Goal: Task Accomplishment & Management: Complete application form

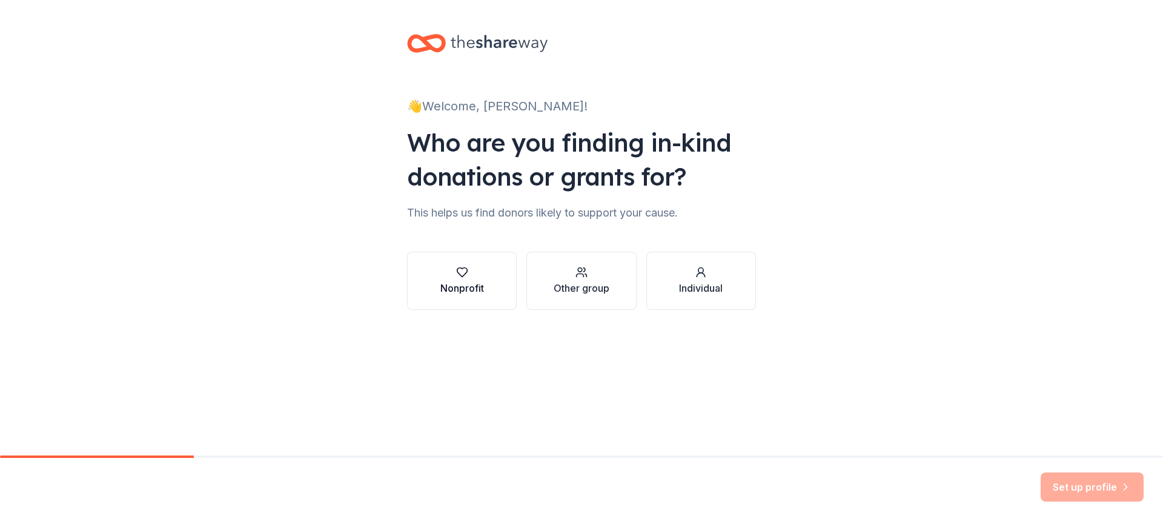
click at [468, 269] on div "button" at bounding box center [463, 272] width 44 height 12
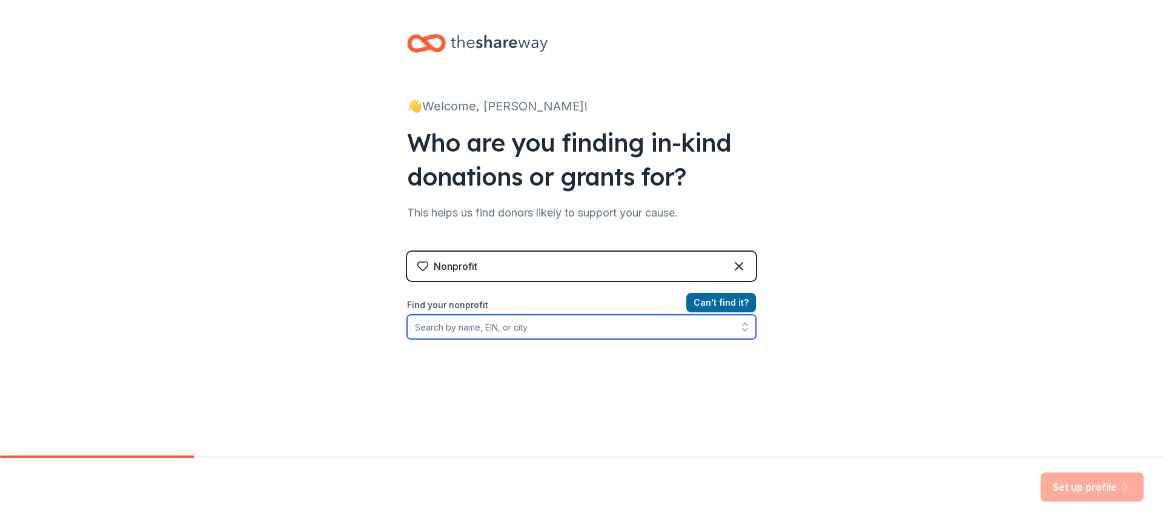
click at [571, 330] on input "Find your nonprofit" at bounding box center [581, 327] width 349 height 24
type input "new challange ministries"
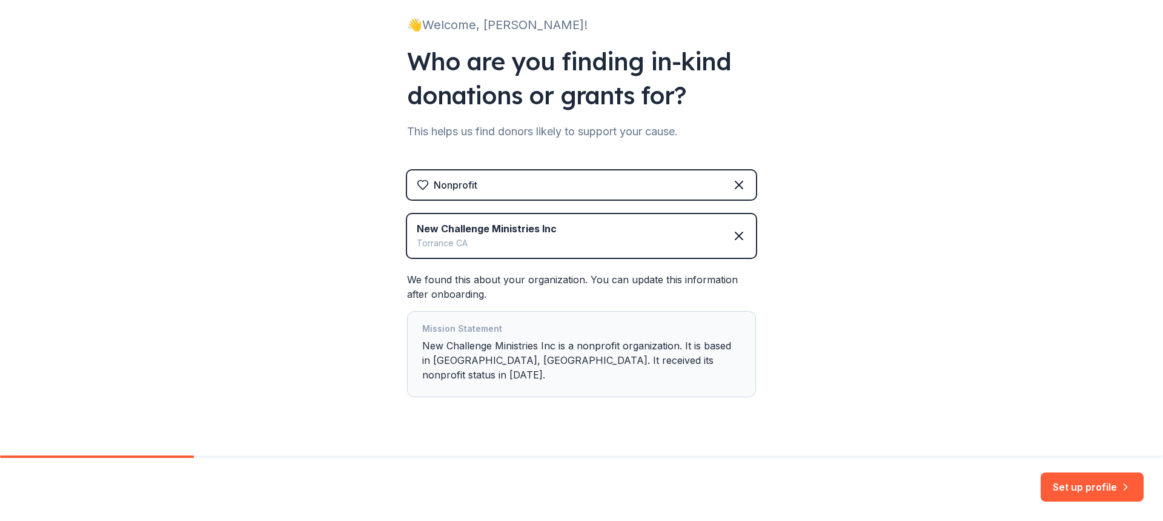
scroll to position [91, 0]
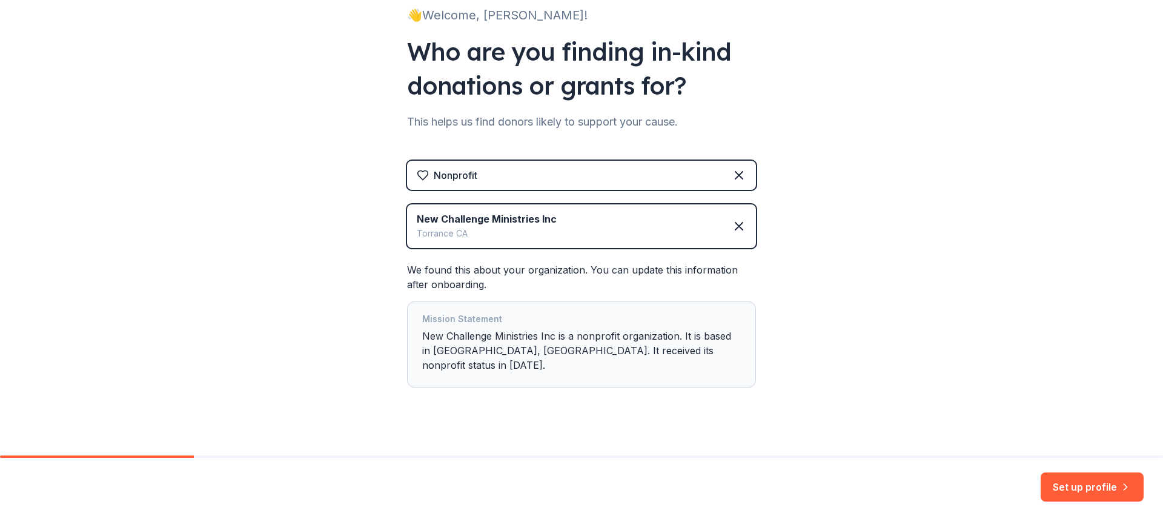
click at [1066, 482] on button "Set up profile" at bounding box center [1092, 486] width 103 height 29
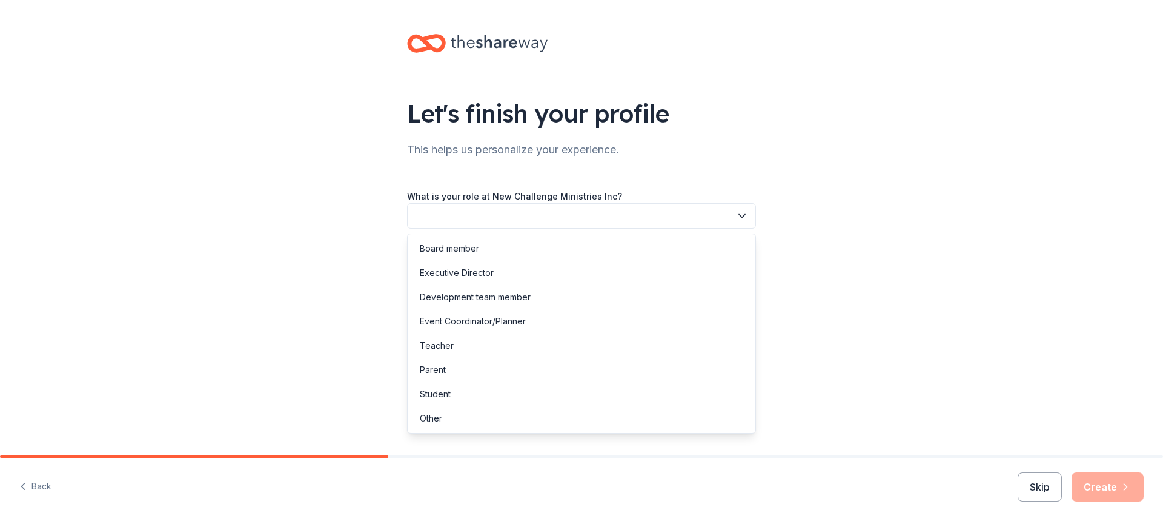
click at [430, 218] on button "button" at bounding box center [581, 215] width 349 height 25
click at [445, 414] on div "Other" at bounding box center [581, 418] width 343 height 24
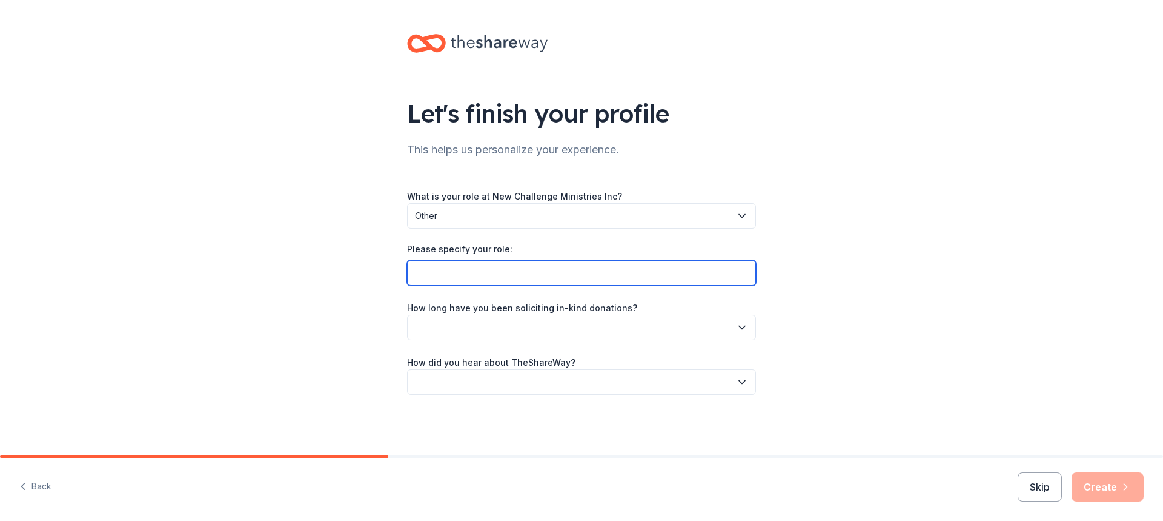
click at [444, 273] on input "Please specify your role:" at bounding box center [581, 272] width 349 height 25
type input "Volunteer and Fund raising committee member"
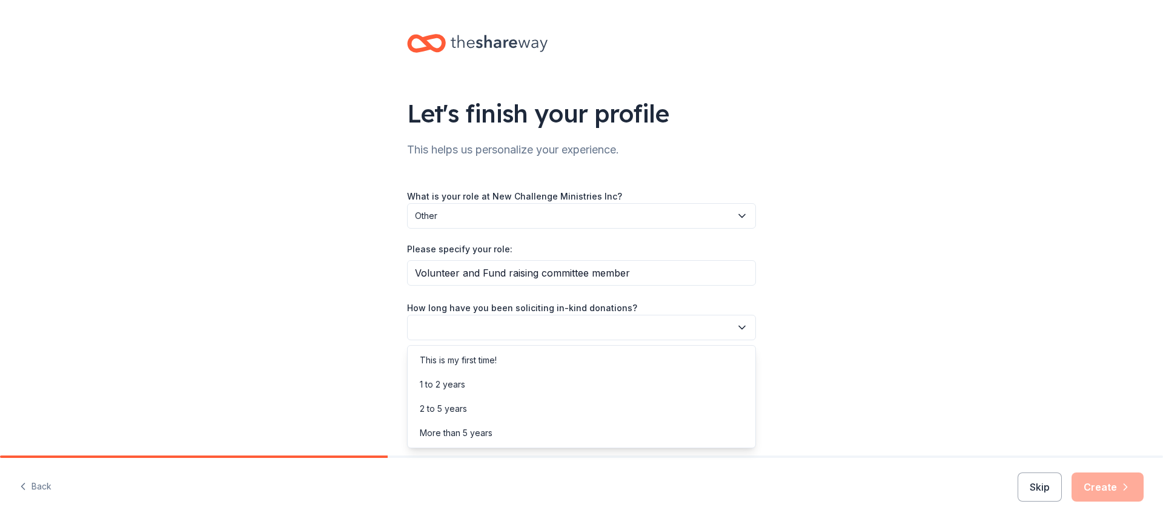
click at [458, 326] on button "button" at bounding box center [581, 327] width 349 height 25
click at [467, 359] on div "This is my first time!" at bounding box center [458, 360] width 77 height 15
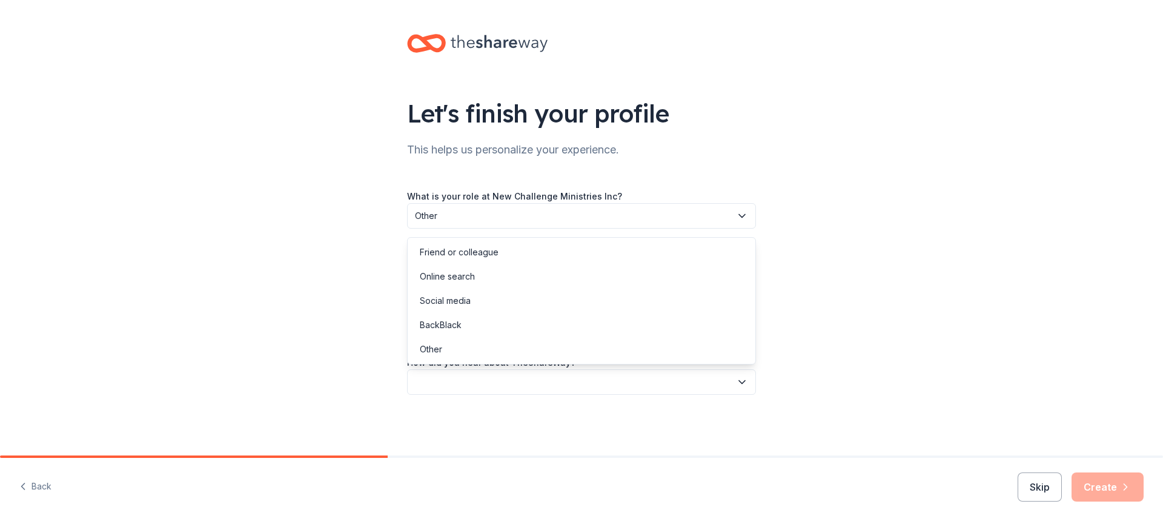
click at [434, 377] on button "button" at bounding box center [581, 381] width 349 height 25
click at [430, 353] on div "Other" at bounding box center [431, 349] width 22 height 15
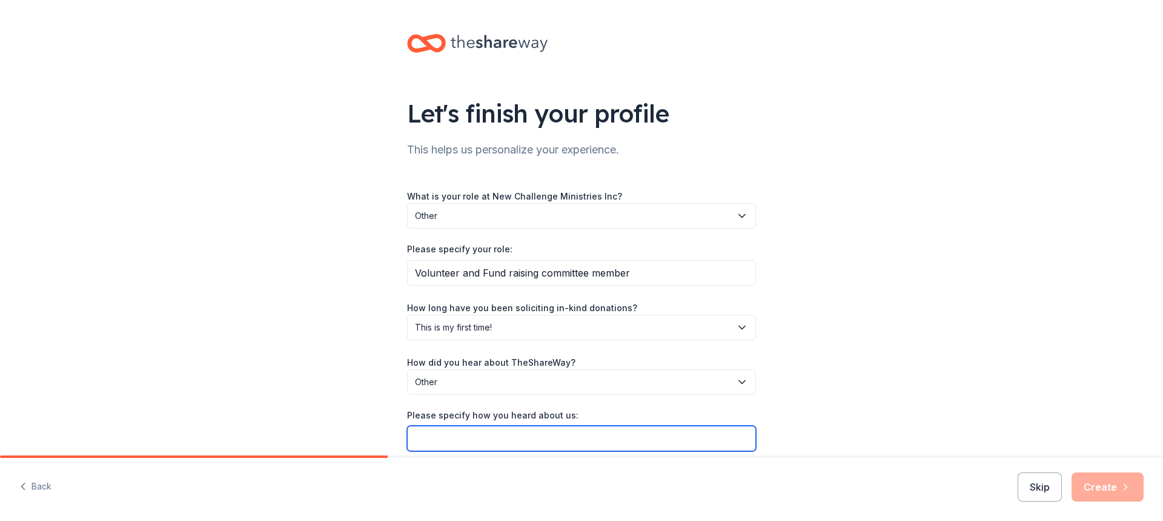
click at [482, 444] on input "Please specify how you heard about us:" at bounding box center [581, 437] width 349 height 25
type input "S"
type input "I recieved an email on our work email"
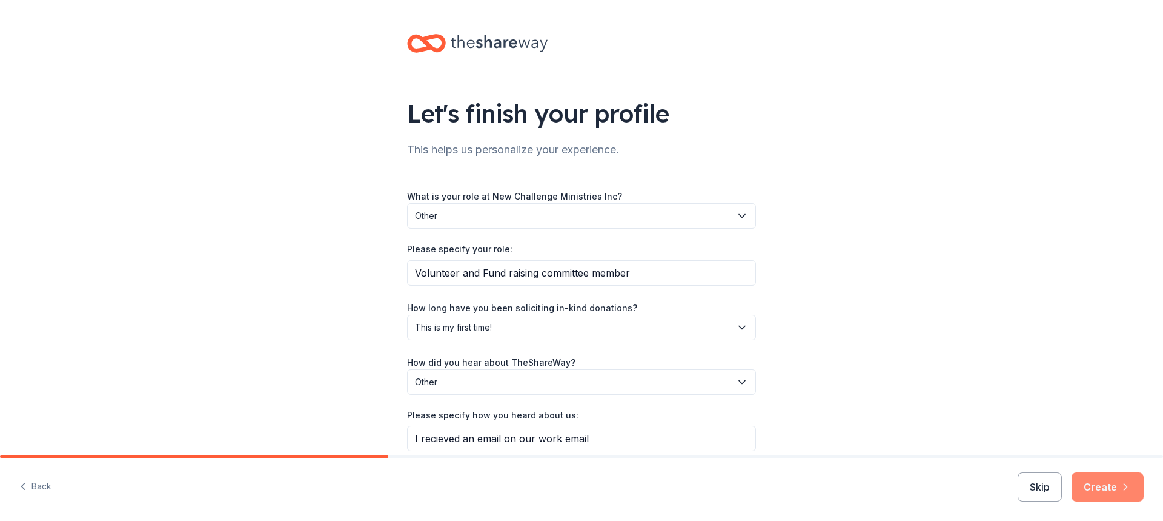
click at [1094, 479] on button "Create" at bounding box center [1108, 486] width 72 height 29
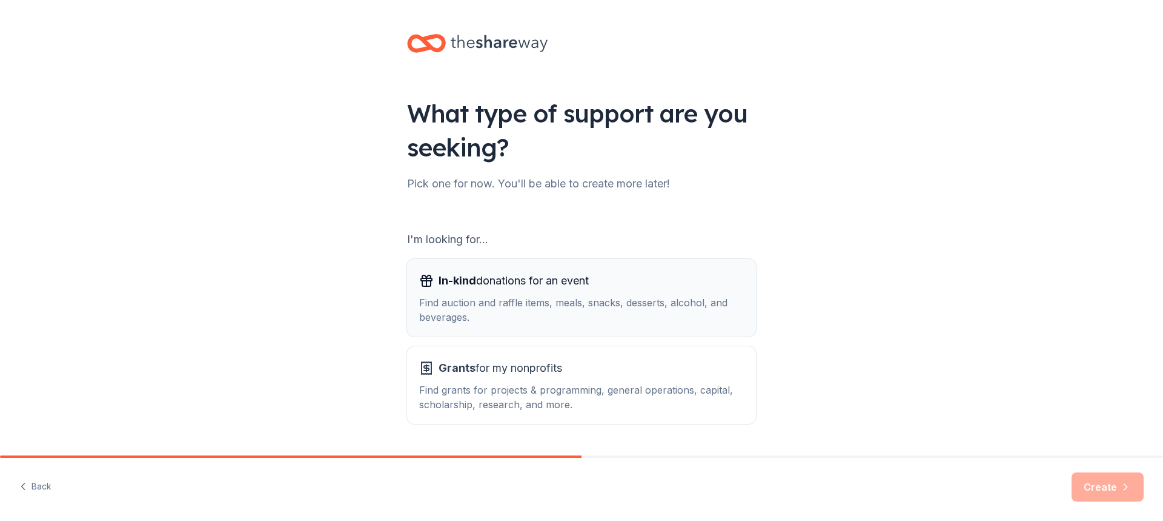
click at [506, 301] on div "Find auction and raffle items, meals, snacks, desserts, alcohol, and beverages." at bounding box center [581, 309] width 325 height 29
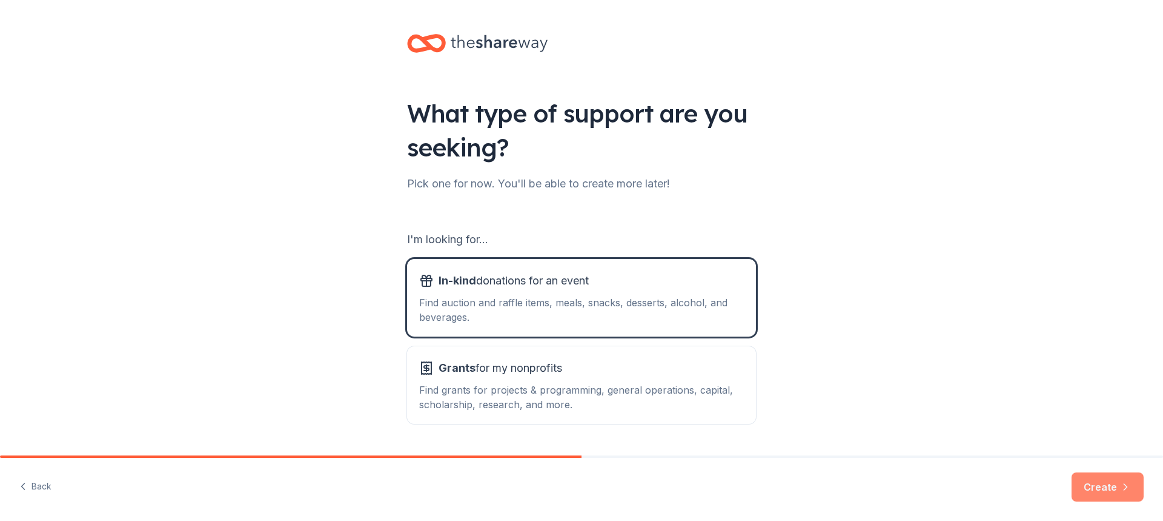
click at [1097, 486] on button "Create" at bounding box center [1108, 486] width 72 height 29
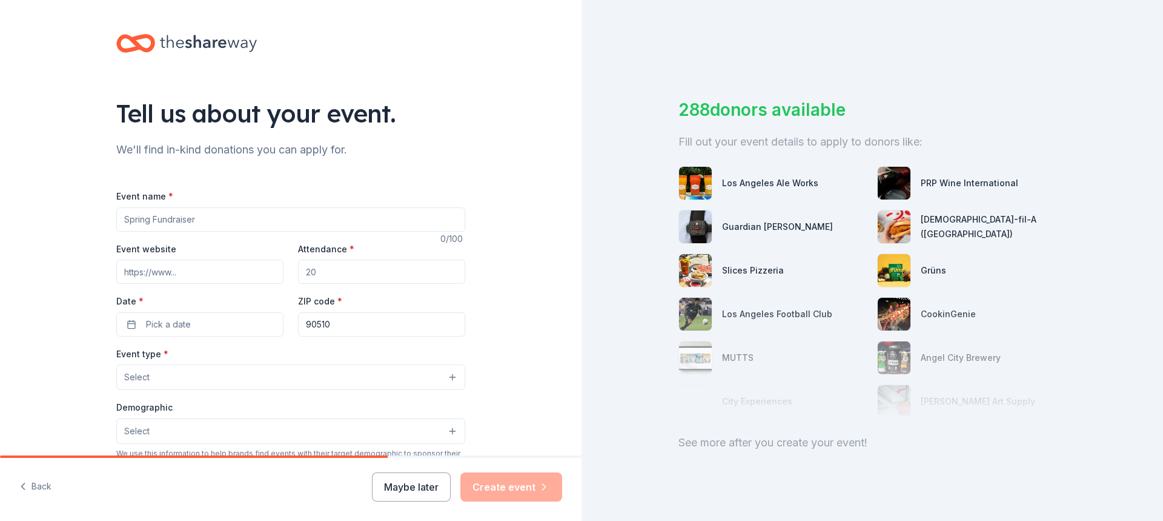
click at [154, 220] on input "Event name *" at bounding box center [290, 219] width 349 height 24
drag, startPoint x: 145, startPoint y: 221, endPoint x: 98, endPoint y: 216, distance: 47.5
click at [98, 216] on div "Tell us about your event. We'll find in-kind donations you can apply for. Event…" at bounding box center [291, 403] width 388 height 807
type input "Ninth Annual Black Tie Extravaganza"
click at [193, 271] on input "Event website" at bounding box center [199, 271] width 167 height 24
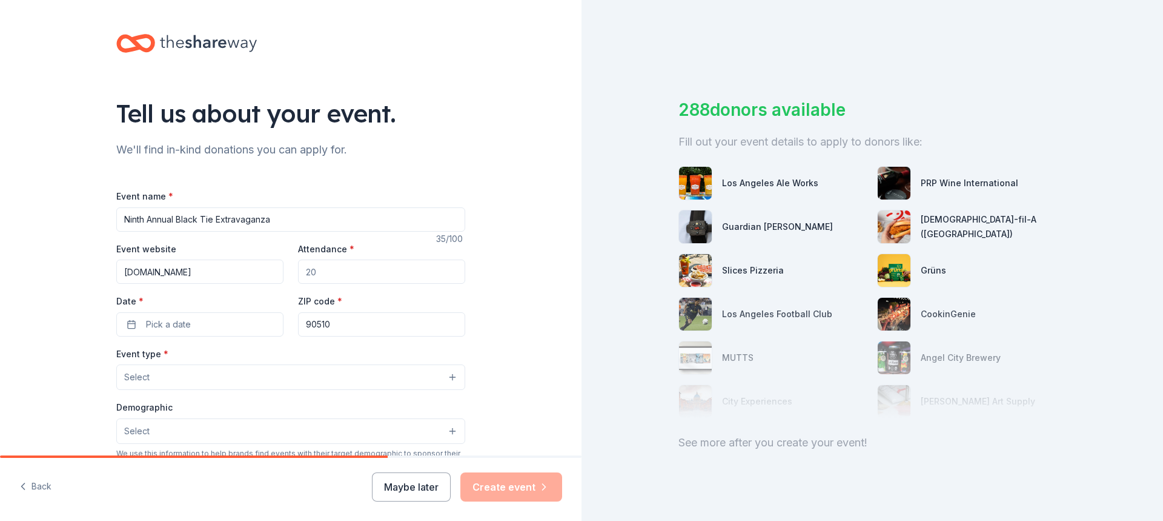
type input "[DOMAIN_NAME]"
click at [350, 275] on input "Attendance *" at bounding box center [381, 271] width 167 height 24
type input "250"
click at [205, 327] on button "Pick a date" at bounding box center [199, 324] width 167 height 24
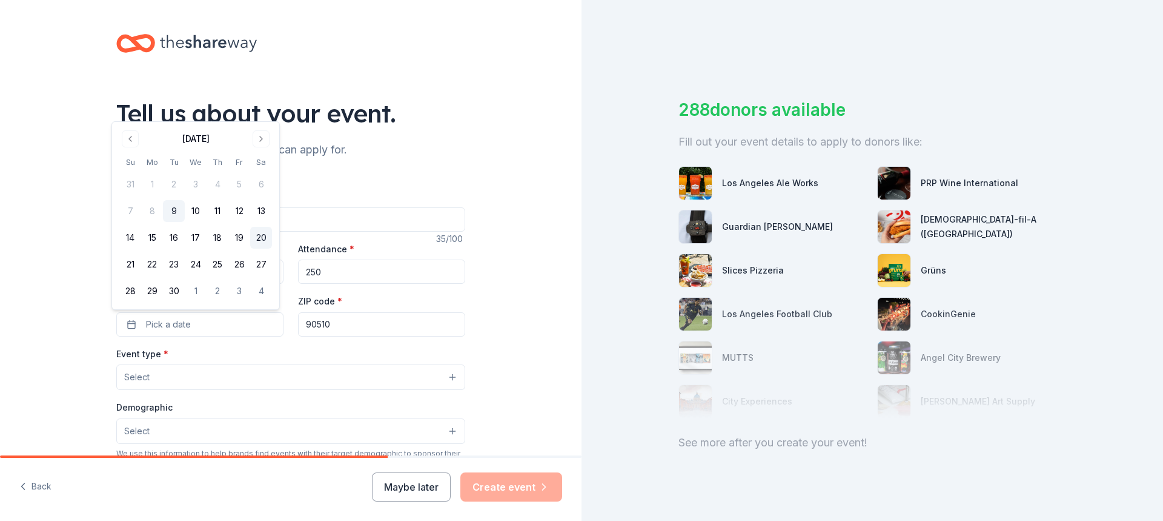
click at [259, 235] on button "20" at bounding box center [261, 238] width 22 height 22
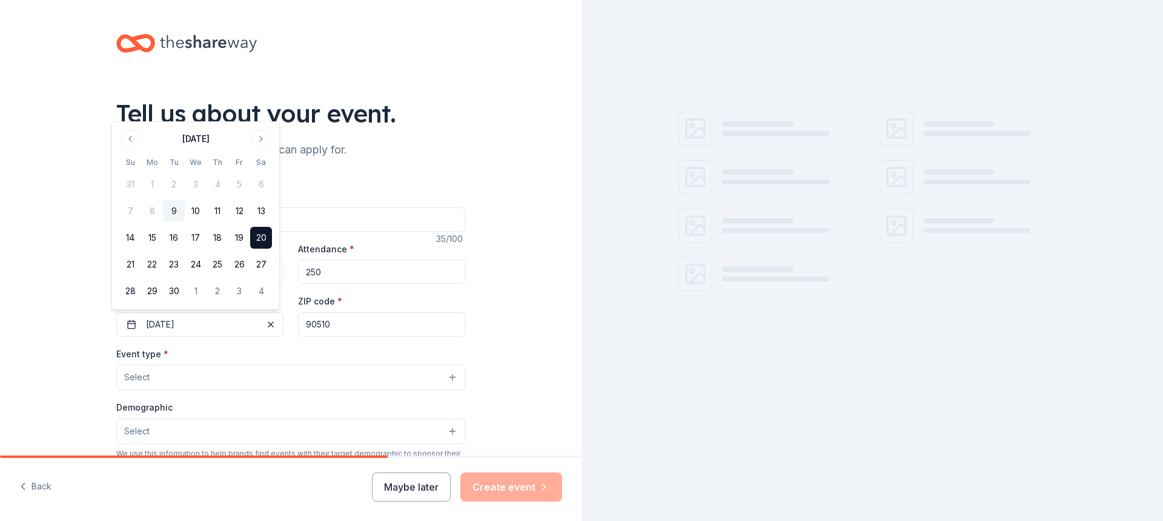
click at [335, 325] on input "90510" at bounding box center [381, 324] width 167 height 24
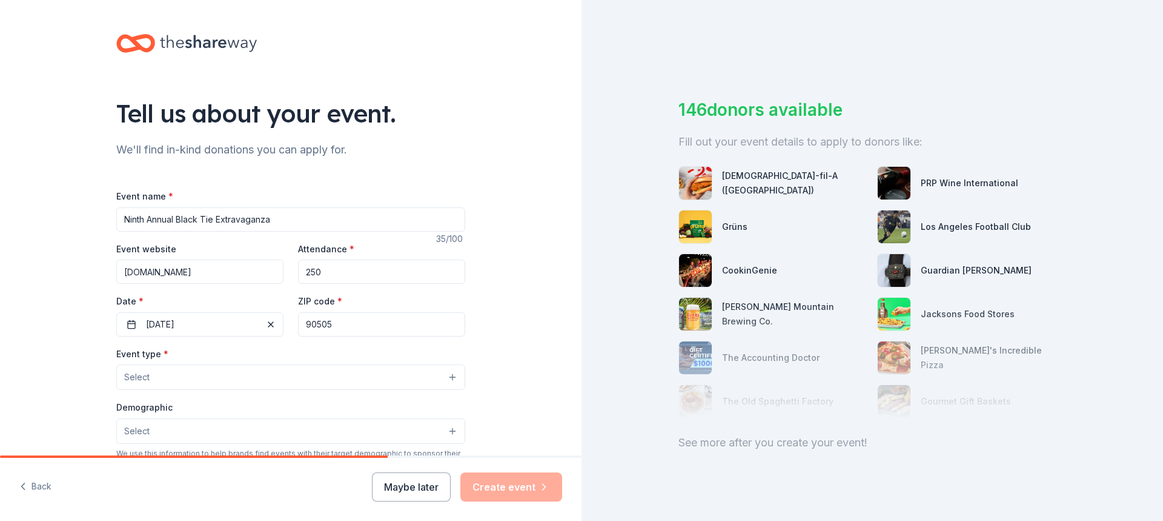
type input "90505"
click at [184, 374] on button "Select" at bounding box center [290, 376] width 349 height 25
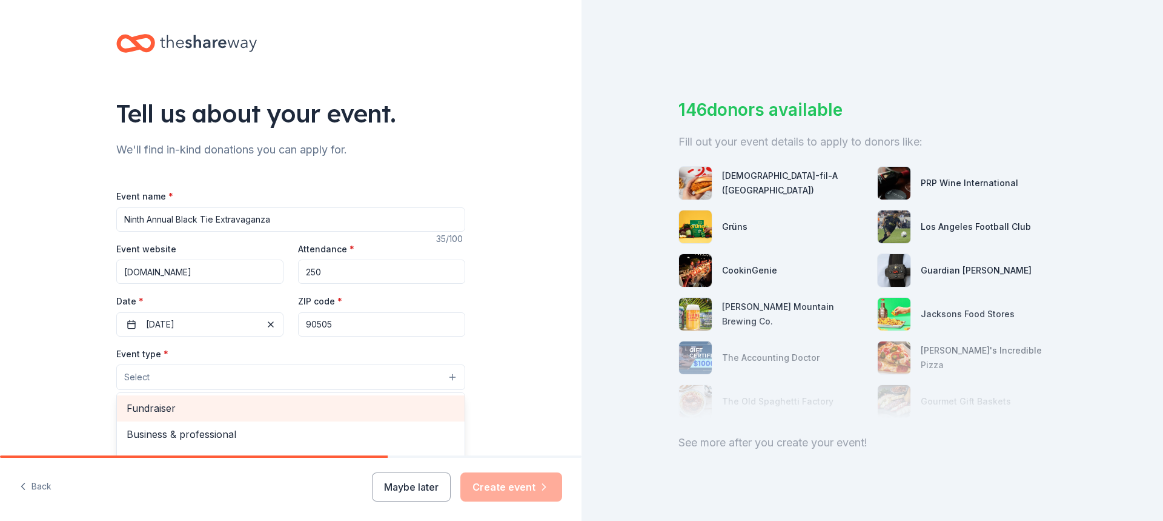
click at [172, 402] on span "Fundraiser" at bounding box center [291, 408] width 328 height 16
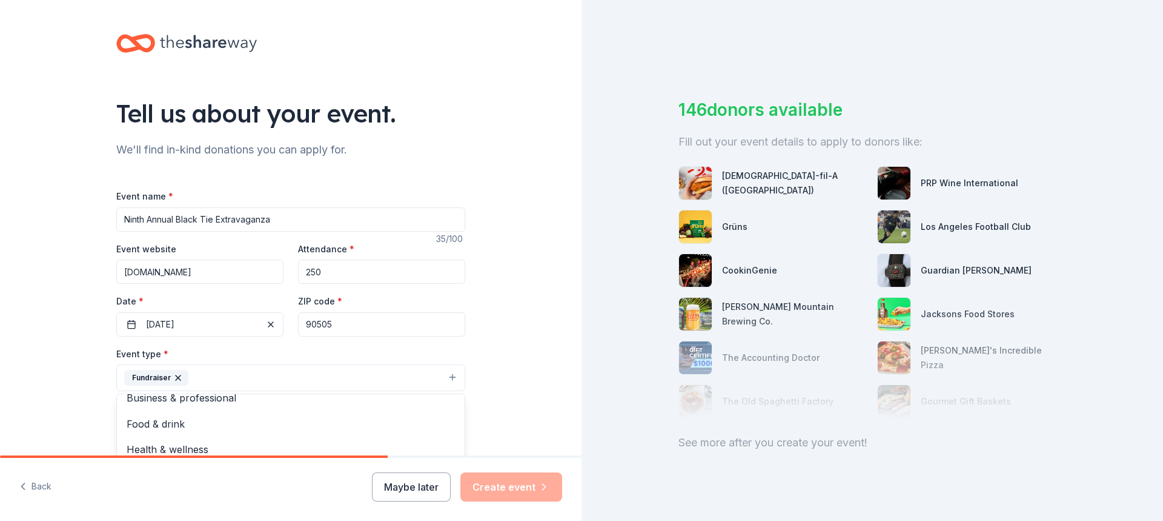
scroll to position [15, 0]
click at [45, 410] on div "Tell us about your event. We'll find in-kind donations you can apply for. Event…" at bounding box center [291, 404] width 582 height 808
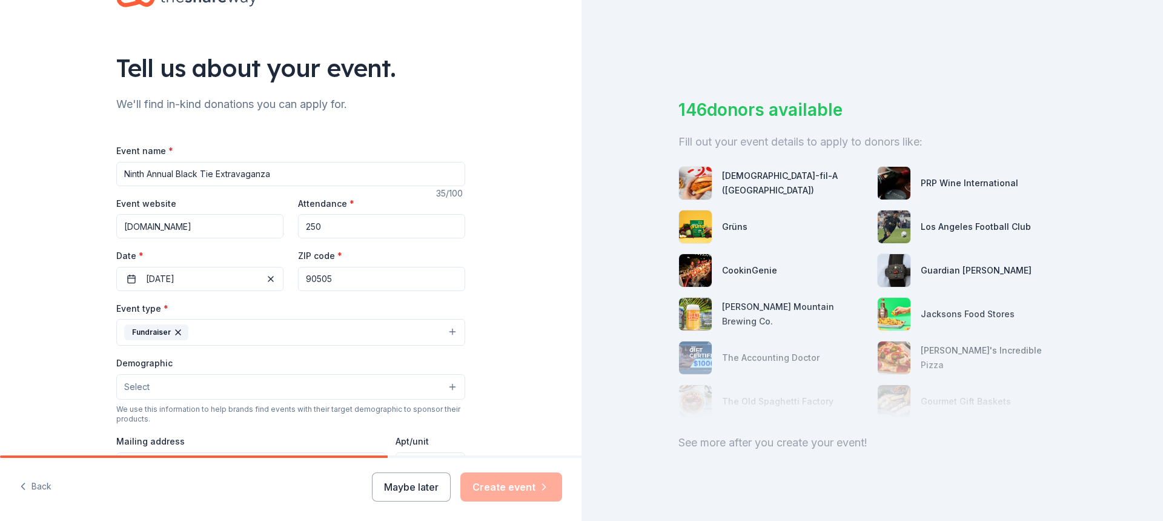
scroll to position [121, 0]
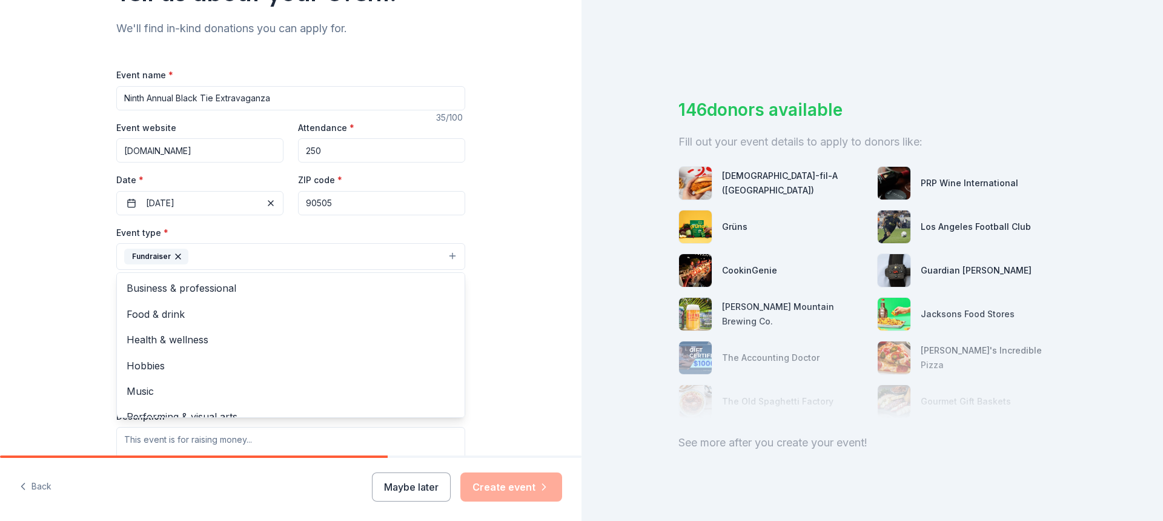
click at [452, 252] on button "Fundraiser" at bounding box center [290, 256] width 349 height 27
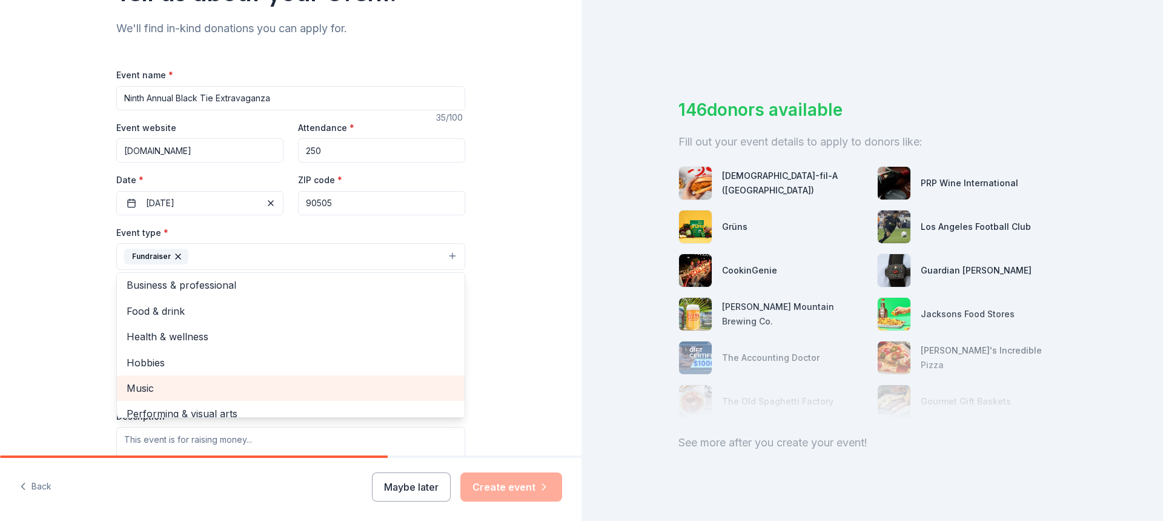
scroll to position [0, 0]
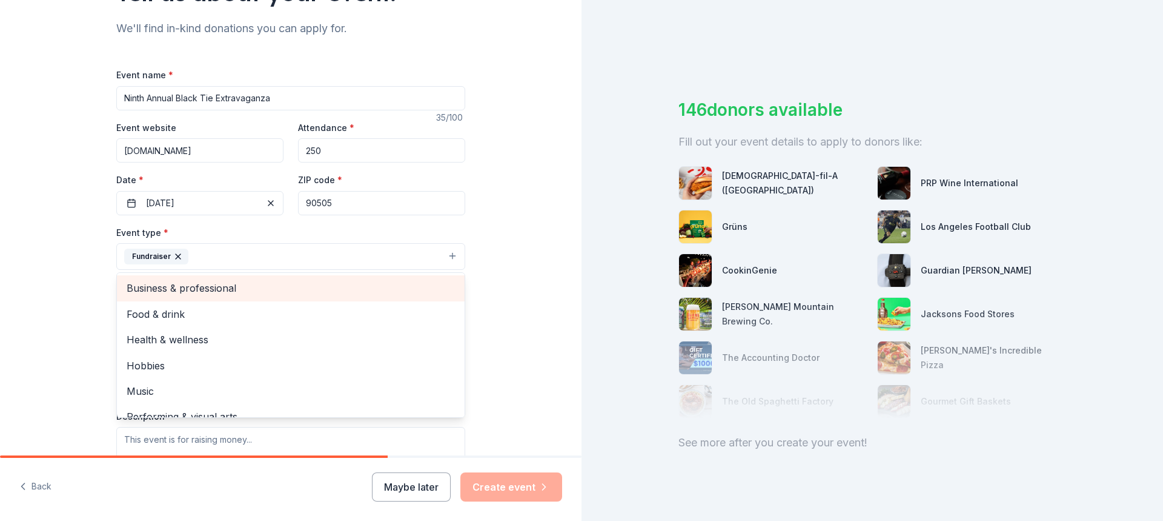
click at [190, 287] on span "Business & professional" at bounding box center [291, 288] width 328 height 16
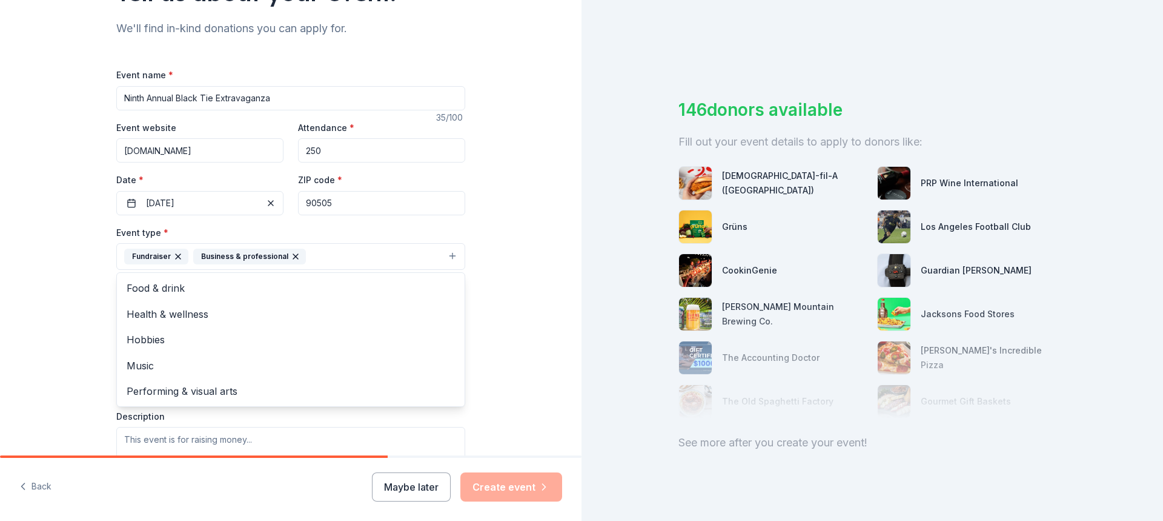
click at [68, 279] on div "Tell us about your event. We'll find in-kind donations you can apply for. Event…" at bounding box center [291, 283] width 582 height 808
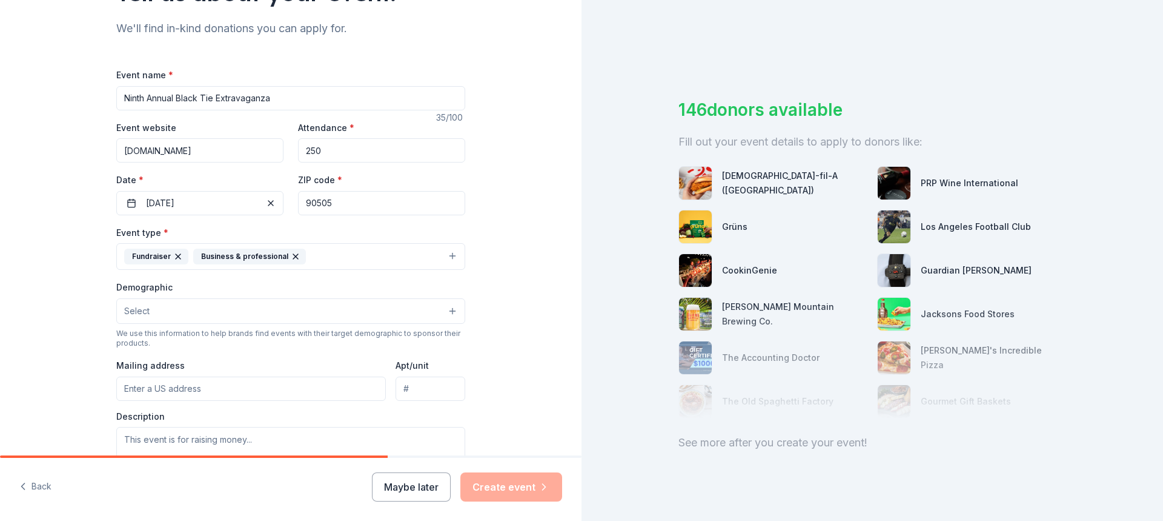
click at [291, 253] on icon "button" at bounding box center [296, 256] width 10 height 10
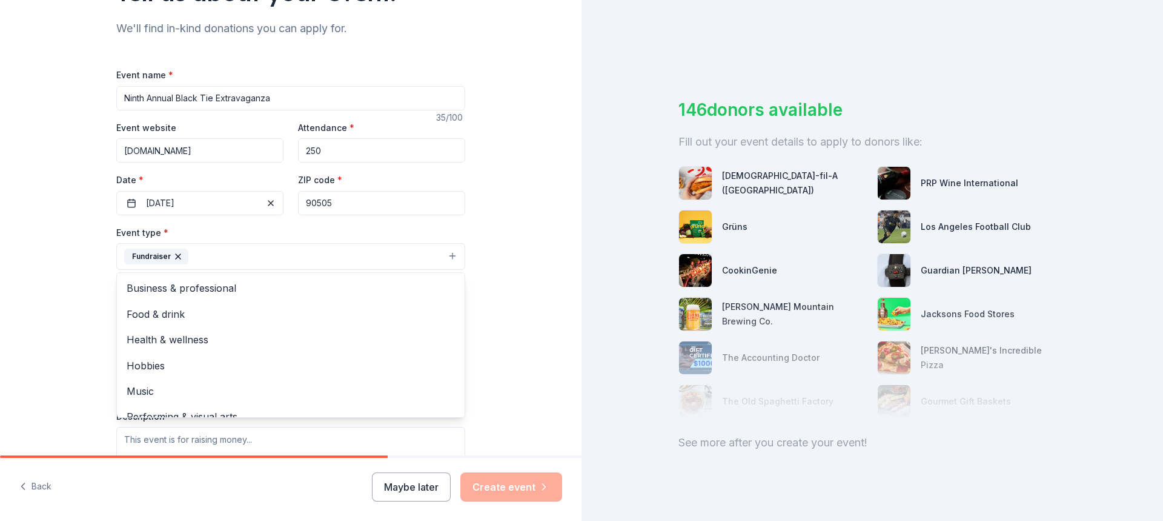
click at [65, 304] on div "Tell us about your event. We'll find in-kind donations you can apply for. Event…" at bounding box center [291, 283] width 582 height 808
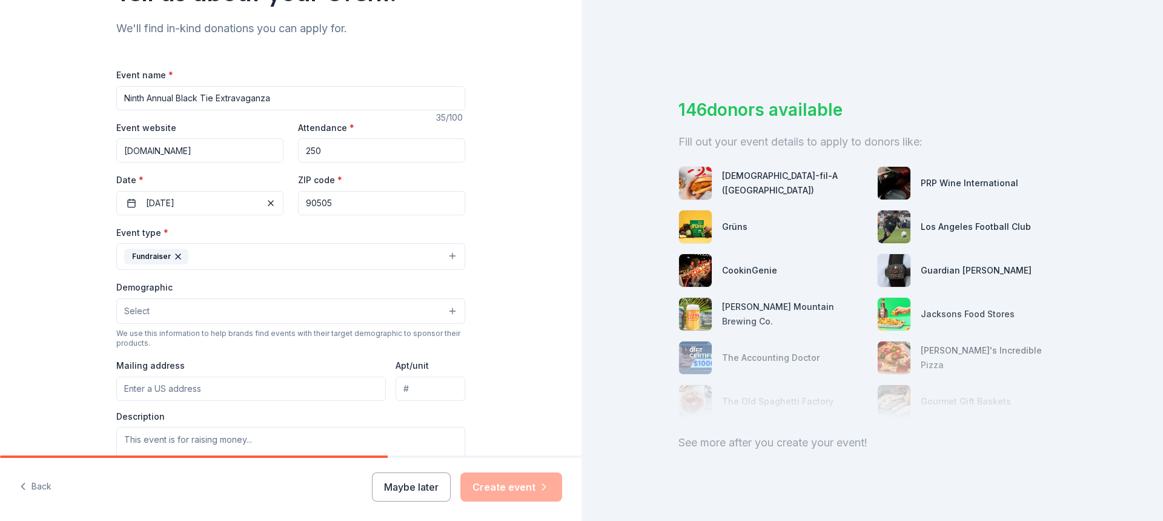
click at [174, 311] on button "Select" at bounding box center [290, 310] width 349 height 25
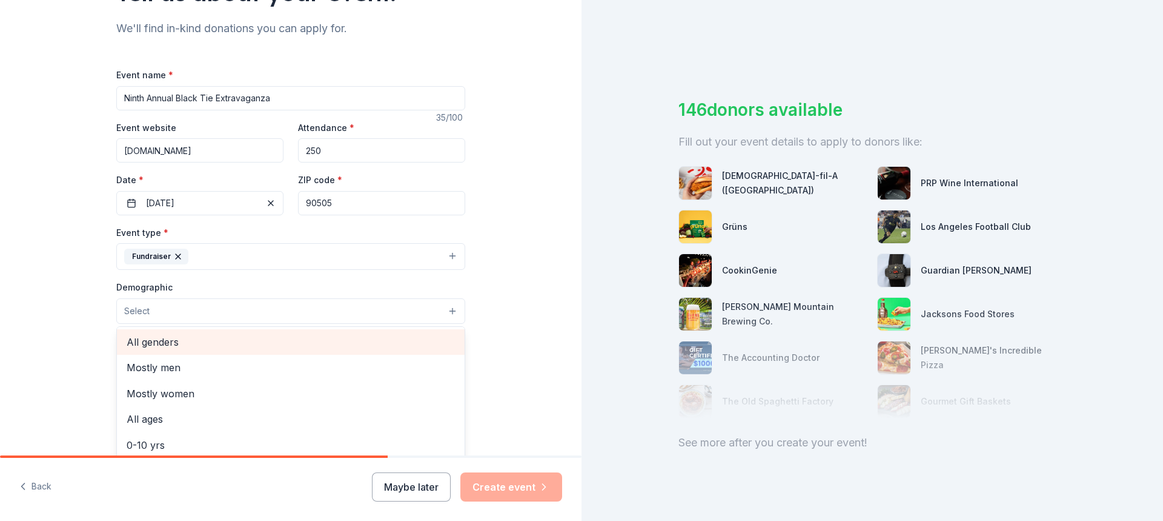
click at [162, 343] on span "All genders" at bounding box center [291, 342] width 328 height 16
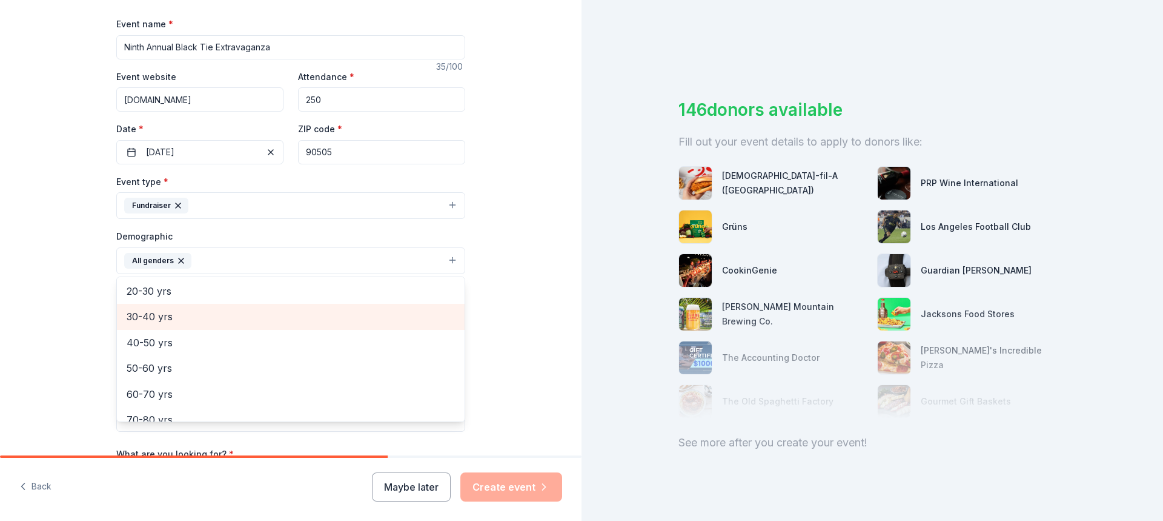
scroll to position [108, 0]
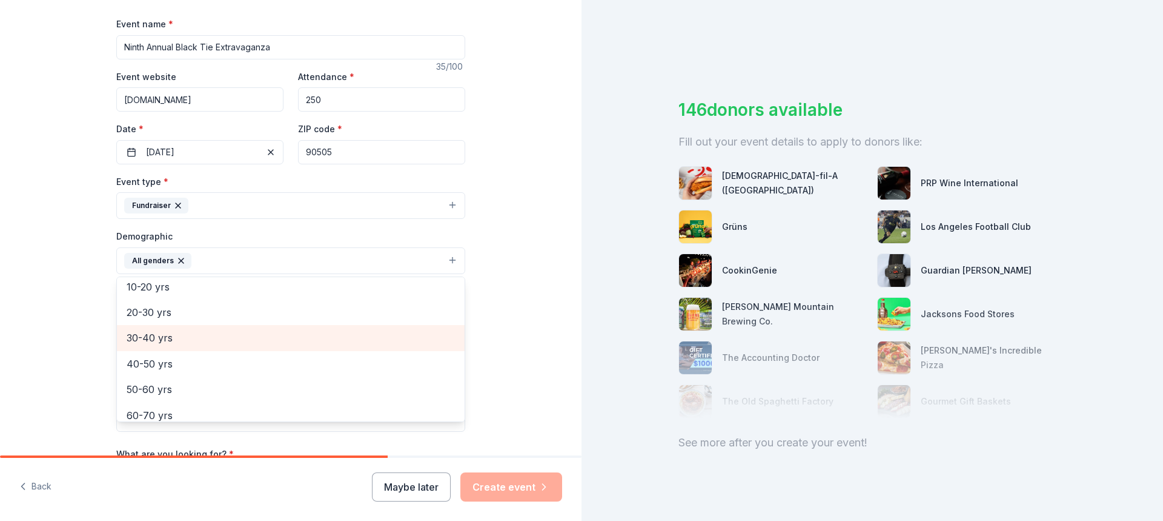
click at [185, 345] on span "30-40 yrs" at bounding box center [291, 338] width 328 height 16
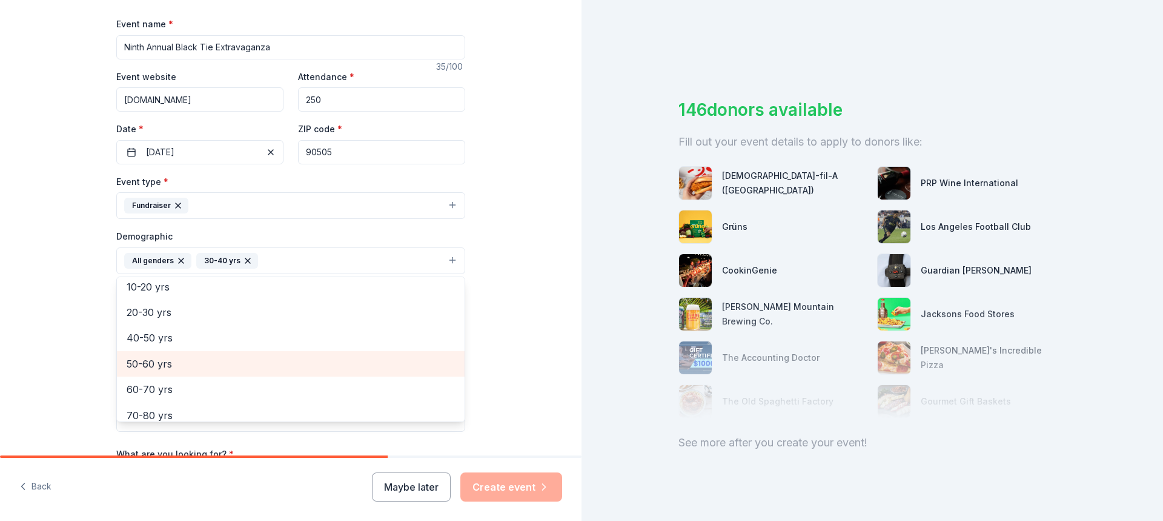
click at [180, 359] on span "50-60 yrs" at bounding box center [291, 364] width 328 height 16
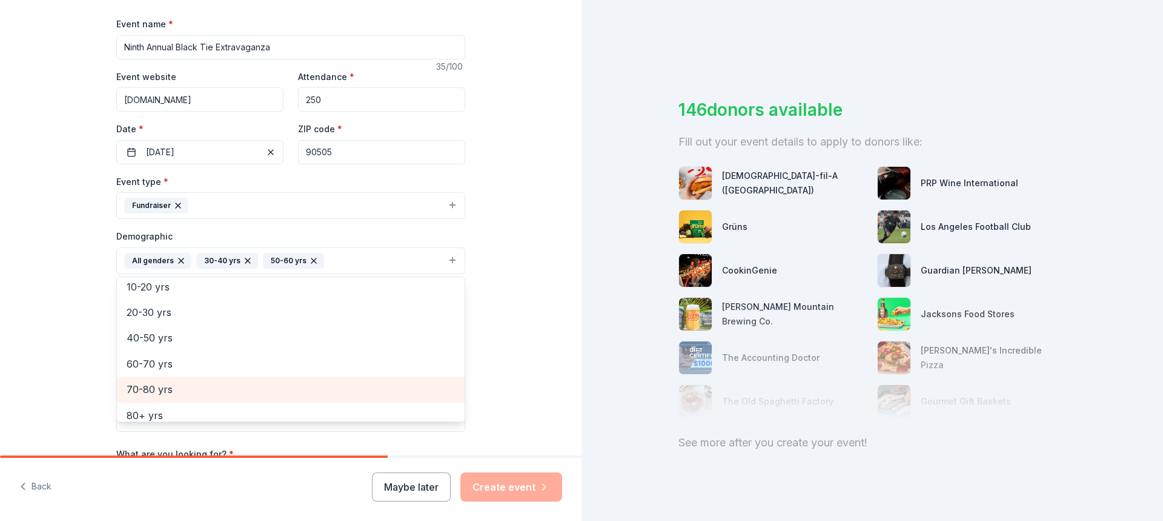
click at [172, 385] on span "70-80 yrs" at bounding box center [291, 389] width 328 height 16
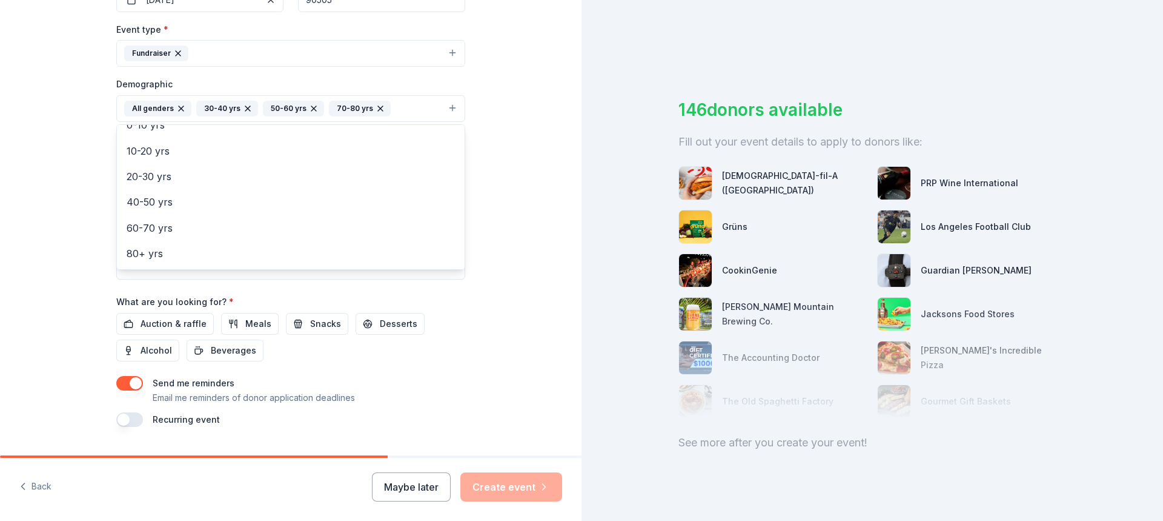
scroll to position [354, 0]
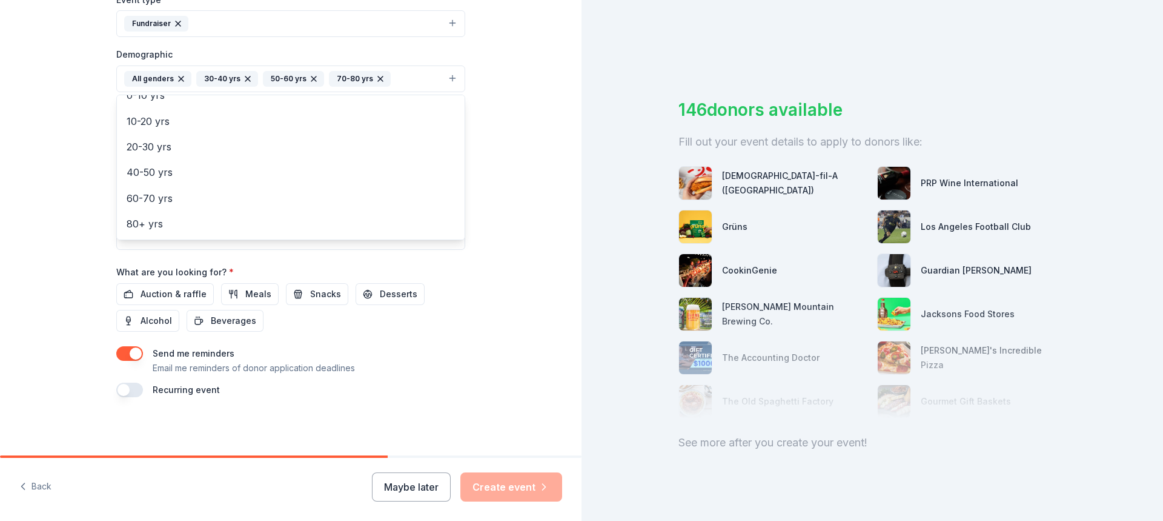
click at [175, 295] on div "Event name * Ninth Annual Black Tie Extravaganza 35 /100 Event website newchall…" at bounding box center [290, 116] width 349 height 562
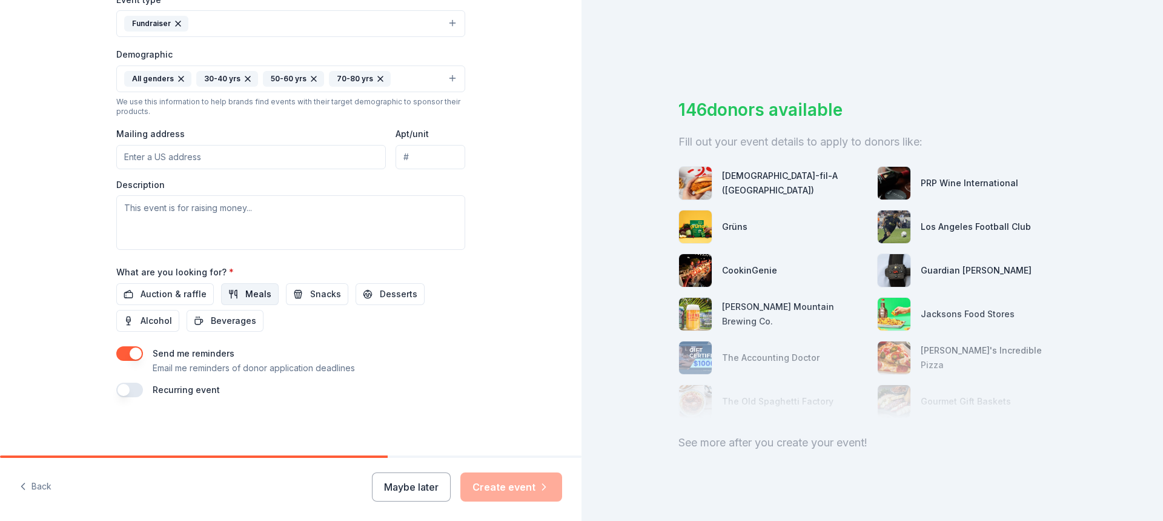
click at [245, 293] on span "Meals" at bounding box center [258, 294] width 26 height 15
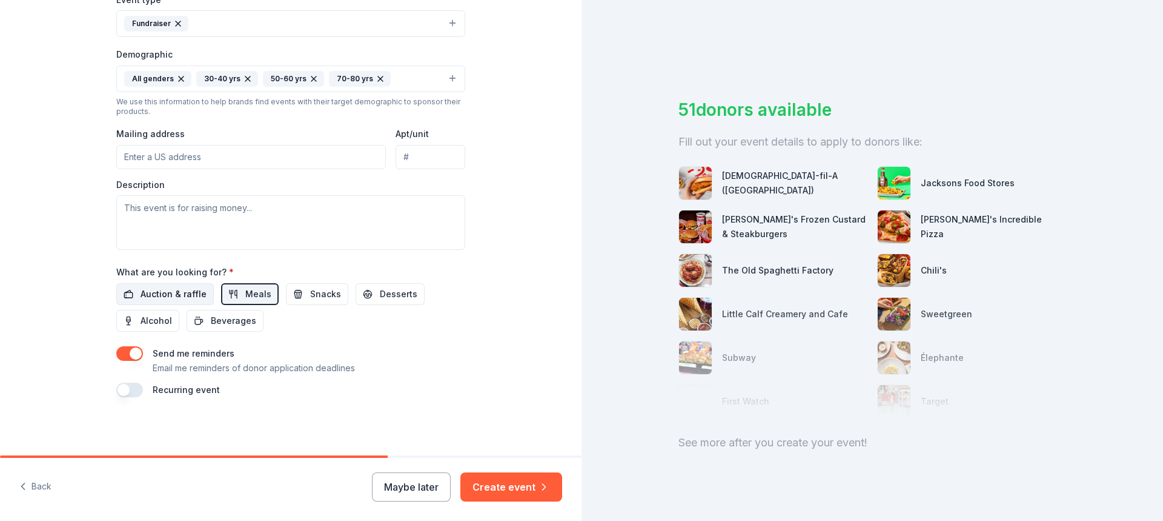
click at [173, 293] on span "Auction & raffle" at bounding box center [174, 294] width 66 height 15
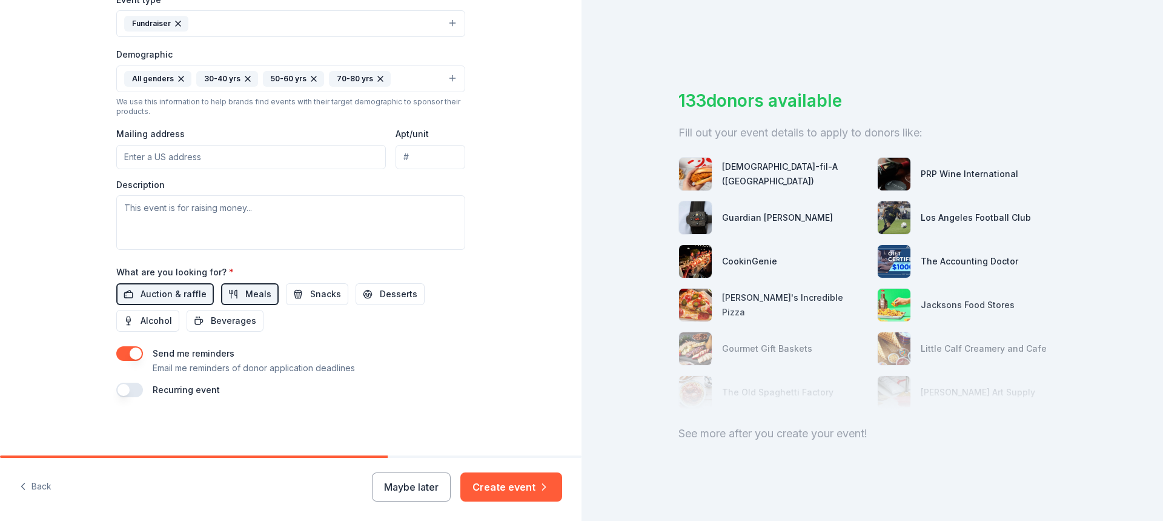
scroll to position [18, 0]
click at [699, 212] on img at bounding box center [695, 217] width 33 height 33
click at [129, 389] on button "button" at bounding box center [129, 389] width 27 height 15
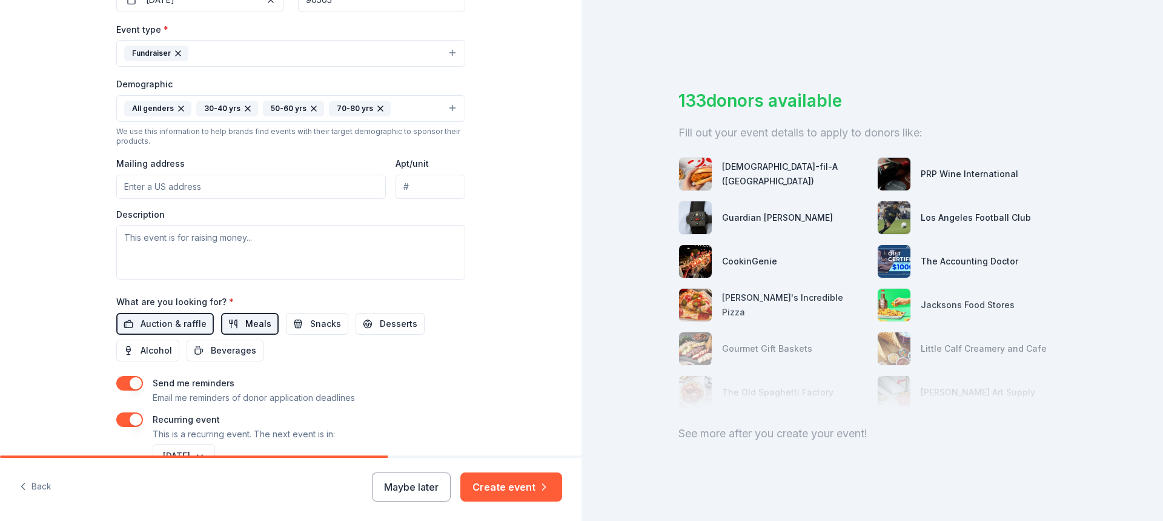
scroll to position [354, 0]
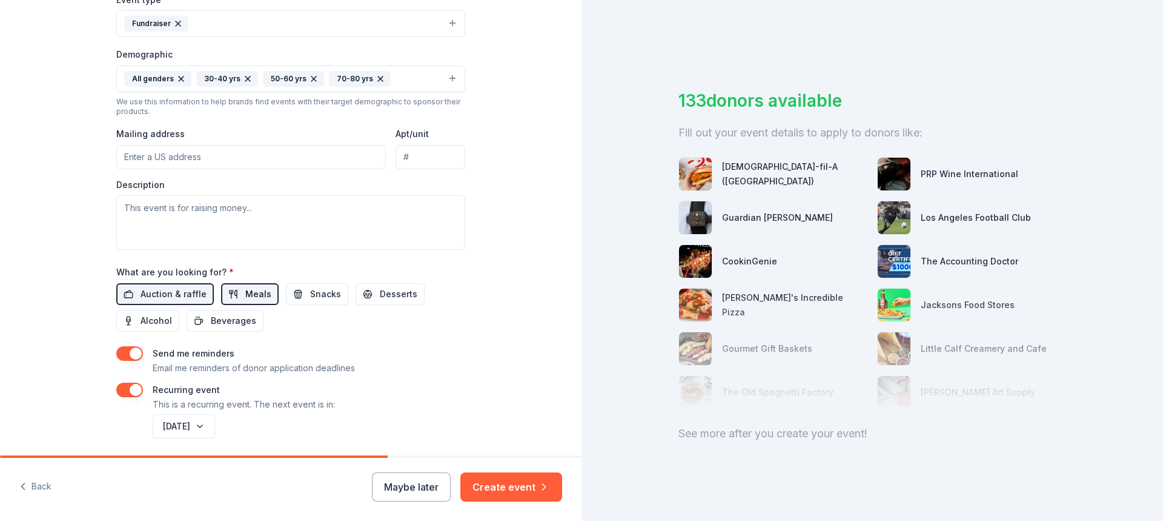
click at [253, 291] on span "Meals" at bounding box center [258, 294] width 26 height 15
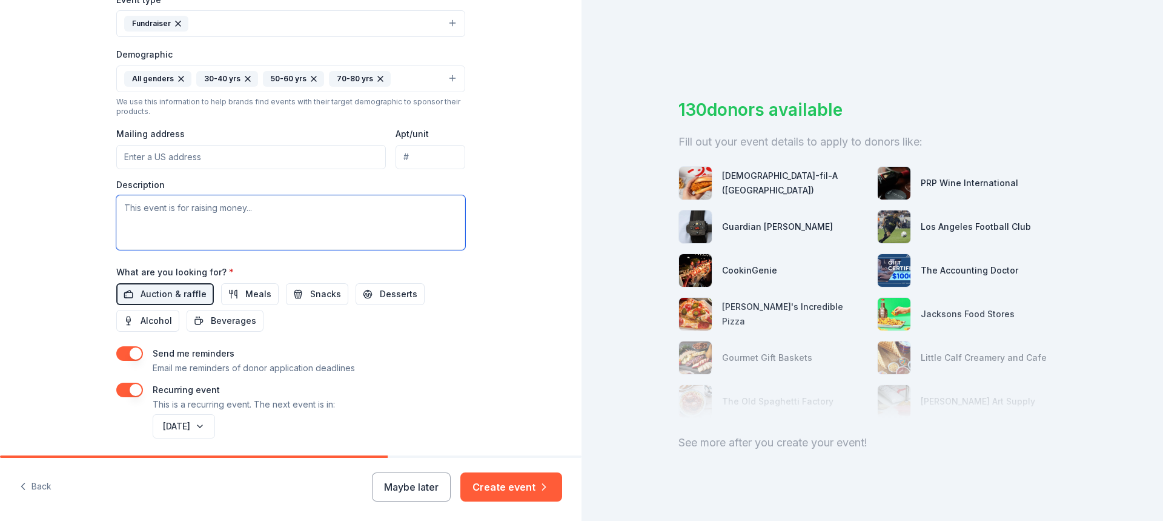
click at [180, 209] on textarea at bounding box center [290, 222] width 349 height 55
click at [185, 214] on textarea "Food Insecurity, to insure continuing operations of the food bank- rent, utilit…" at bounding box center [290, 222] width 349 height 55
click at [195, 222] on textarea "Food Insecurity, and to insure continuing operations of the food bank- rent, ut…" at bounding box center [290, 222] width 349 height 55
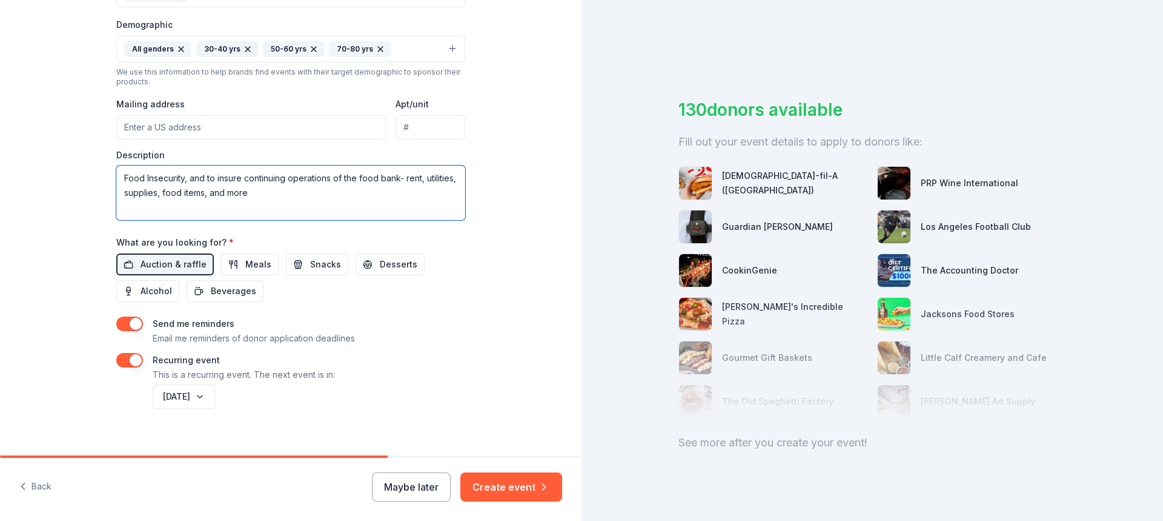
scroll to position [398, 0]
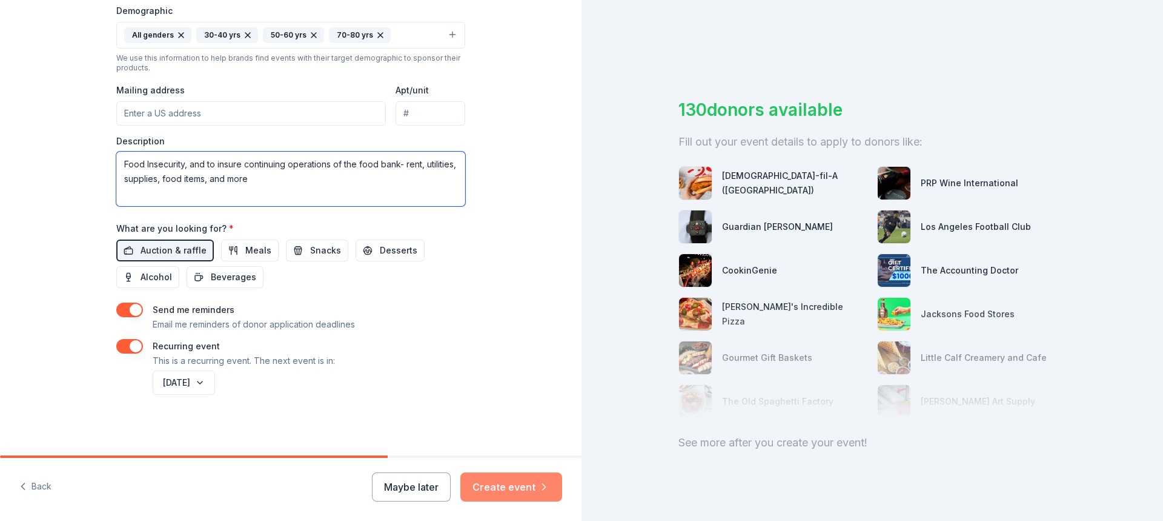
type textarea "Food Insecurity, and to insure continuing operations of the food bank- rent, ut…"
click at [492, 483] on button "Create event" at bounding box center [512, 486] width 102 height 29
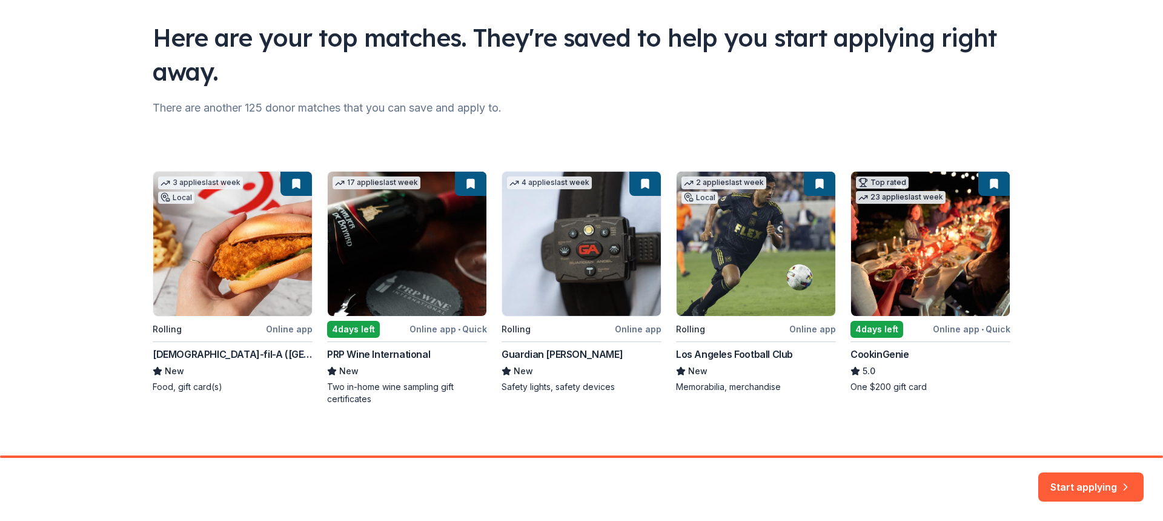
scroll to position [84, 0]
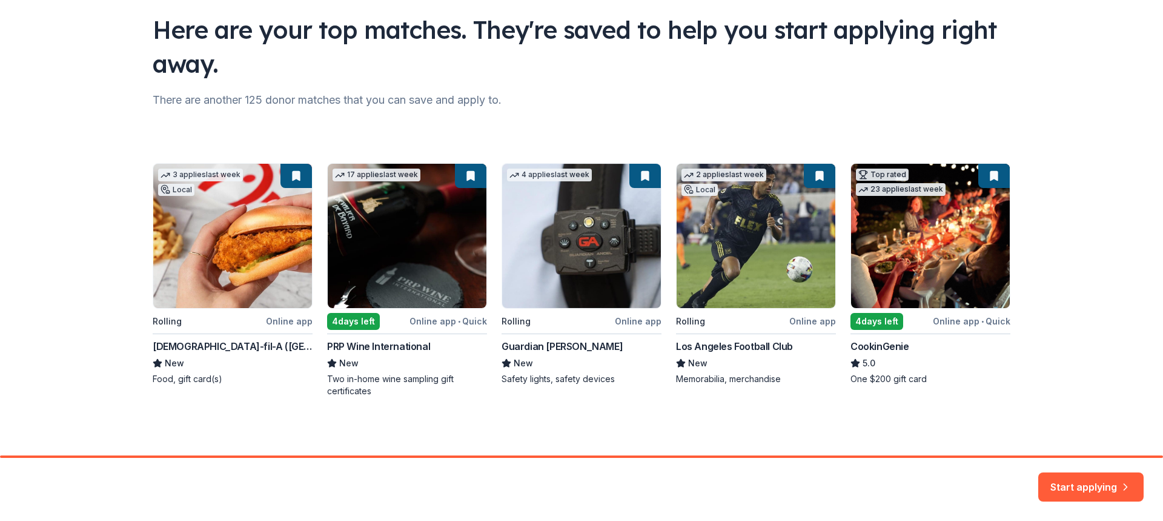
click at [553, 271] on div "3 applies last week Local Rolling Online app Chick-fil-A (Los Angeles) New Food…" at bounding box center [582, 280] width 858 height 234
click at [528, 342] on div "3 applies last week Local Rolling Online app Chick-fil-A (Los Angeles) New Food…" at bounding box center [582, 280] width 858 height 234
click at [1073, 481] on button "Start applying" at bounding box center [1091, 479] width 105 height 29
click at [1128, 481] on div "Start applying" at bounding box center [1091, 486] width 105 height 29
click at [1123, 481] on div "Start applying" at bounding box center [1091, 486] width 105 height 29
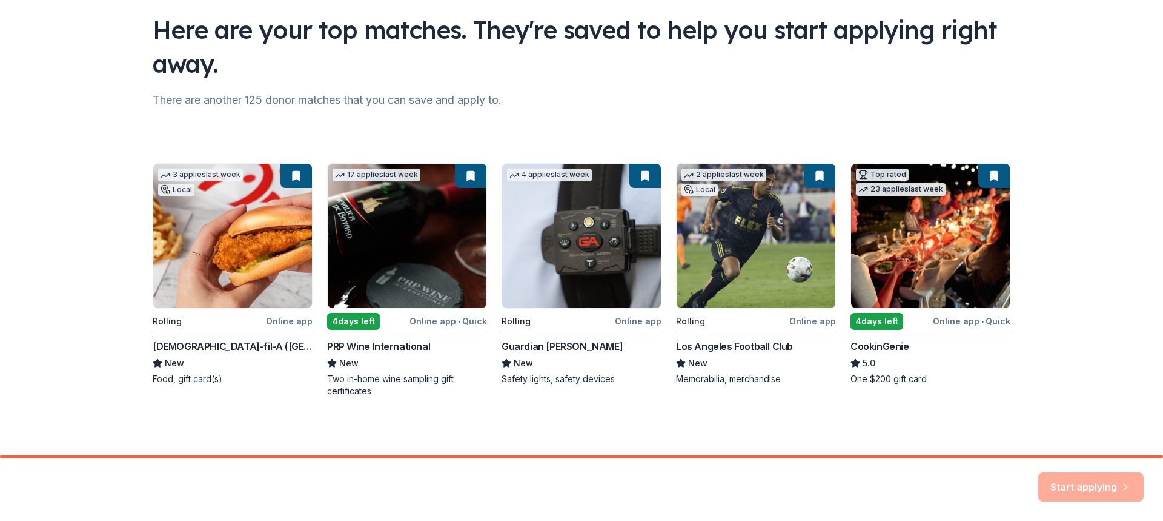
drag, startPoint x: 1122, startPoint y: 481, endPoint x: 1093, endPoint y: 482, distance: 29.1
click at [1113, 483] on div "Start applying" at bounding box center [1091, 486] width 105 height 29
click at [1087, 482] on div "Start applying" at bounding box center [1091, 486] width 105 height 29
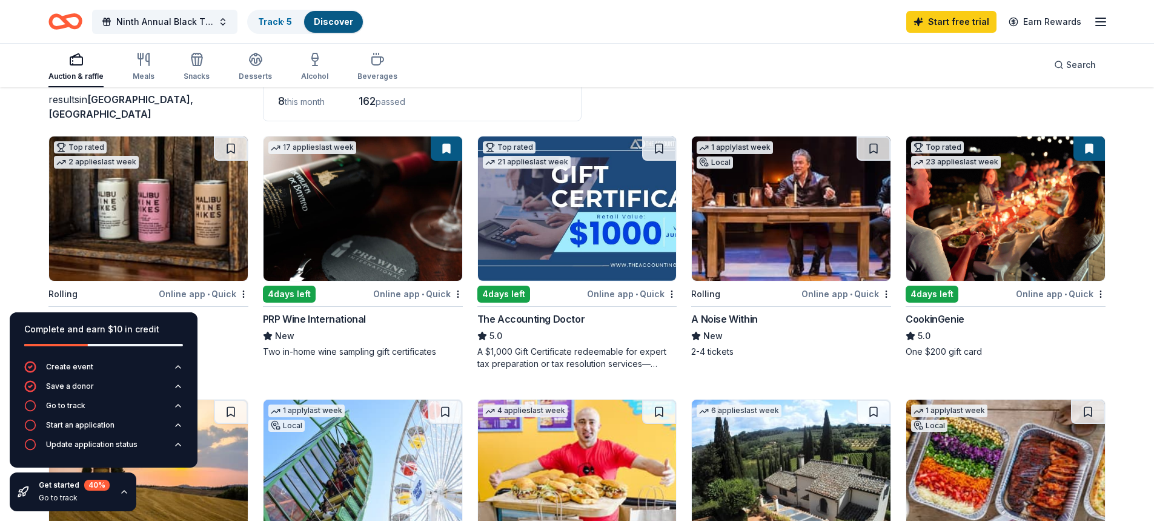
scroll to position [61, 0]
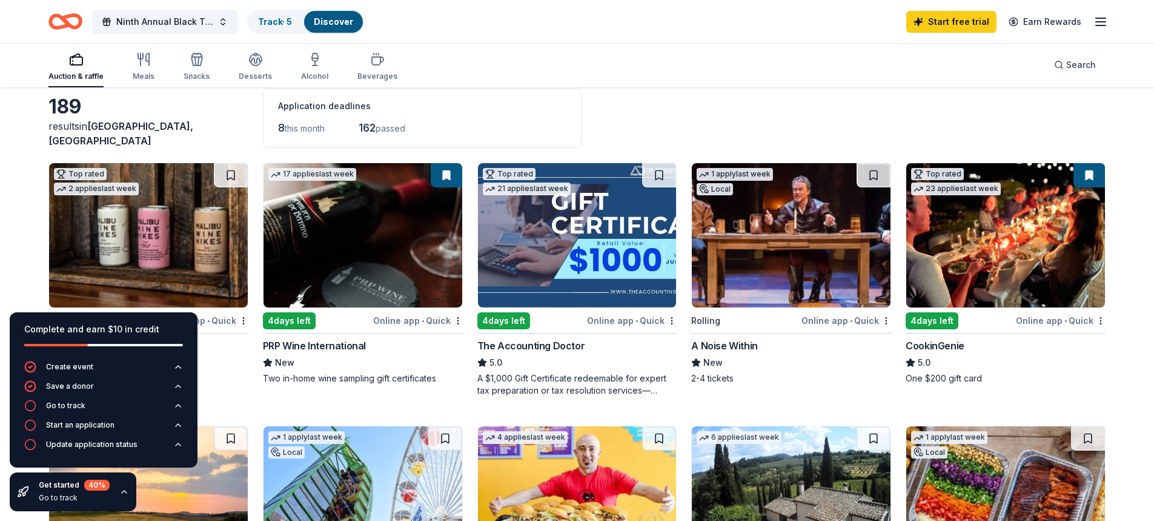
click at [992, 274] on img at bounding box center [1006, 235] width 199 height 144
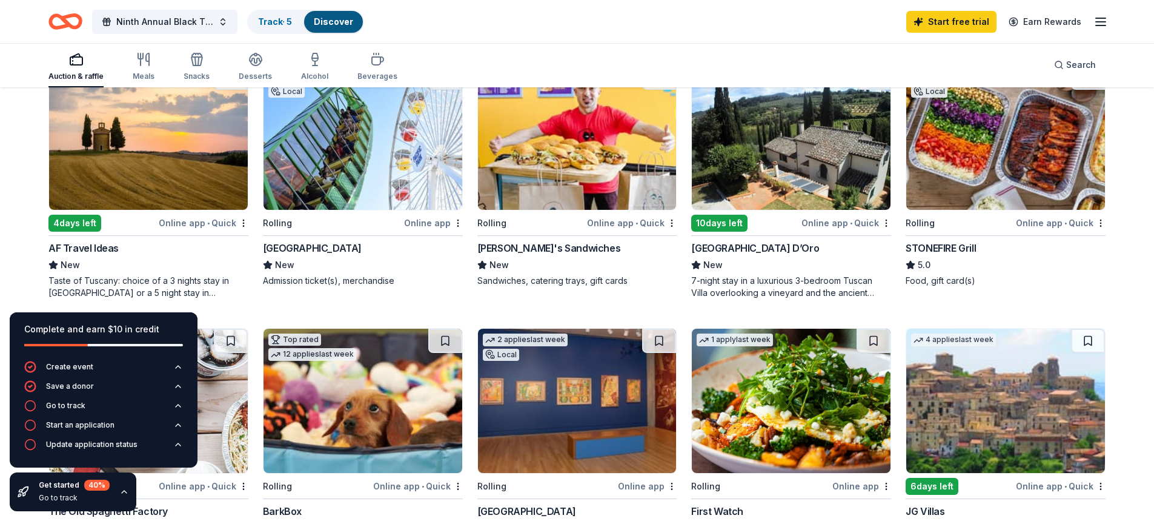
scroll to position [424, 0]
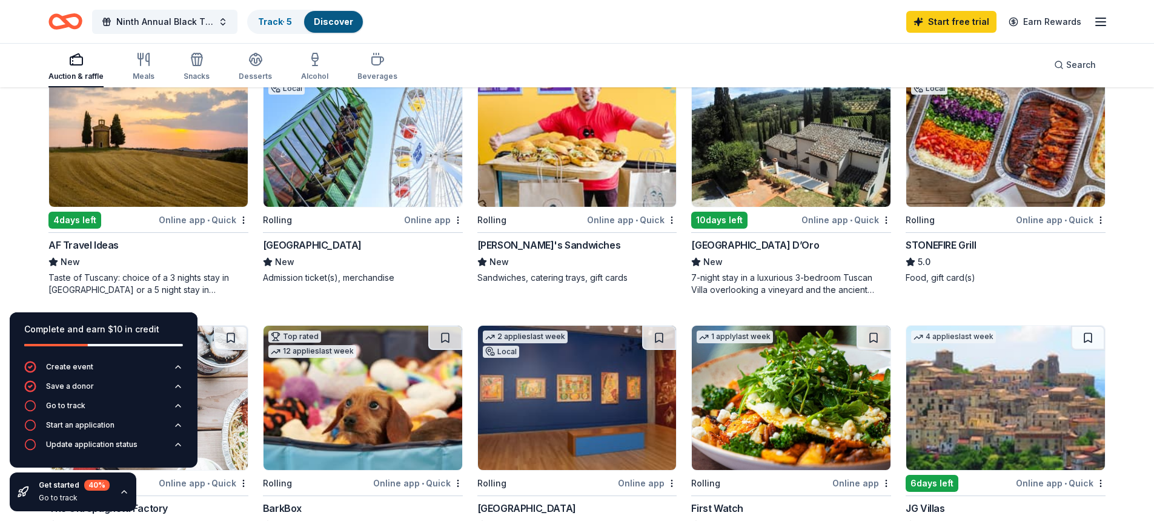
click at [151, 173] on img at bounding box center [148, 134] width 199 height 144
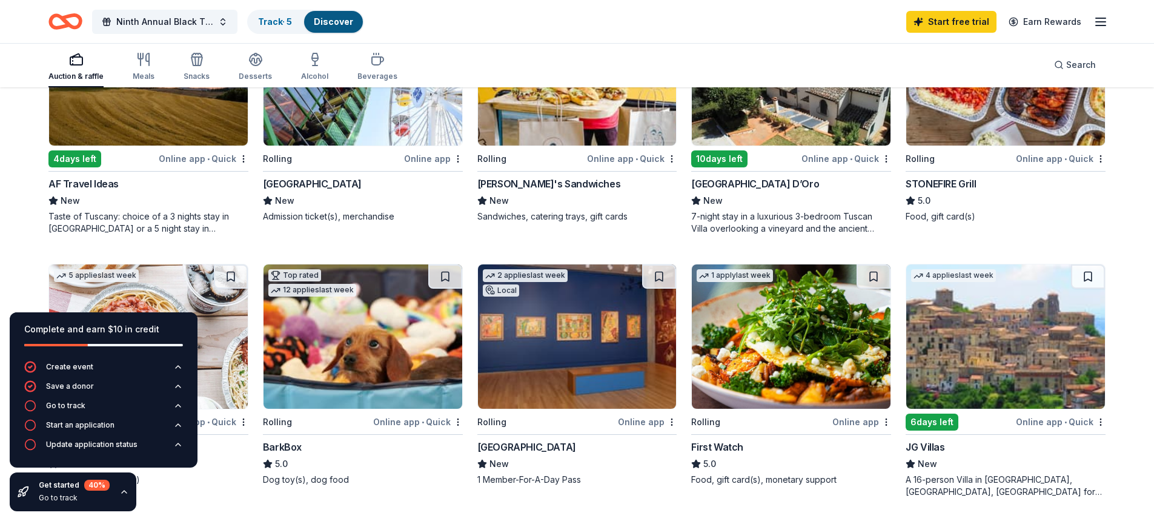
scroll to position [485, 0]
click at [731, 181] on div "Villa Sogni D’Oro" at bounding box center [755, 184] width 128 height 15
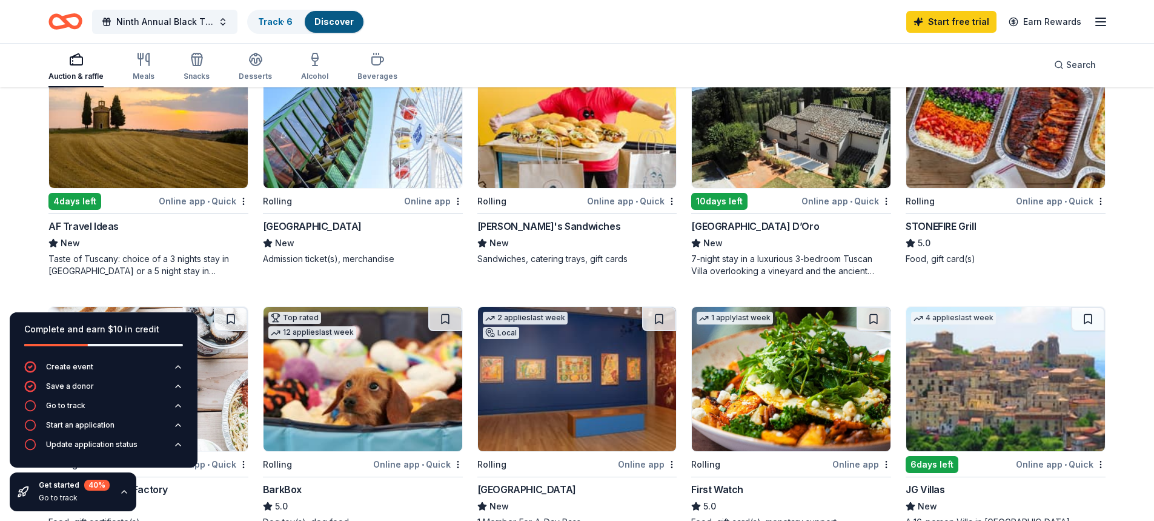
scroll to position [424, 0]
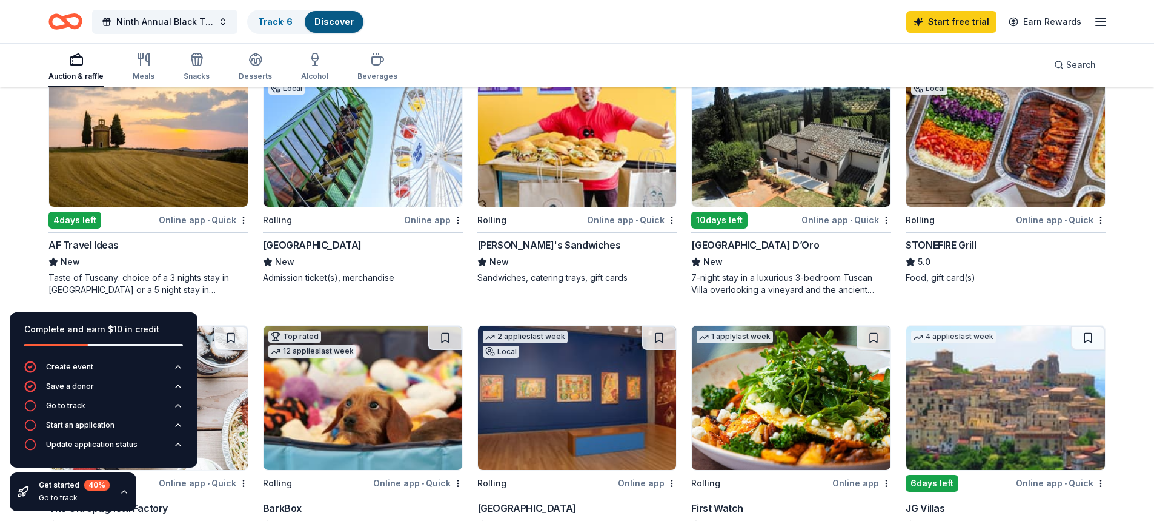
click at [285, 244] on div "Pacific Park" at bounding box center [312, 245] width 99 height 15
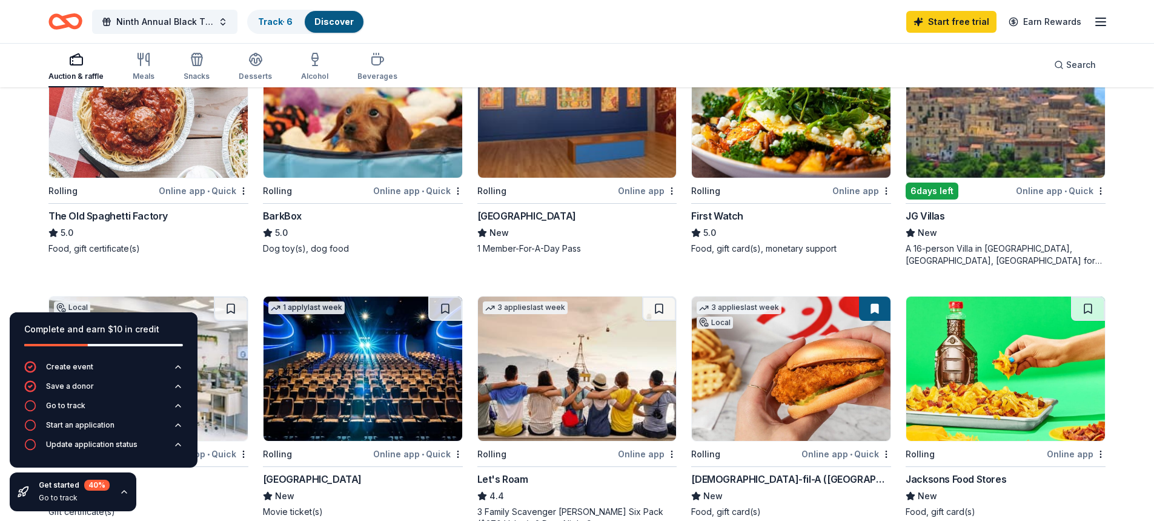
scroll to position [695, 0]
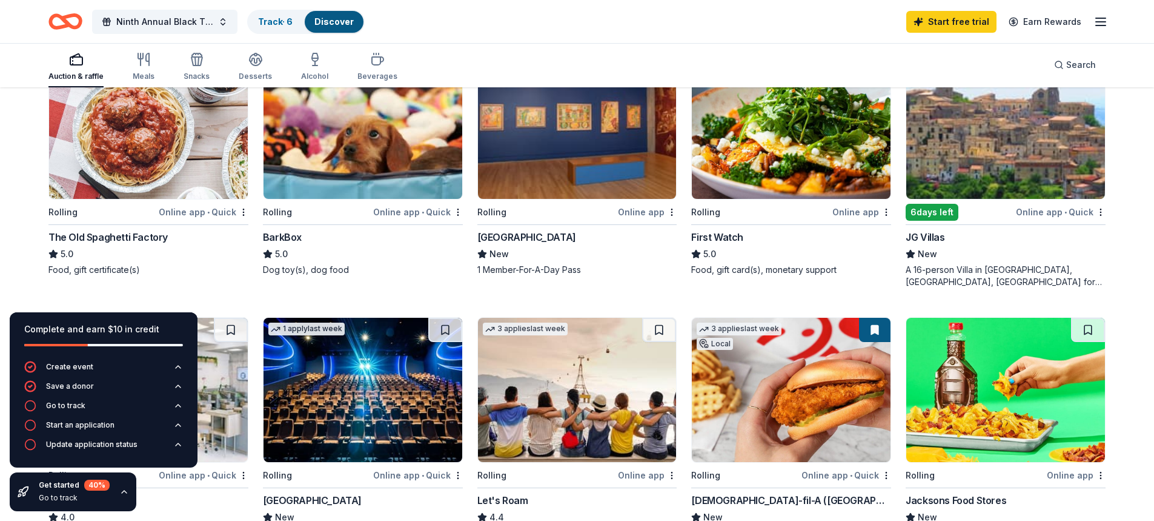
click at [546, 236] on div "[GEOGRAPHIC_DATA]" at bounding box center [527, 237] width 99 height 15
click at [717, 232] on div "First Watch" at bounding box center [717, 237] width 52 height 15
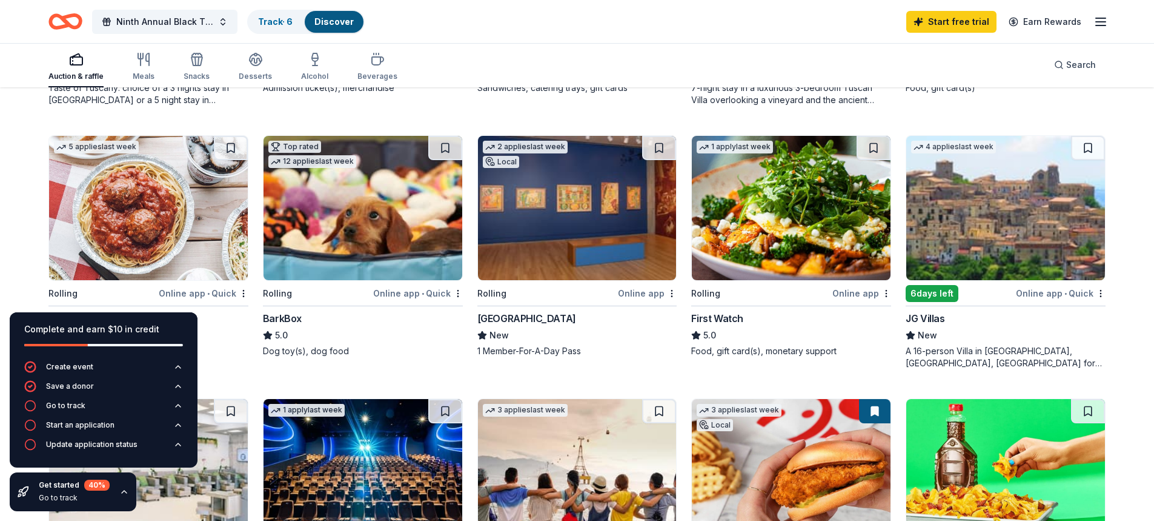
scroll to position [453, 0]
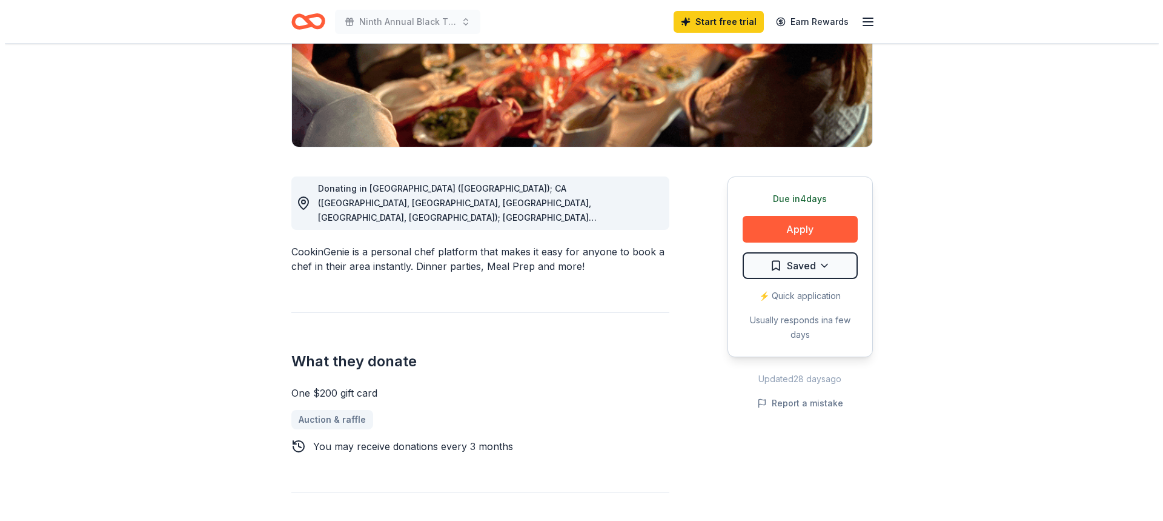
scroll to position [242, 0]
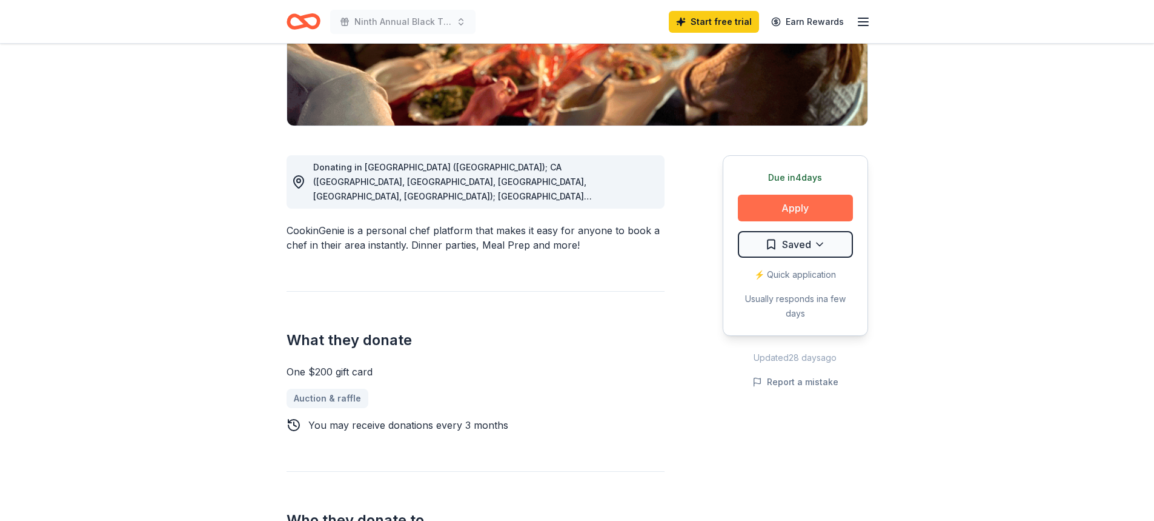
click at [793, 202] on button "Apply" at bounding box center [795, 208] width 115 height 27
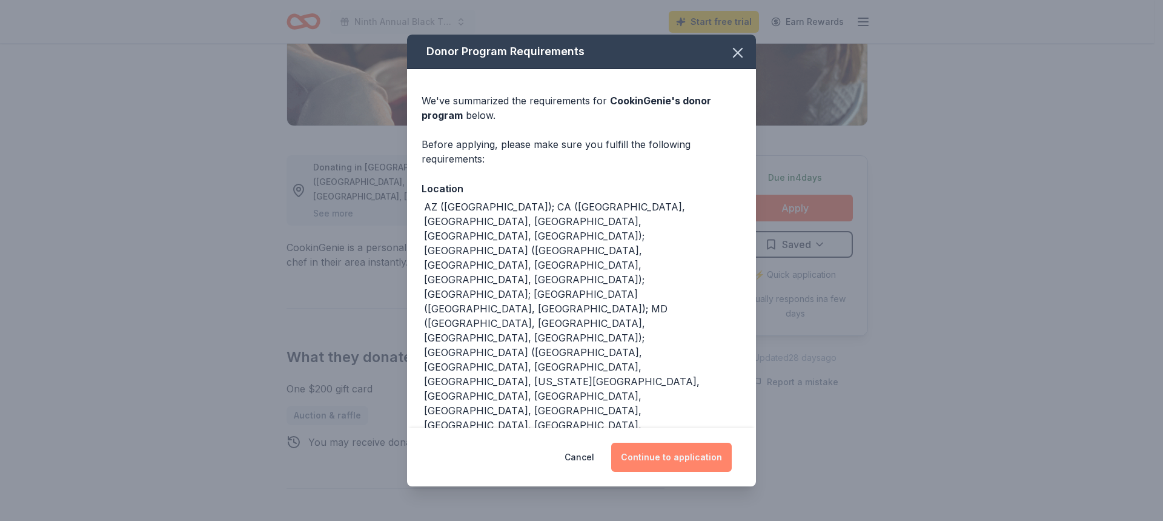
click at [670, 460] on button "Continue to application" at bounding box center [671, 456] width 121 height 29
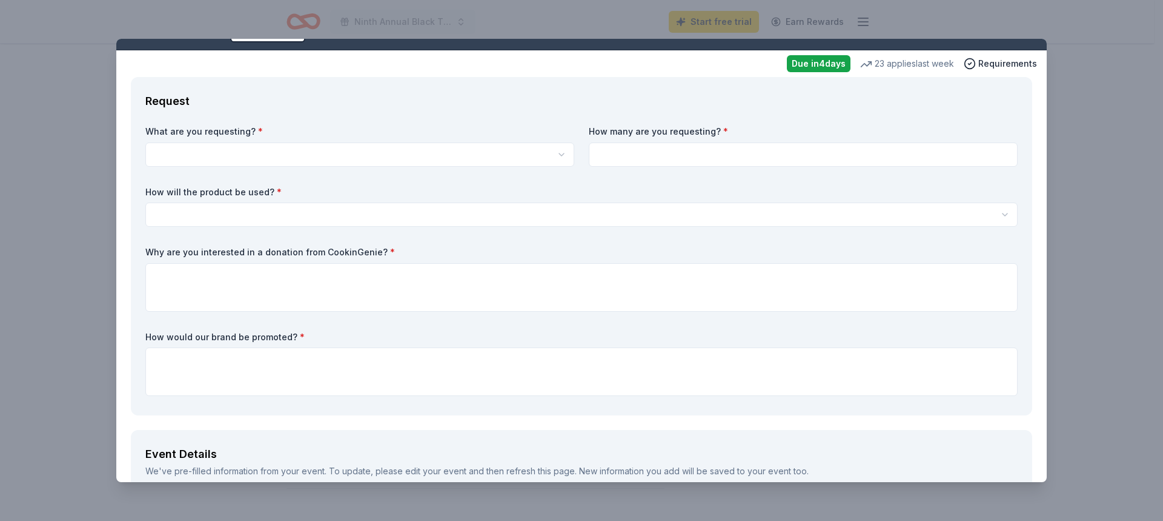
scroll to position [0, 0]
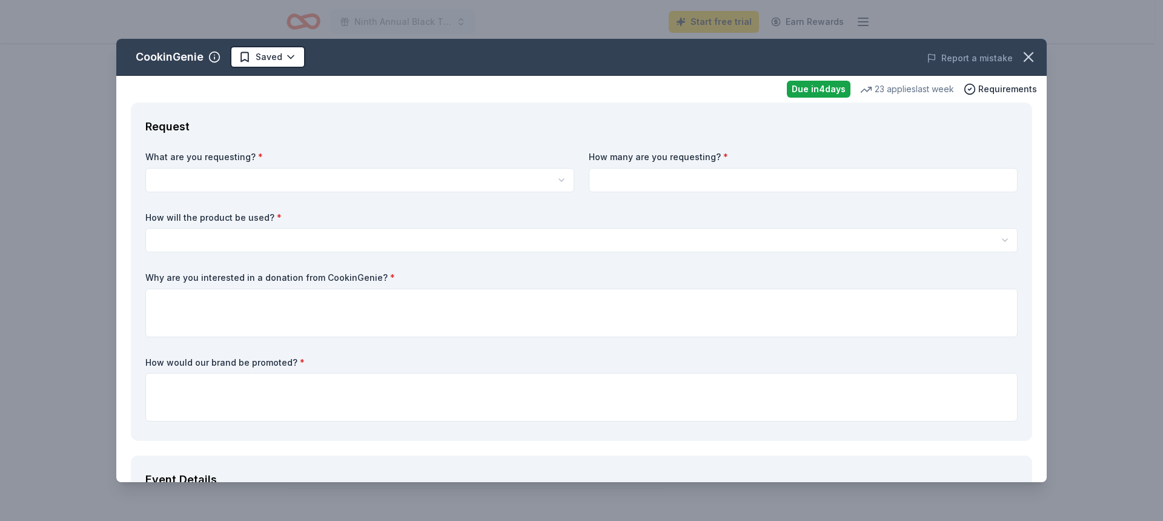
click at [190, 182] on html "Ninth Annual Black Tie Extravaganza Start free trial Earn Rewards Due [DATE] Sh…" at bounding box center [581, 18] width 1163 height 521
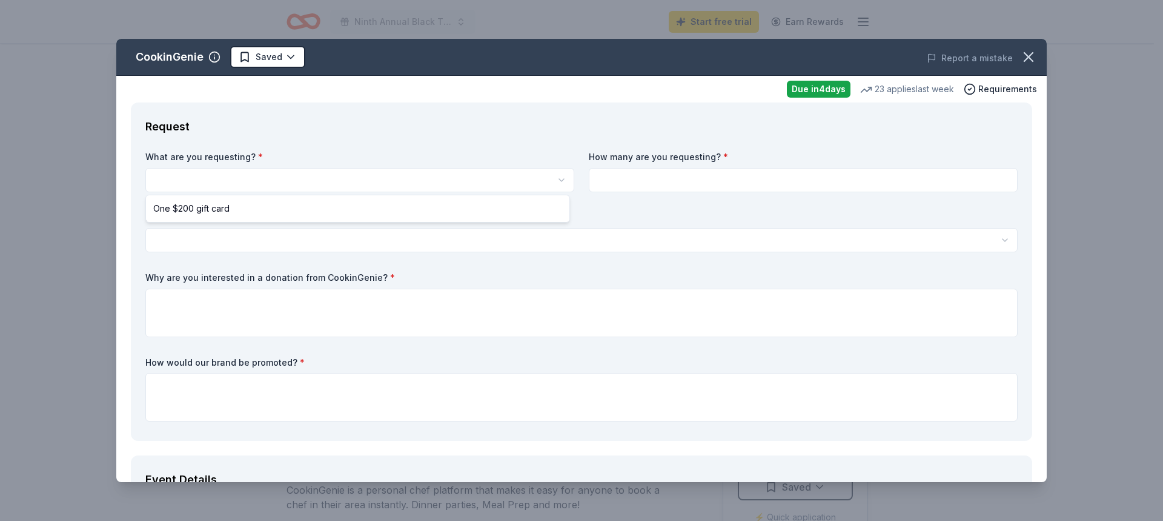
select select "One $200 gift card"
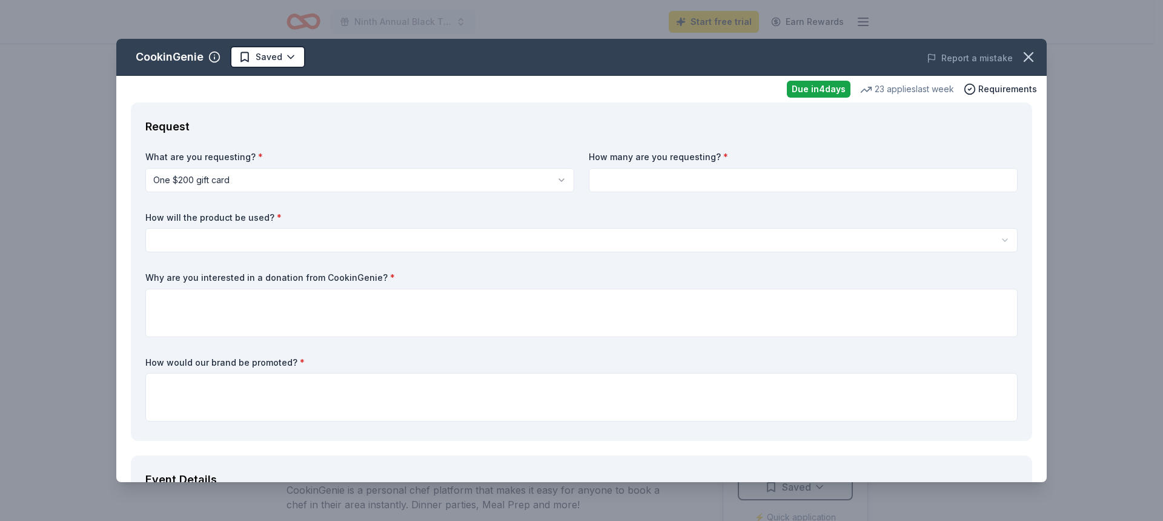
click at [655, 184] on input at bounding box center [803, 180] width 429 height 24
type input "1"
type input "2"
click at [248, 244] on html "Ninth Annual Black Tie Extravaganza Start free trial Earn Rewards Due [DATE] Sh…" at bounding box center [581, 260] width 1163 height 521
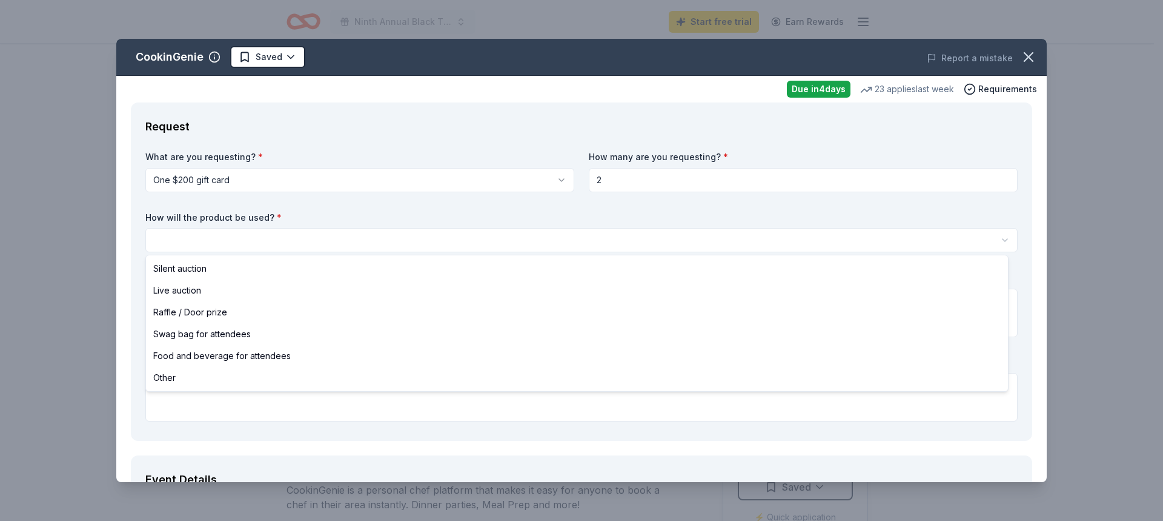
select select "silentAuction"
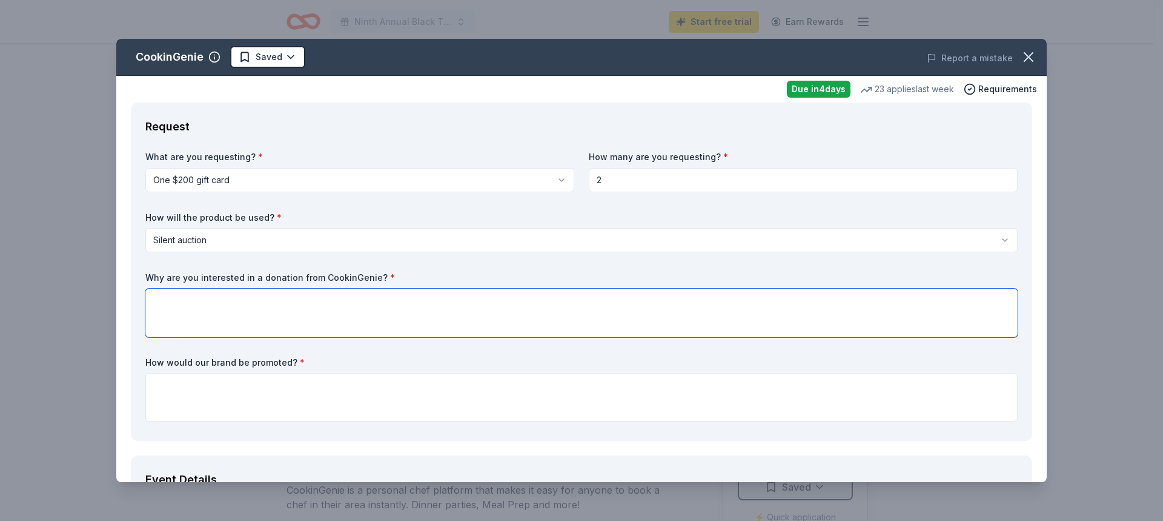
click at [263, 302] on textarea at bounding box center [581, 312] width 873 height 48
type textarea "w"
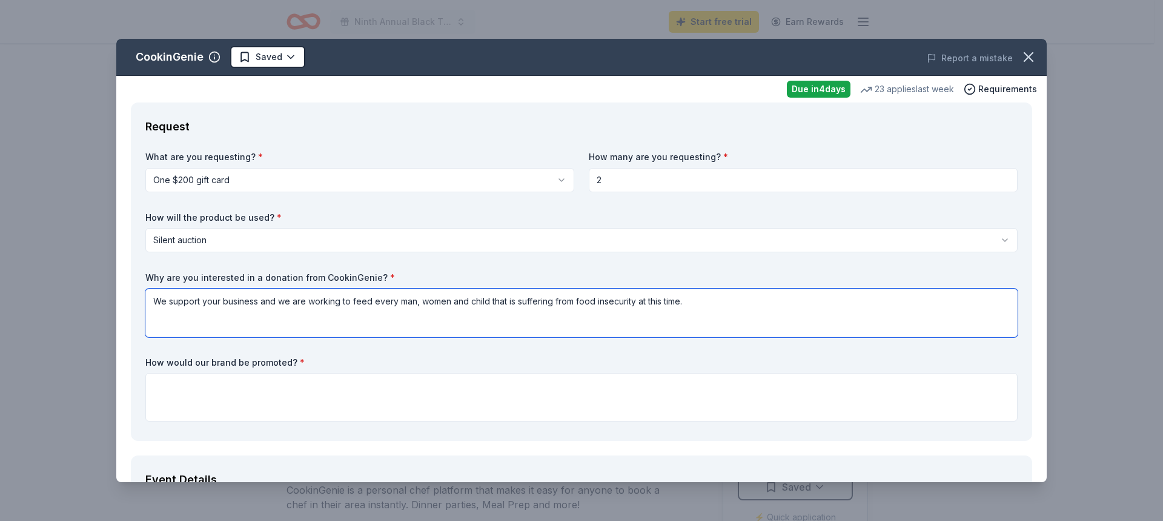
type textarea "We support your business and we are working to feed every man, women and child …"
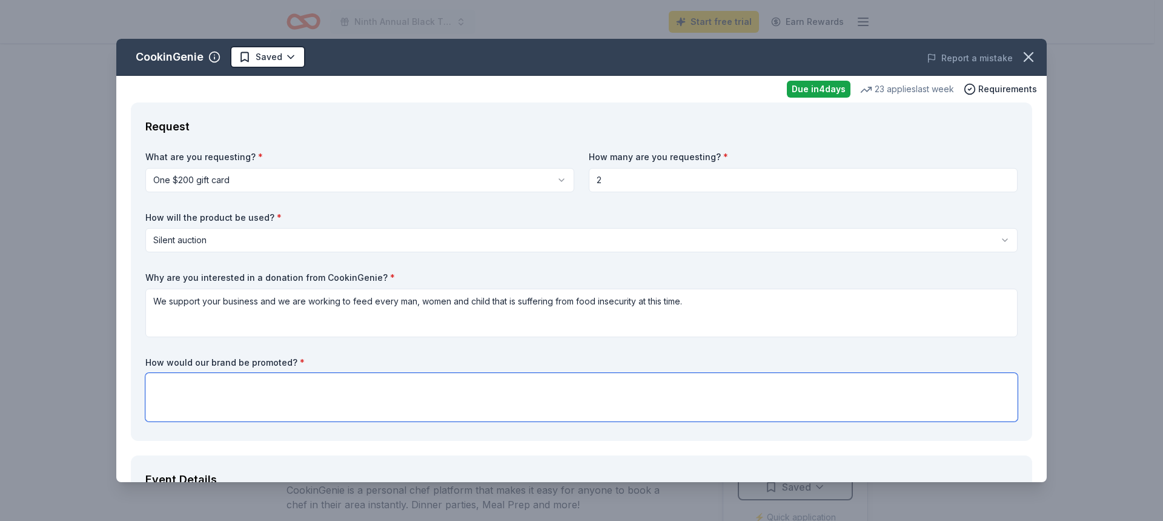
click at [241, 401] on textarea at bounding box center [581, 397] width 873 height 48
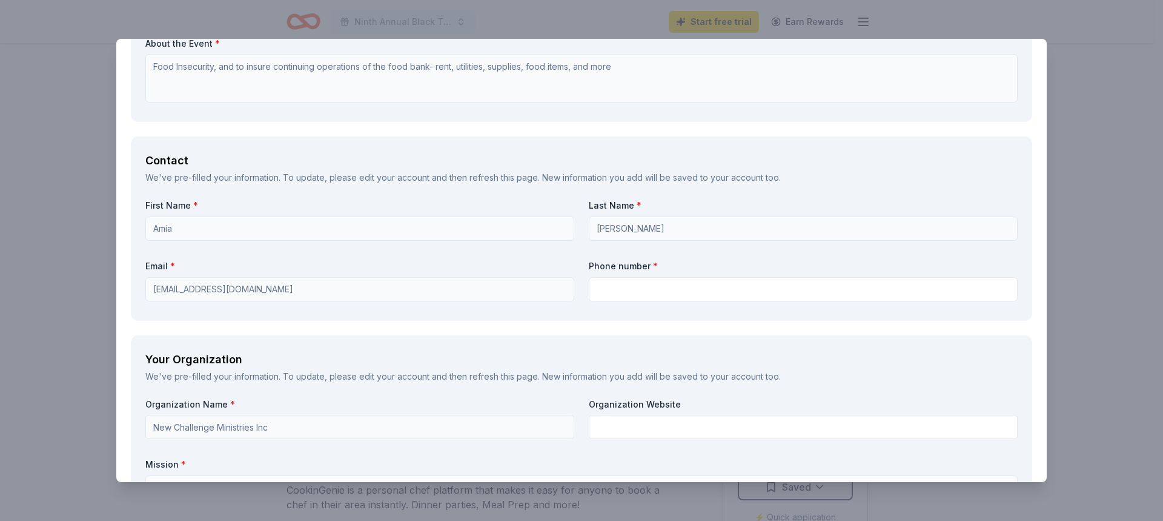
scroll to position [727, 0]
type textarea "For silent auction and in our program as giving thanks for a donation"
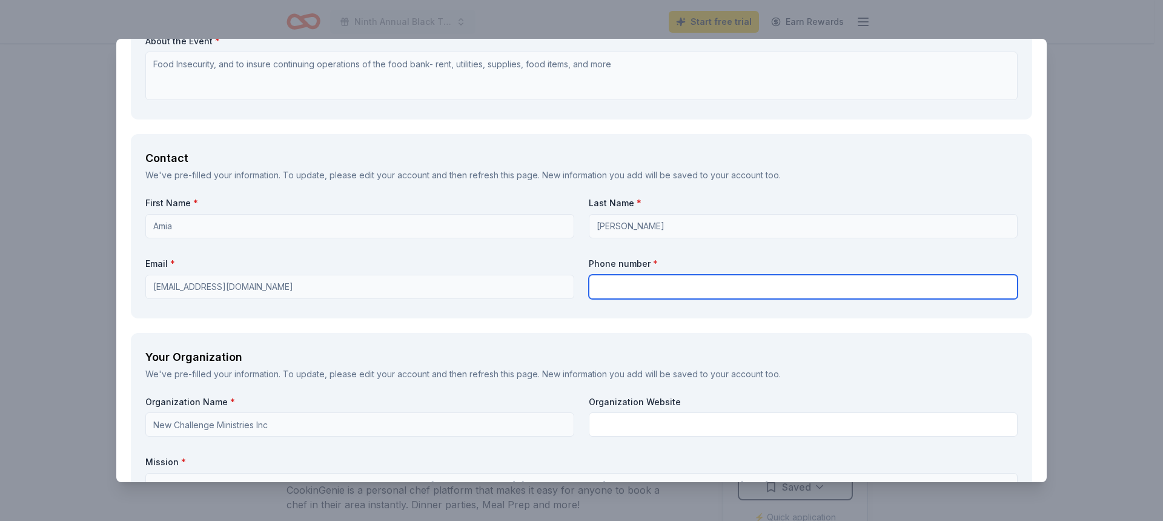
click at [605, 288] on input "text" at bounding box center [803, 287] width 429 height 24
type input "4"
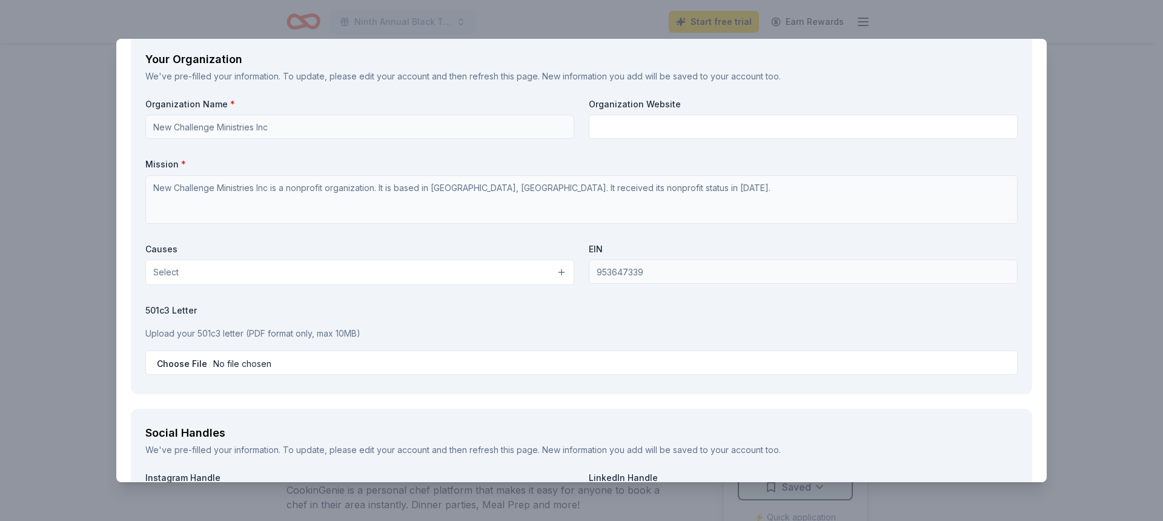
scroll to position [1091, 0]
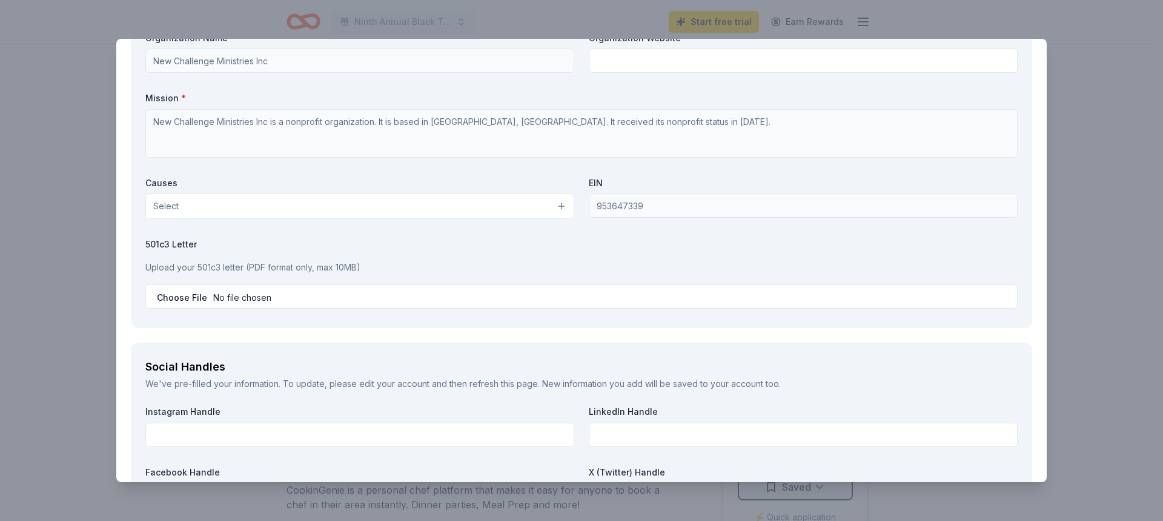
type input "[PHONE_NUMBER]"
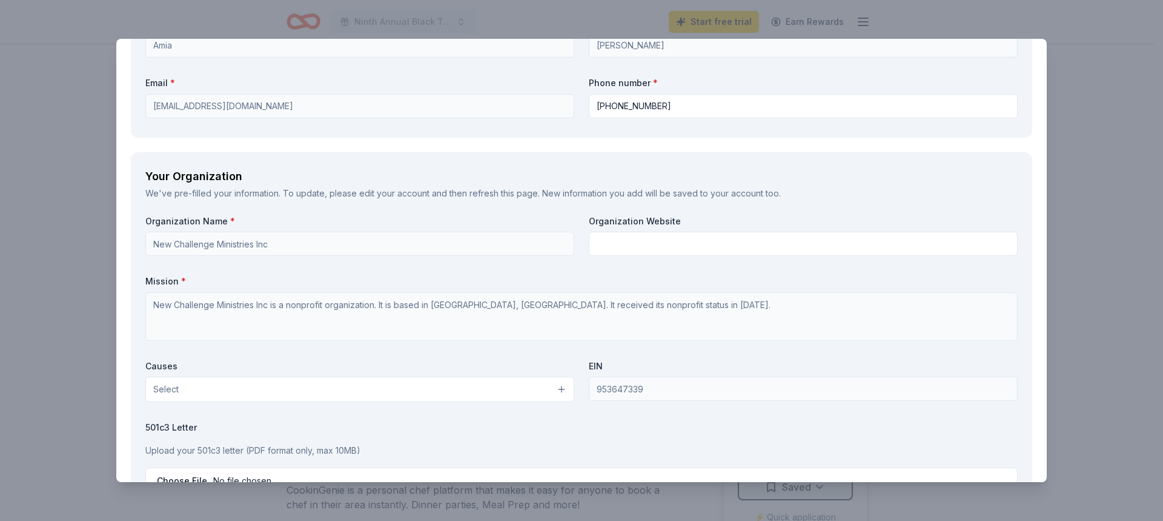
scroll to position [909, 0]
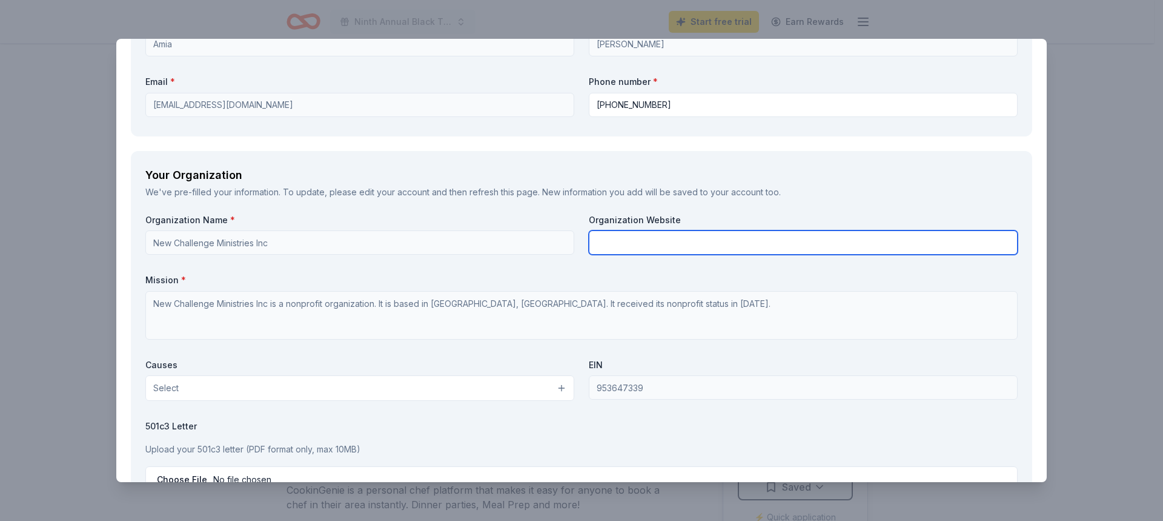
click at [610, 241] on input "text" at bounding box center [803, 242] width 429 height 24
paste input "[DOMAIN_NAME]"
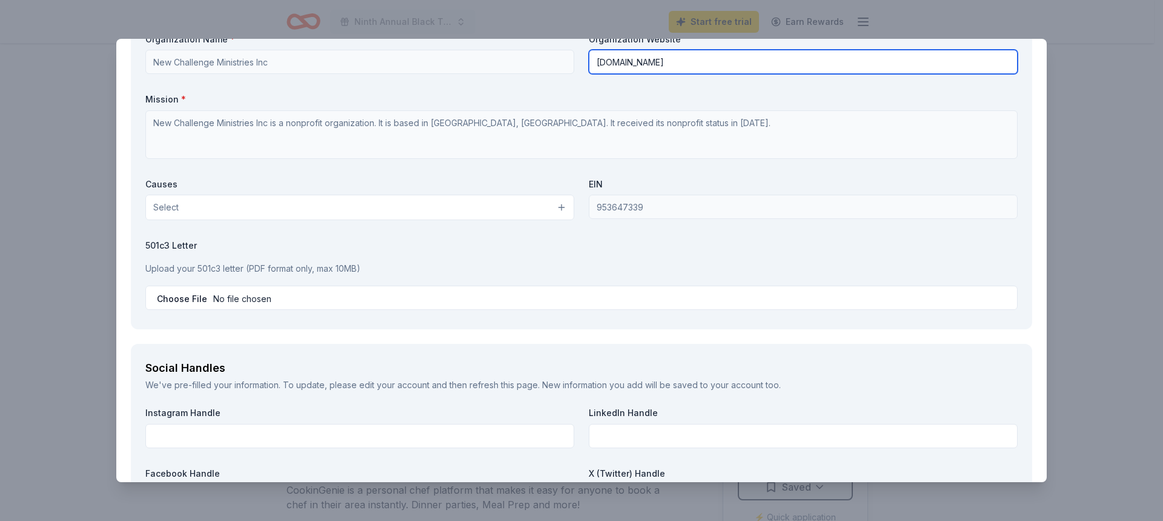
scroll to position [1091, 0]
type input "[DOMAIN_NAME]"
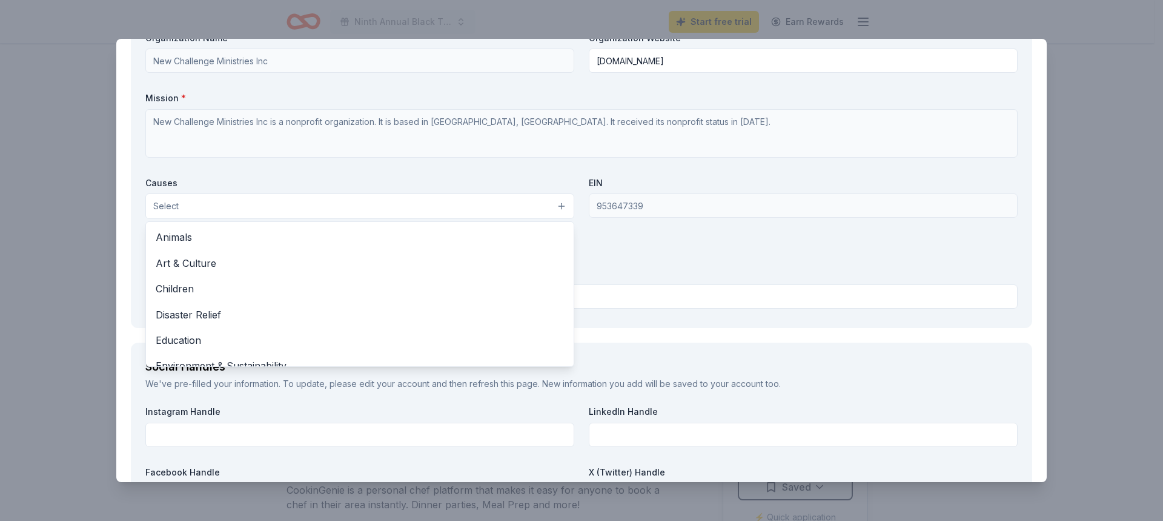
click at [222, 204] on button "Select" at bounding box center [359, 205] width 429 height 25
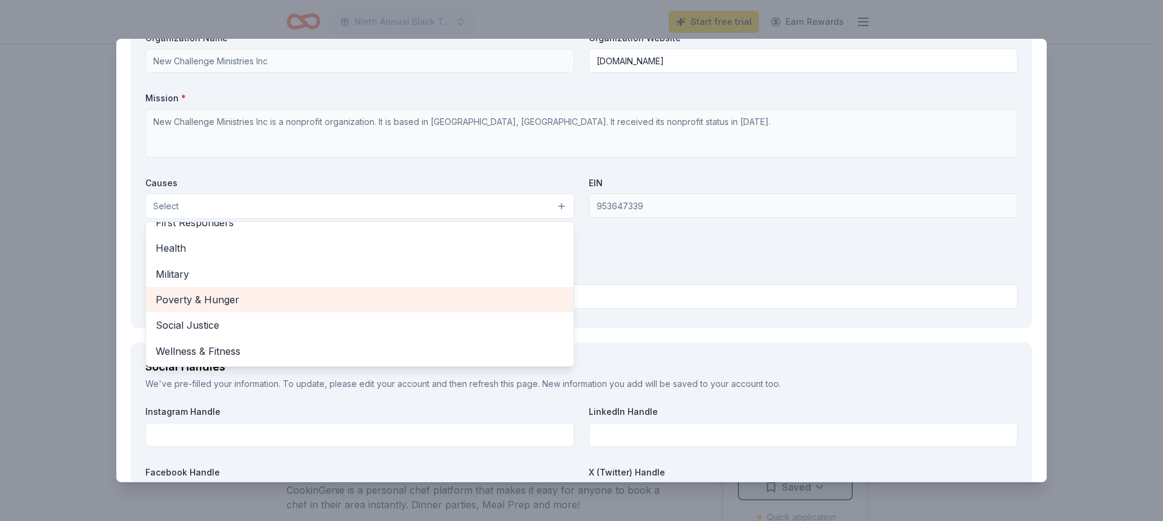
click at [193, 293] on span "Poverty & Hunger" at bounding box center [360, 299] width 408 height 16
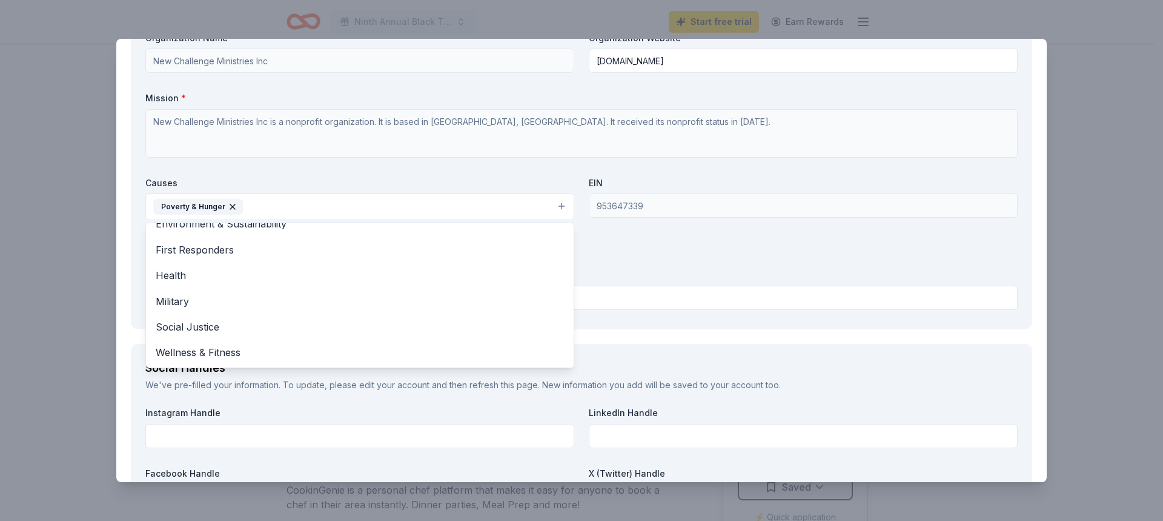
click at [607, 268] on div "Organization Name * New Challenge Ministries Inc Organization Website [DOMAIN_N…" at bounding box center [581, 173] width 873 height 282
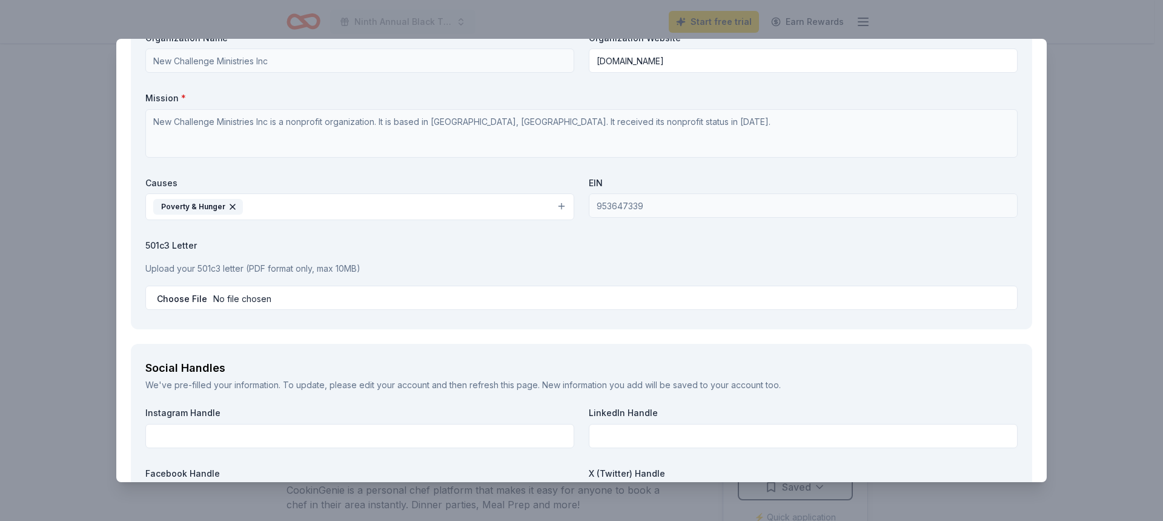
click at [556, 205] on button "Poverty & Hunger" at bounding box center [359, 206] width 429 height 27
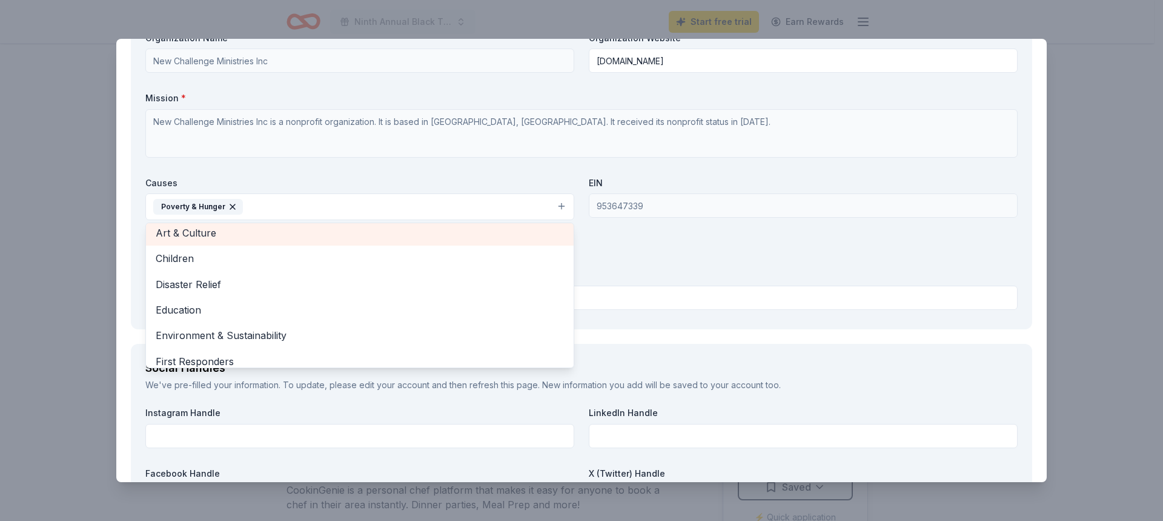
scroll to position [61, 0]
click at [280, 232] on span "Children" at bounding box center [360, 236] width 408 height 16
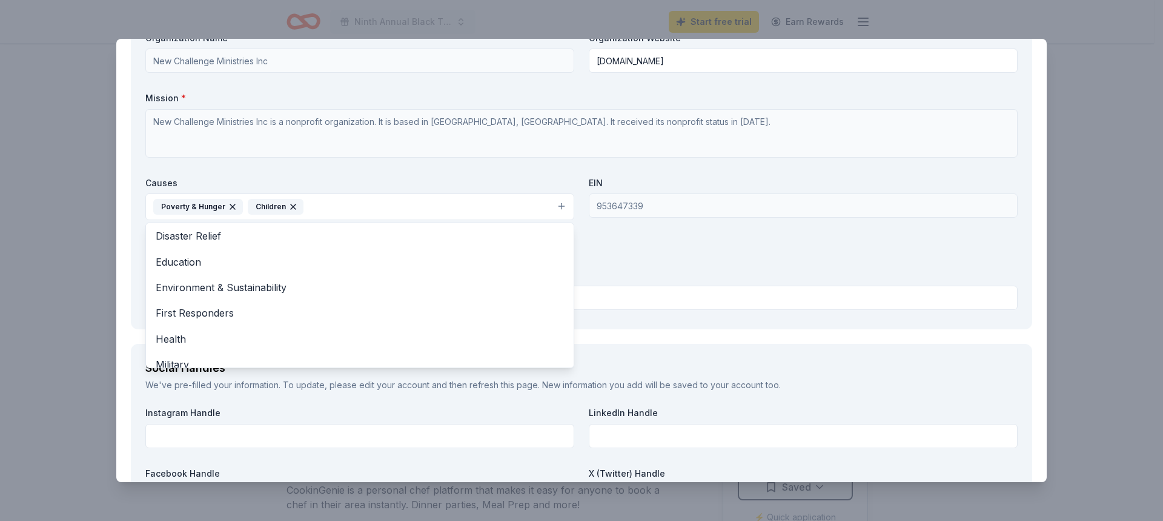
scroll to position [28, 0]
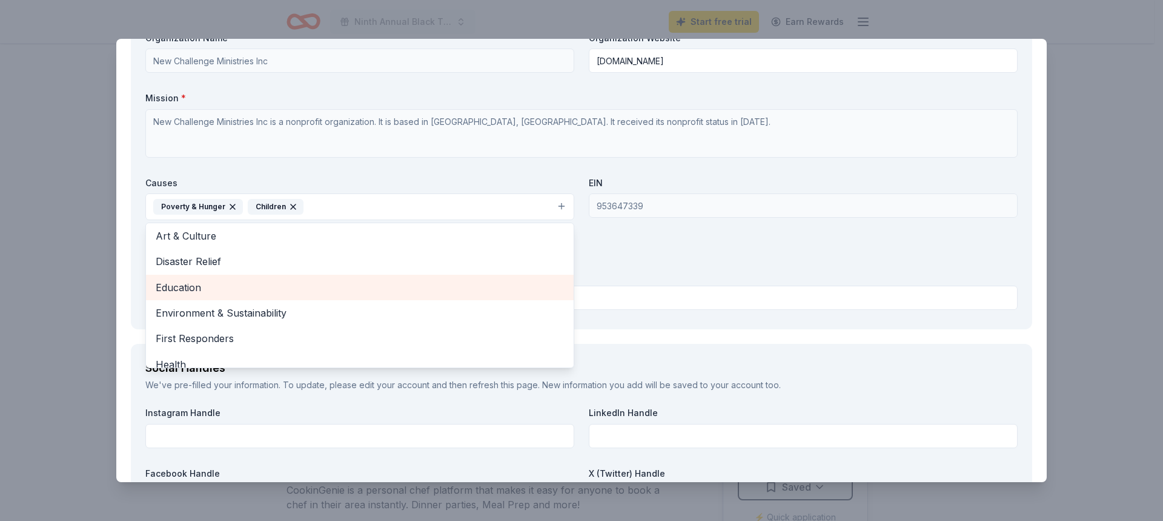
click at [304, 290] on span "Education" at bounding box center [360, 287] width 408 height 16
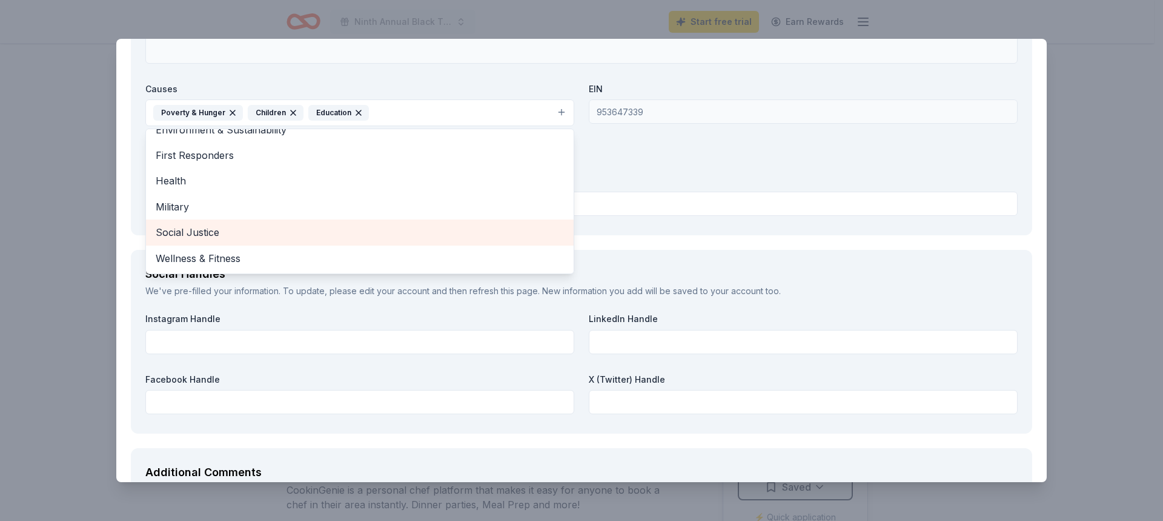
scroll to position [1212, 0]
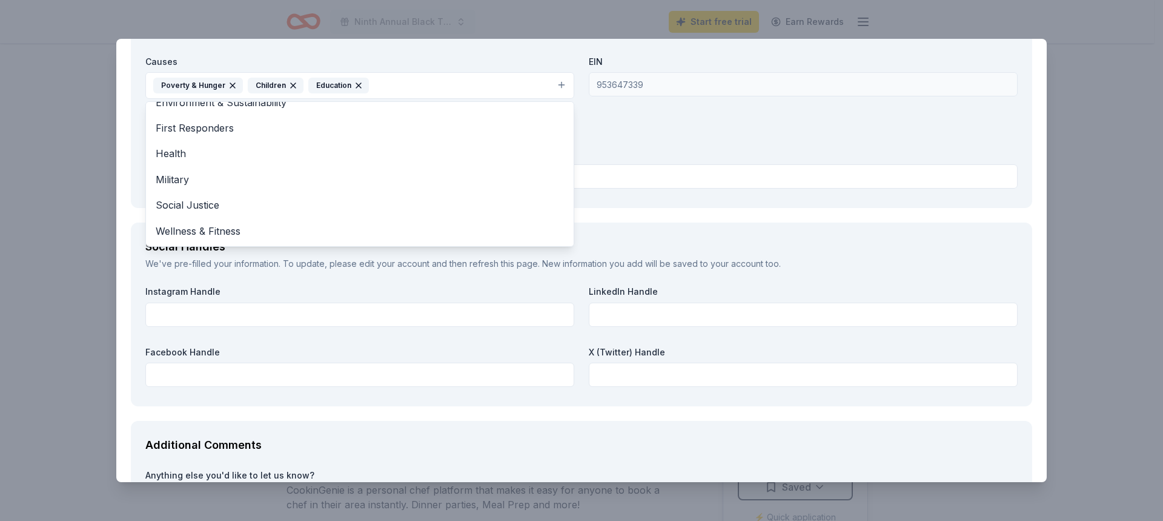
click at [640, 135] on div "Organization Name * New Challenge Ministries Inc Organization Website [DOMAIN_N…" at bounding box center [581, 52] width 873 height 282
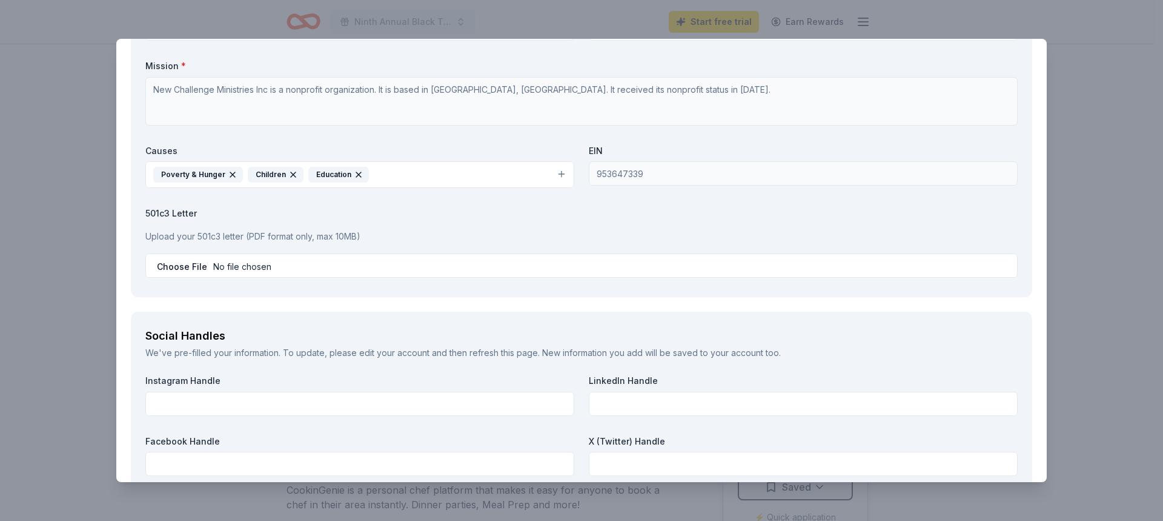
scroll to position [1091, 0]
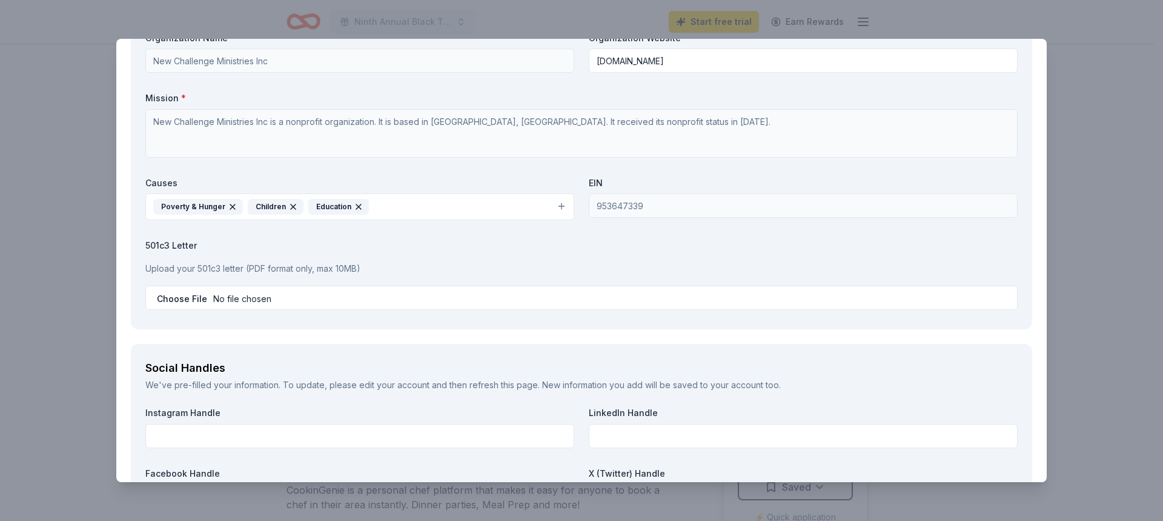
click at [356, 207] on icon "button" at bounding box center [358, 206] width 5 height 5
click at [289, 207] on icon "button" at bounding box center [293, 207] width 10 height 10
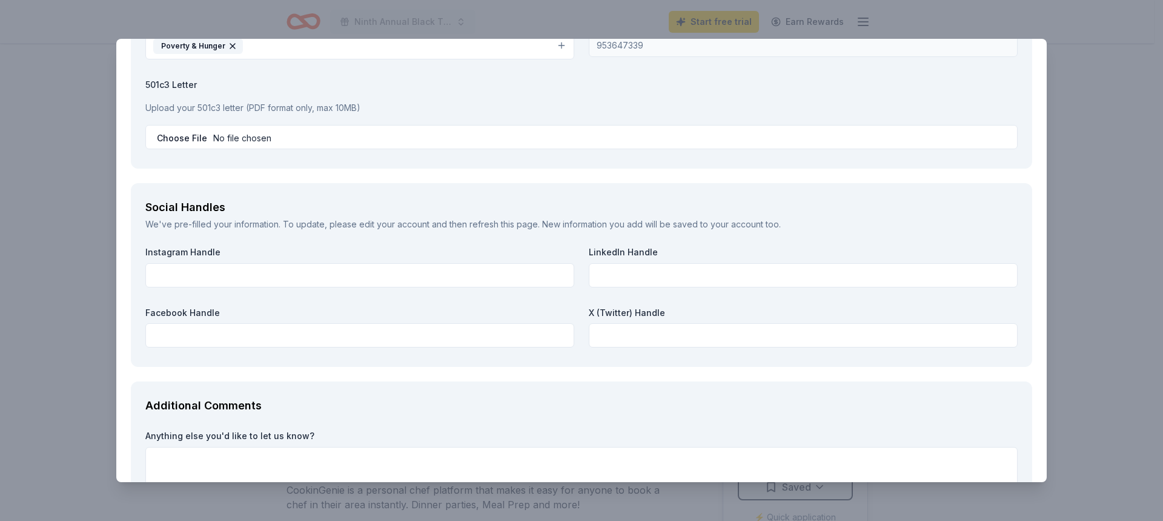
scroll to position [1273, 0]
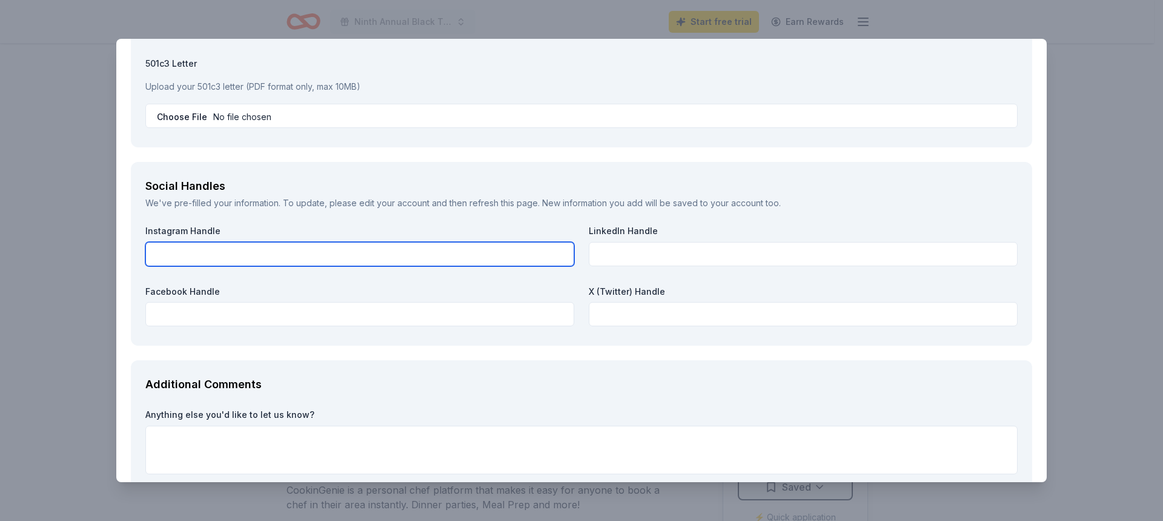
click at [311, 255] on input "text" at bounding box center [359, 254] width 429 height 24
type input "newchallengeministries"
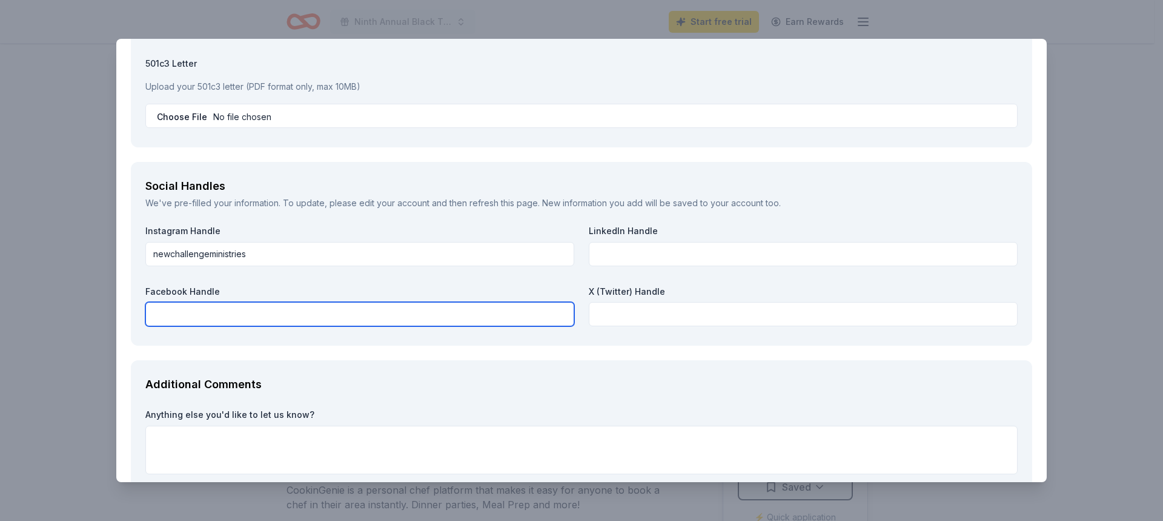
click at [231, 309] on input "text" at bounding box center [359, 314] width 429 height 24
type input "n"
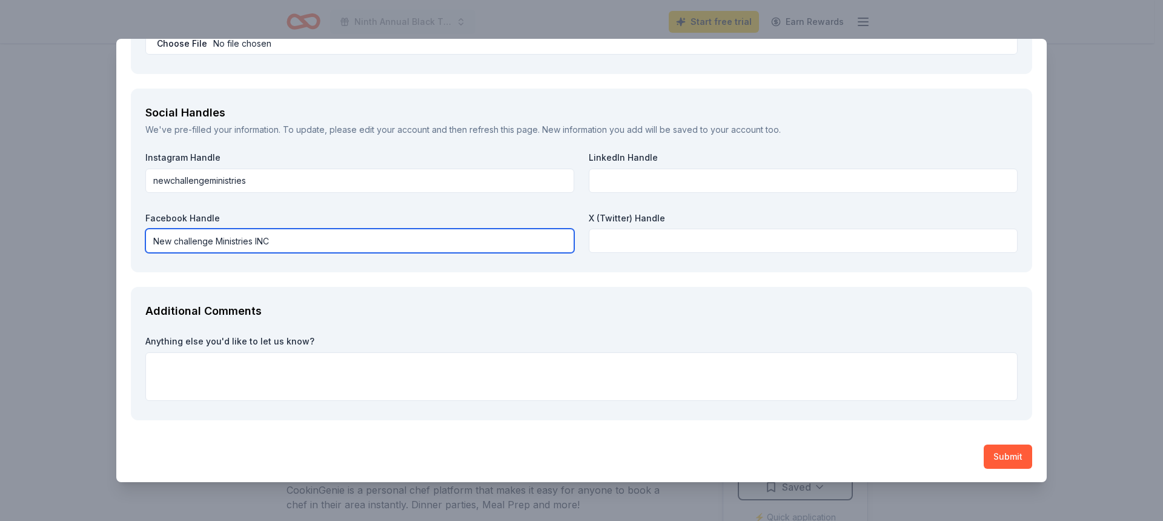
scroll to position [1347, 0]
type input "New challenge Ministries INC"
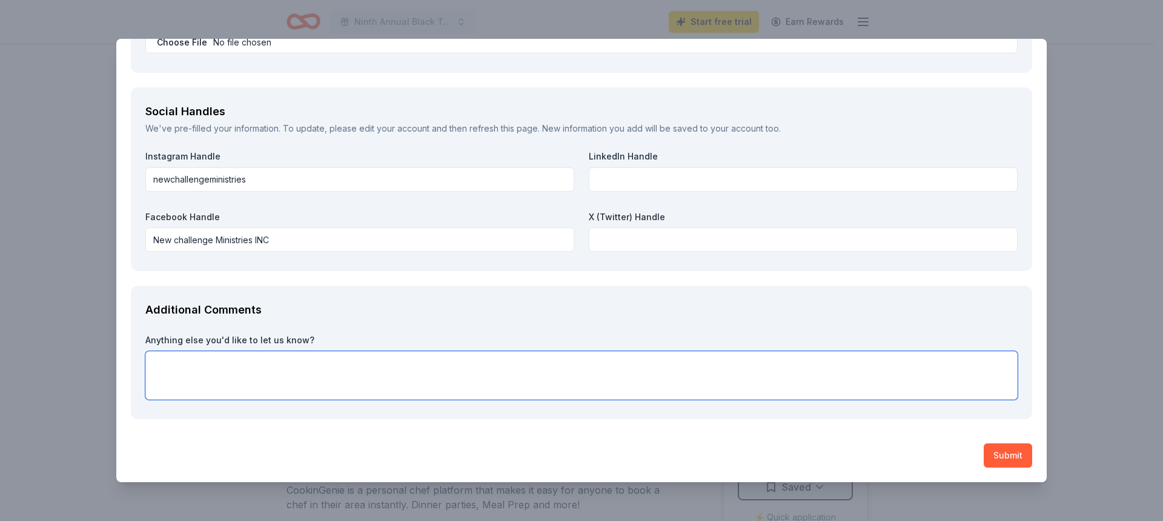
click at [248, 368] on textarea at bounding box center [581, 375] width 873 height 48
drag, startPoint x: 248, startPoint y: 367, endPoint x: 454, endPoint y: 373, distance: 206.7
click at [454, 373] on textarea at bounding box center [581, 375] width 873 height 48
drag, startPoint x: 305, startPoint y: 366, endPoint x: 268, endPoint y: 369, distance: 37.7
click at [268, 369] on textarea at bounding box center [581, 375] width 873 height 48
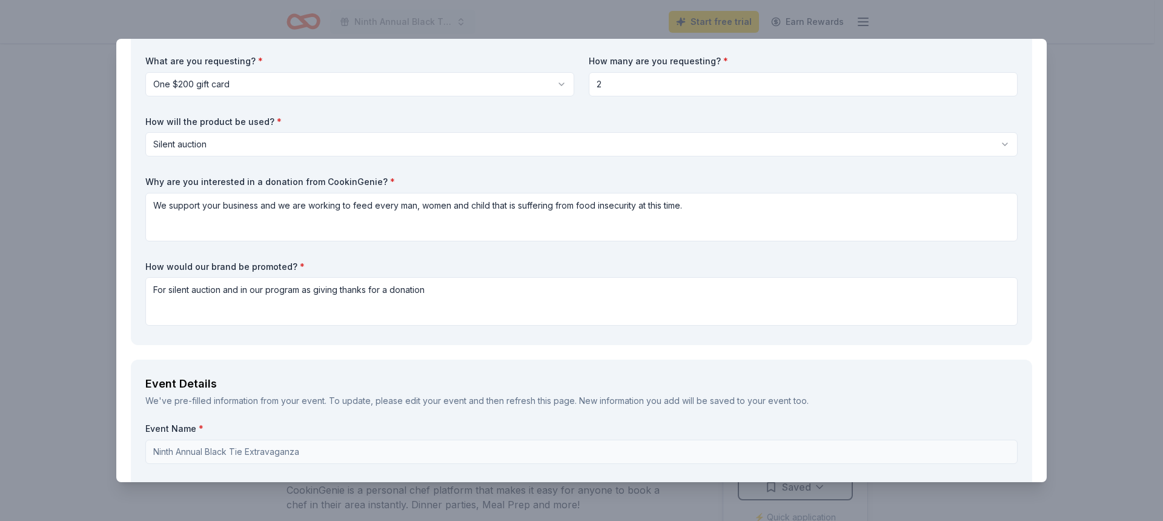
scroll to position [75, 0]
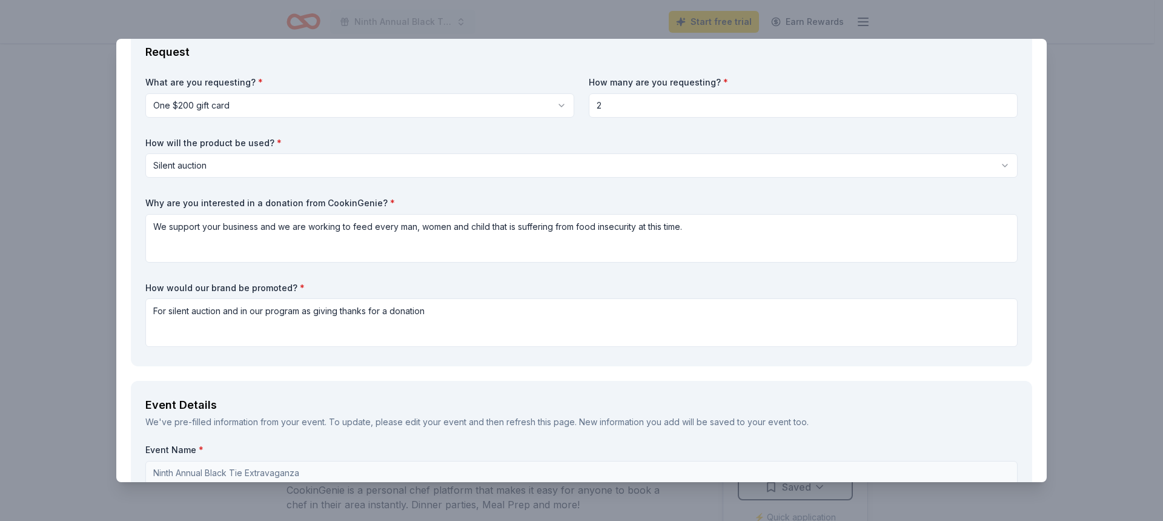
type textarea "Would like to attach the invite and helpful info but I dont see how to do that."
click at [681, 226] on textarea "We support your business and we are working to feed every man, women and child …" at bounding box center [581, 238] width 873 height 48
type textarea "We support your business and we are working to feed every man, women and child …"
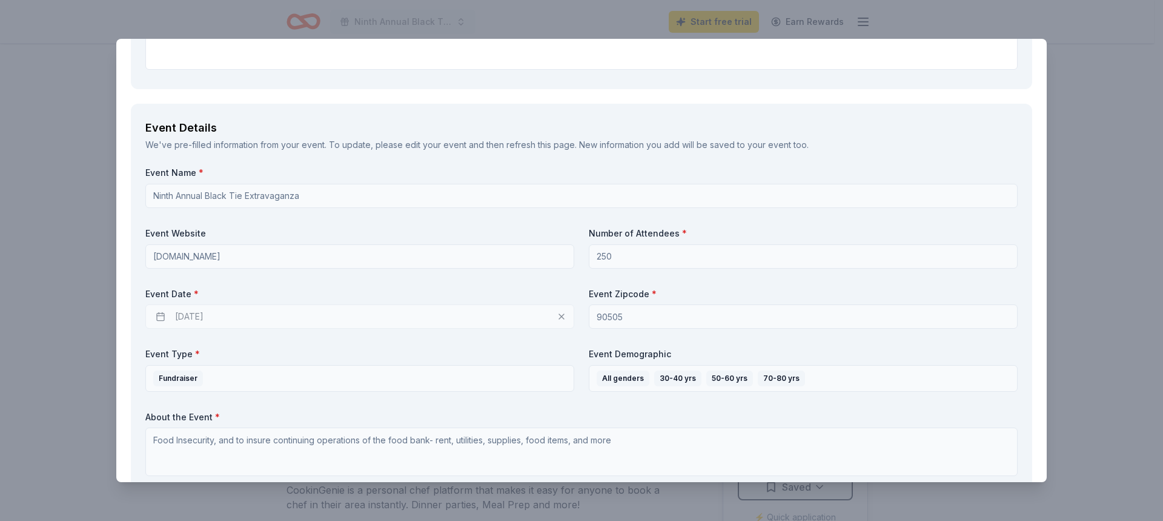
scroll to position [364, 0]
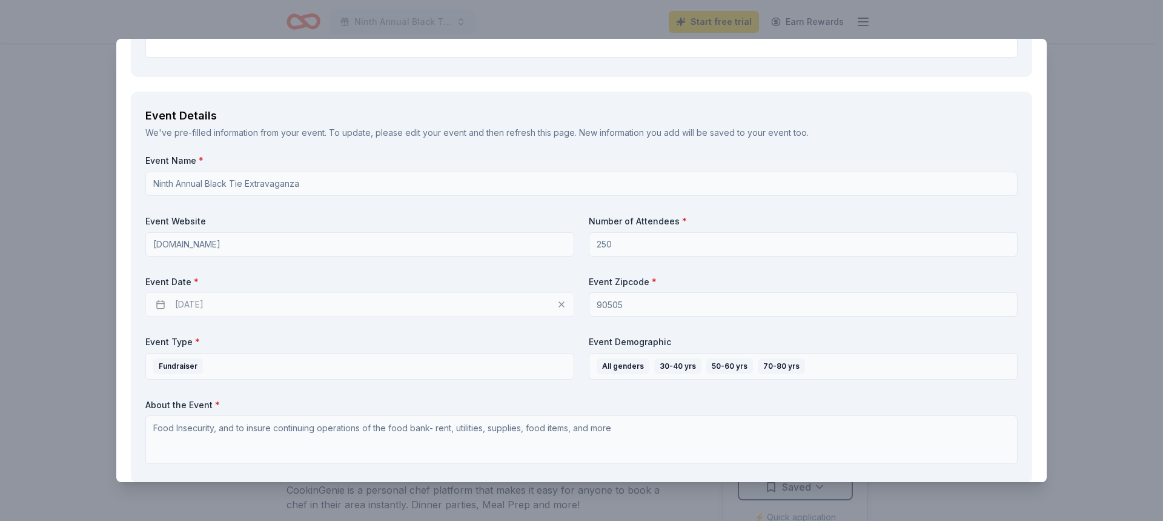
click at [558, 302] on div "[DATE]" at bounding box center [359, 304] width 429 height 24
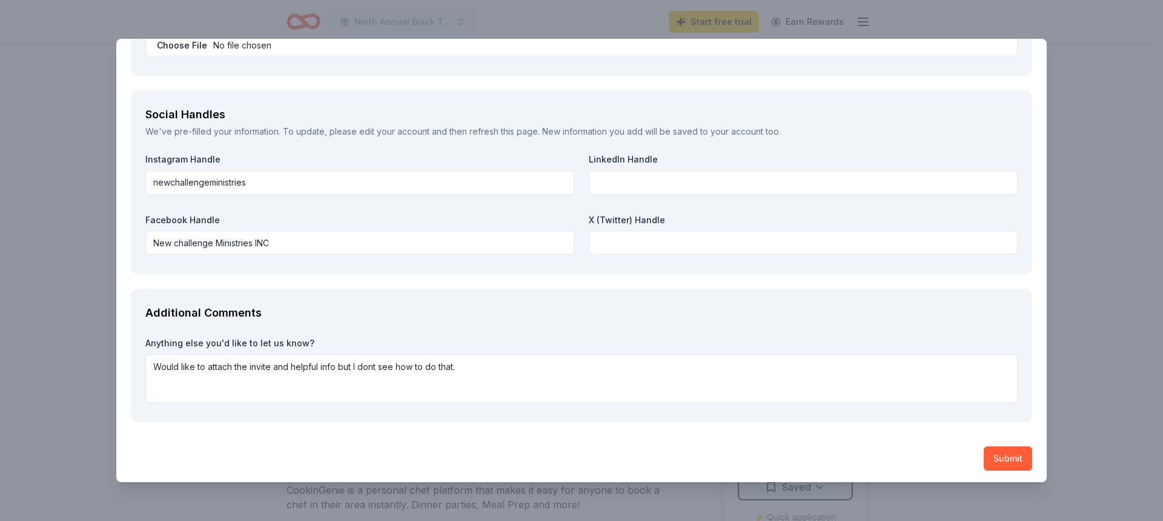
scroll to position [1347, 0]
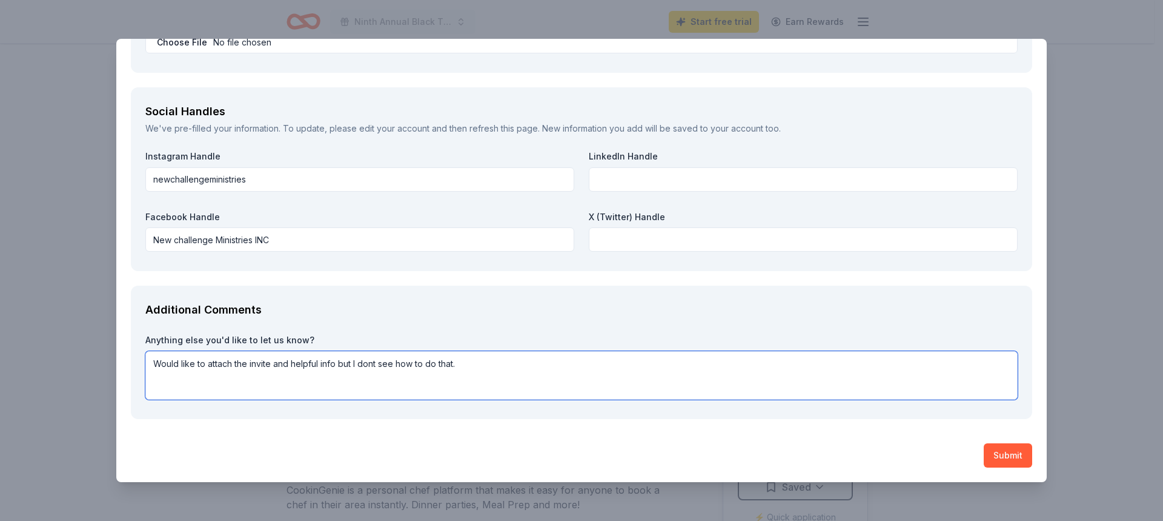
click at [484, 361] on textarea "Would like to attach the invite and helpful info but I dont see how to do that." at bounding box center [581, 375] width 873 height 48
drag, startPoint x: 844, startPoint y: 362, endPoint x: 452, endPoint y: 387, distance: 392.9
click at [452, 387] on textarea "Would like to attach the invite and helpful info but I dont see how to do that.…" at bounding box center [581, 375] width 873 height 48
type textarea "Would like to attach the invite and helpful info but I dont see how to do that.…"
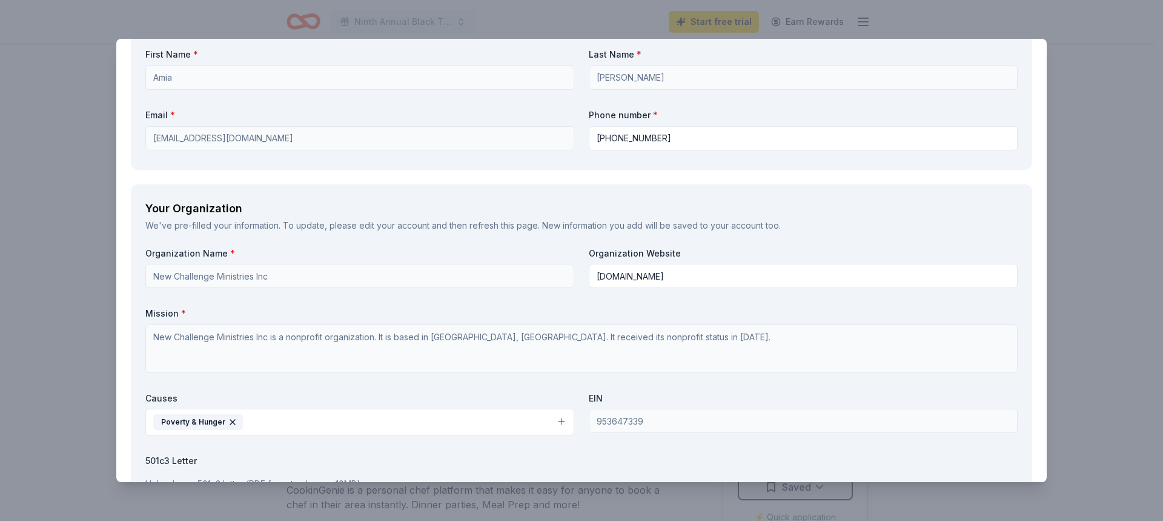
scroll to position [741, 0]
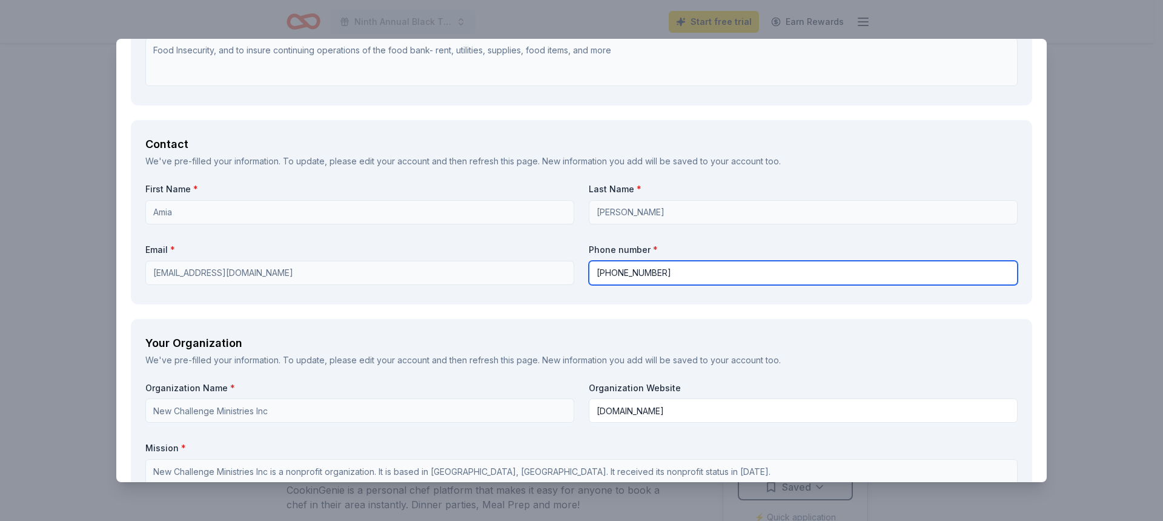
drag, startPoint x: 650, startPoint y: 273, endPoint x: 594, endPoint y: 278, distance: 56.6
click at [594, 278] on input "310-702-2441" at bounding box center [803, 273] width 429 height 24
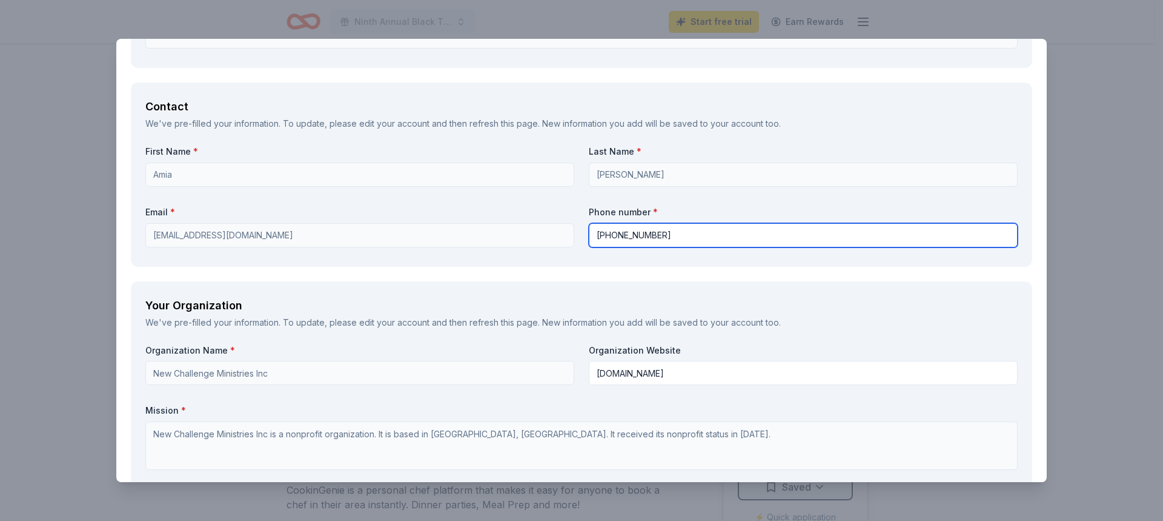
scroll to position [862, 0]
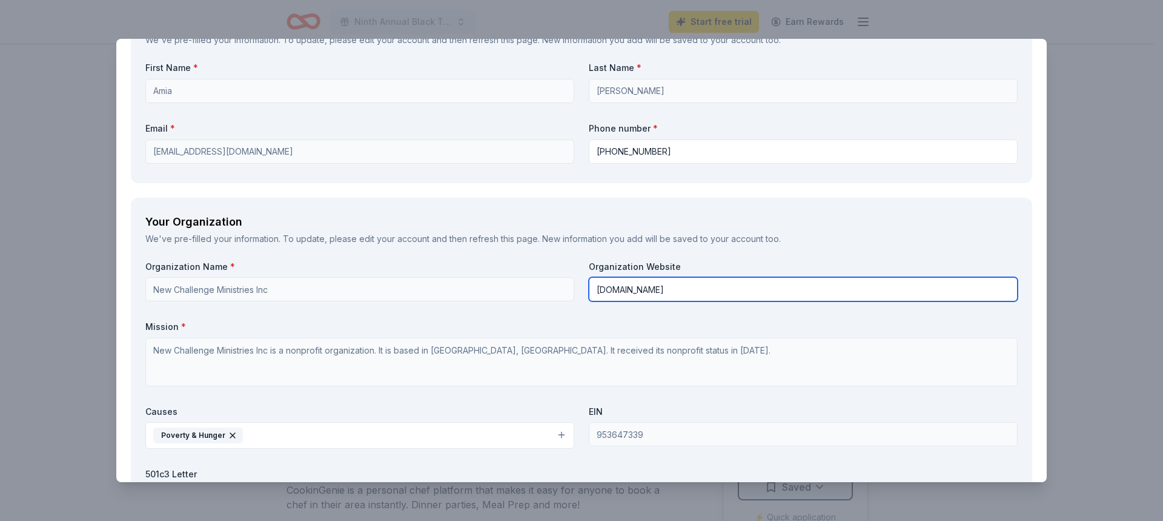
drag, startPoint x: 713, startPoint y: 293, endPoint x: 589, endPoint y: 288, distance: 123.7
click at [589, 288] on input "newchallengeministries.org" at bounding box center [803, 289] width 429 height 24
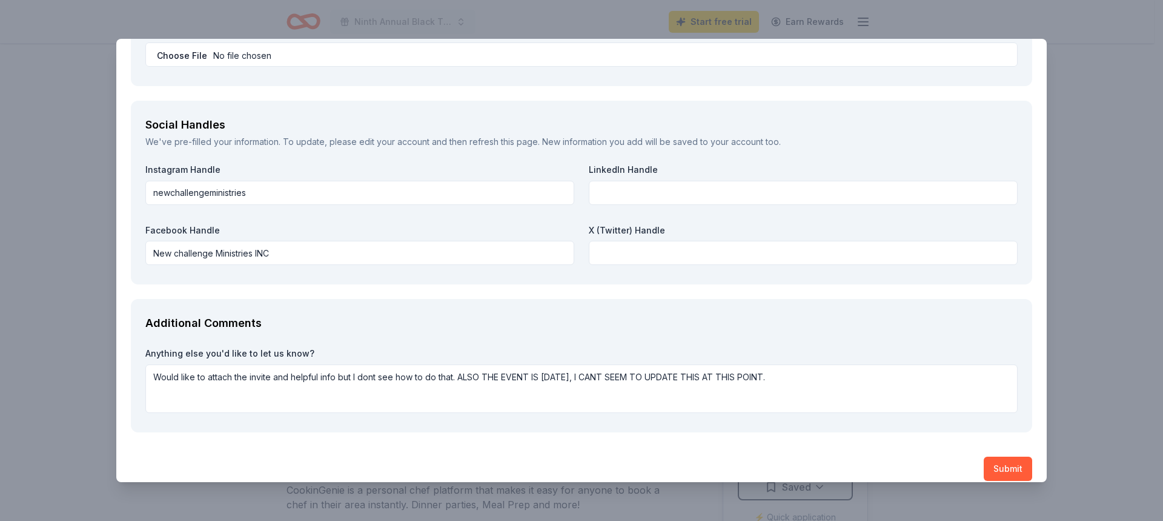
scroll to position [1347, 0]
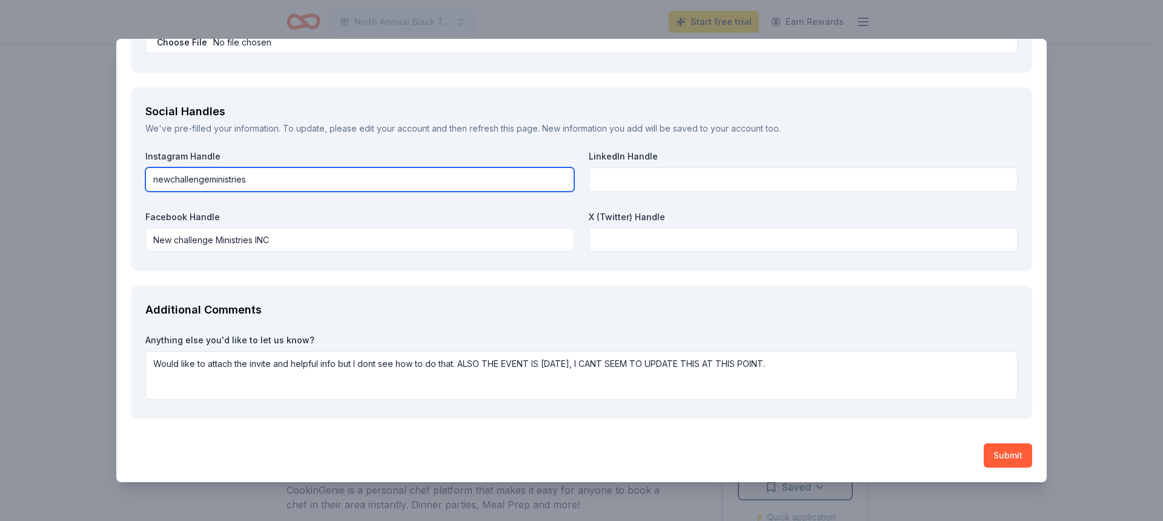
drag, startPoint x: 246, startPoint y: 181, endPoint x: 144, endPoint y: 179, distance: 102.4
click at [144, 179] on div "Social Handles We've pre-filled your information. To update, please edit your a…" at bounding box center [582, 179] width 902 height 184
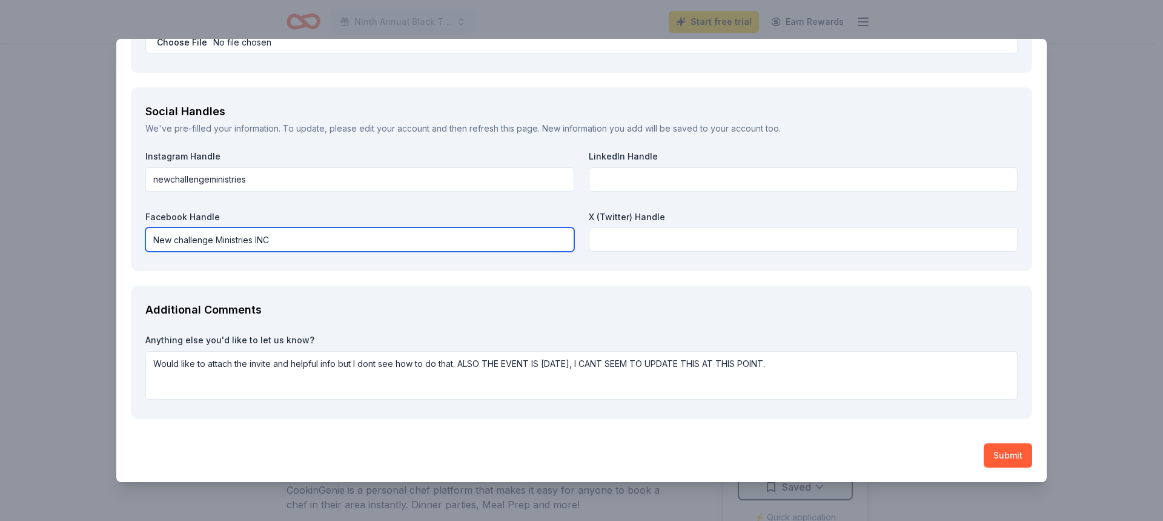
click at [496, 241] on input "New challenge Ministries INC" at bounding box center [359, 239] width 429 height 24
drag, startPoint x: 281, startPoint y: 238, endPoint x: 153, endPoint y: 223, distance: 129.4
click at [153, 223] on div "Facebook Handle New challenge Ministries INC" at bounding box center [359, 231] width 429 height 41
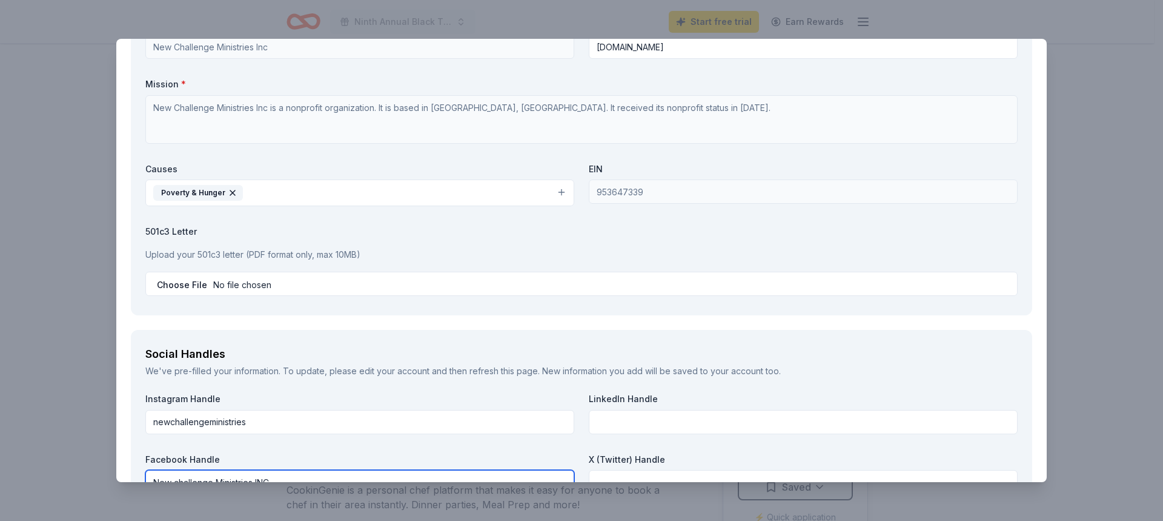
scroll to position [1044, 0]
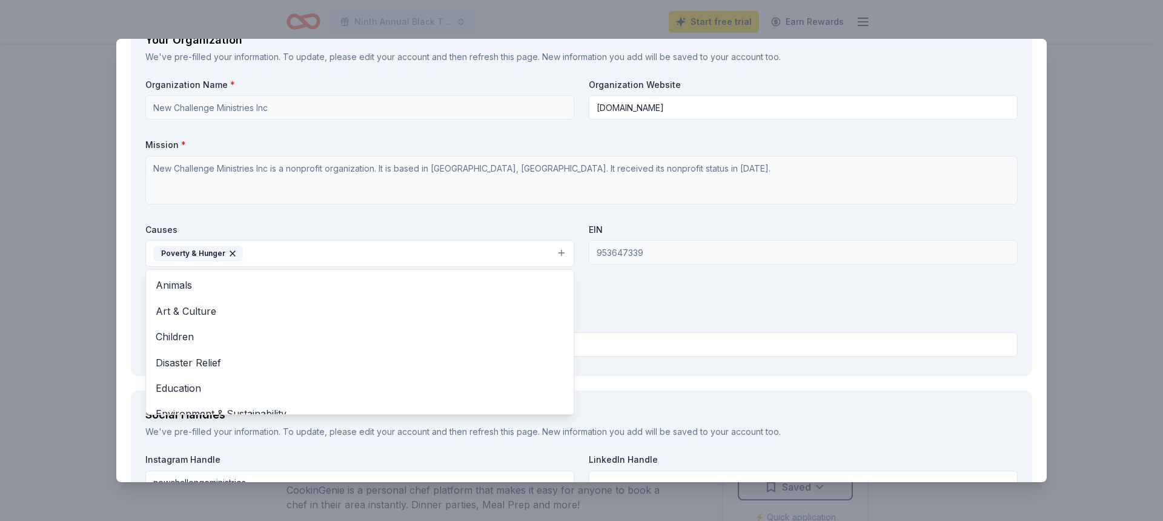
click at [389, 254] on button "Poverty & Hunger" at bounding box center [359, 253] width 429 height 27
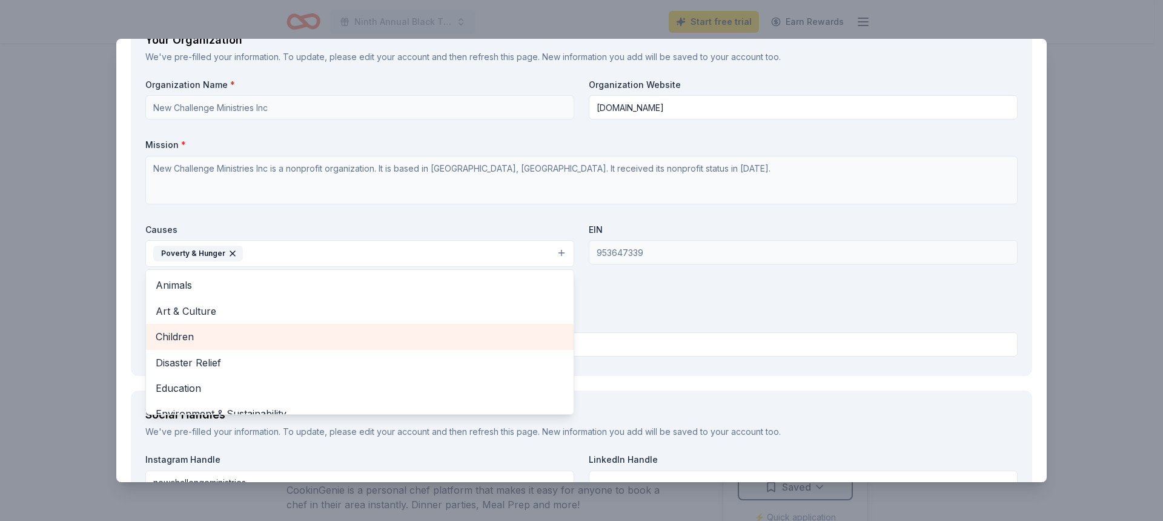
click at [365, 329] on span "Children" at bounding box center [360, 336] width 408 height 16
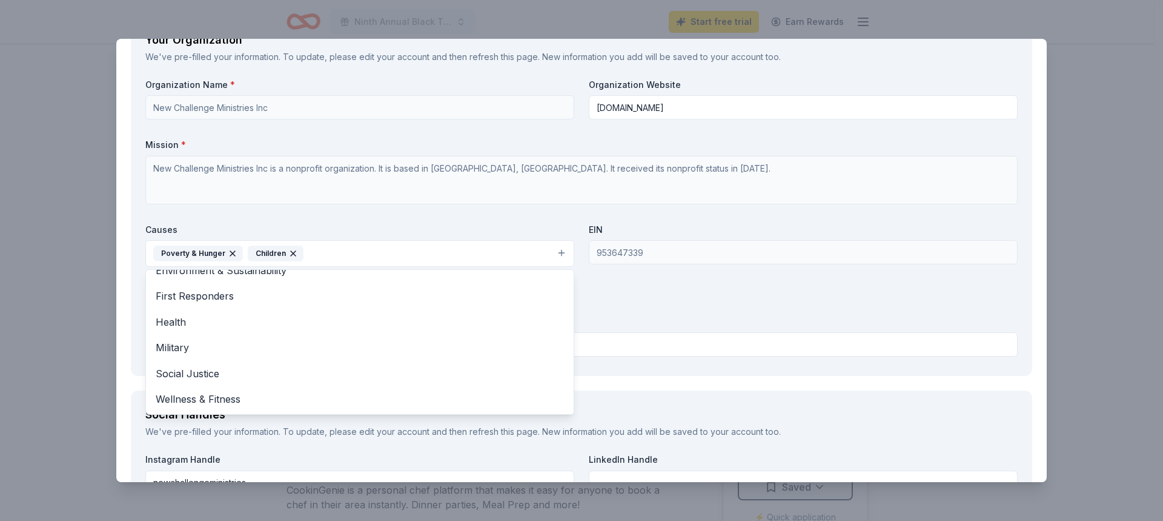
scroll to position [1226, 0]
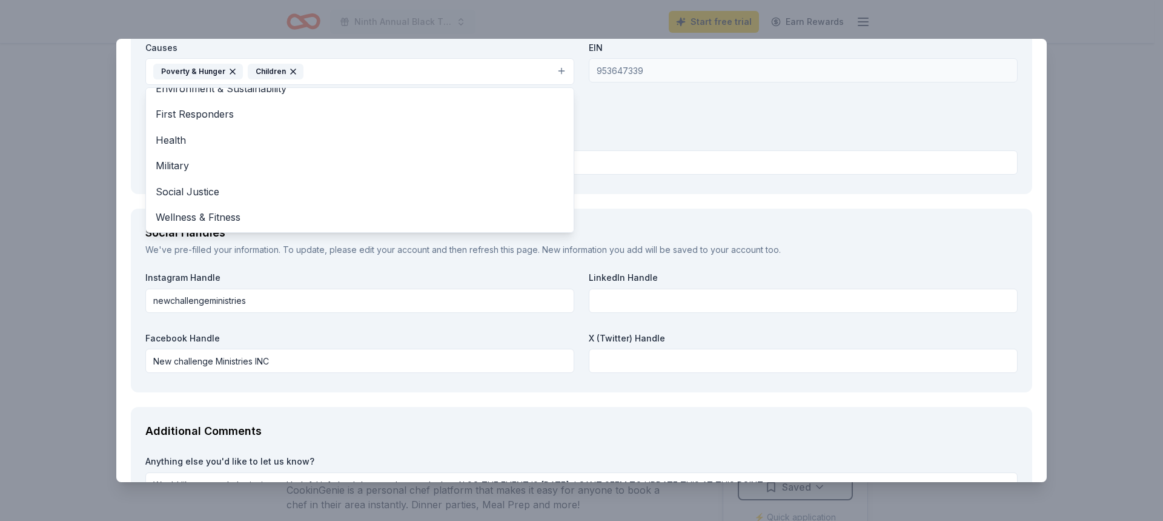
drag, startPoint x: 256, startPoint y: 301, endPoint x: 150, endPoint y: 299, distance: 106.1
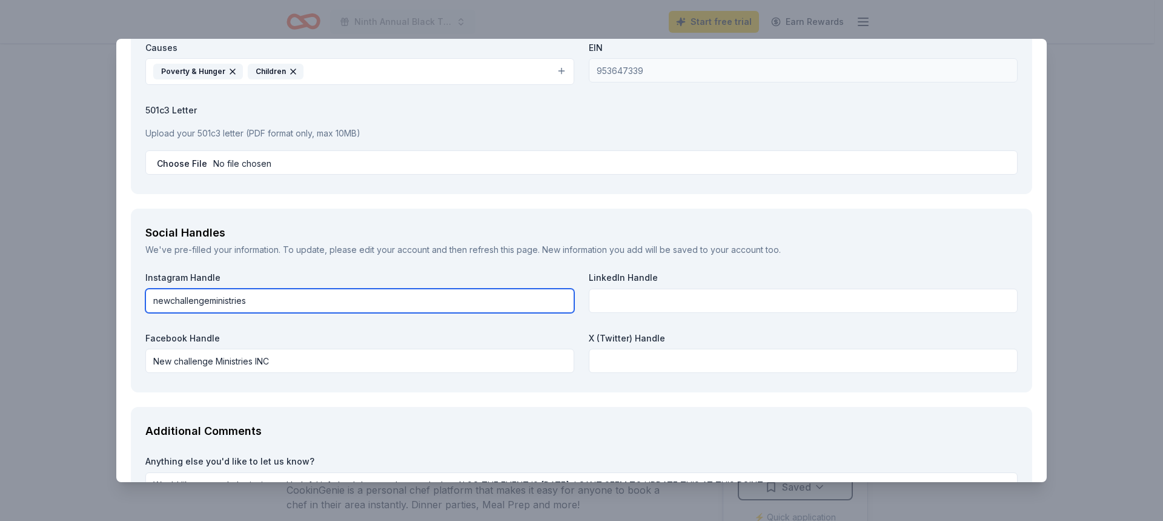
drag, startPoint x: 244, startPoint y: 302, endPoint x: 152, endPoint y: 306, distance: 92.2
click at [152, 306] on input "newchallengeministries" at bounding box center [359, 300] width 429 height 24
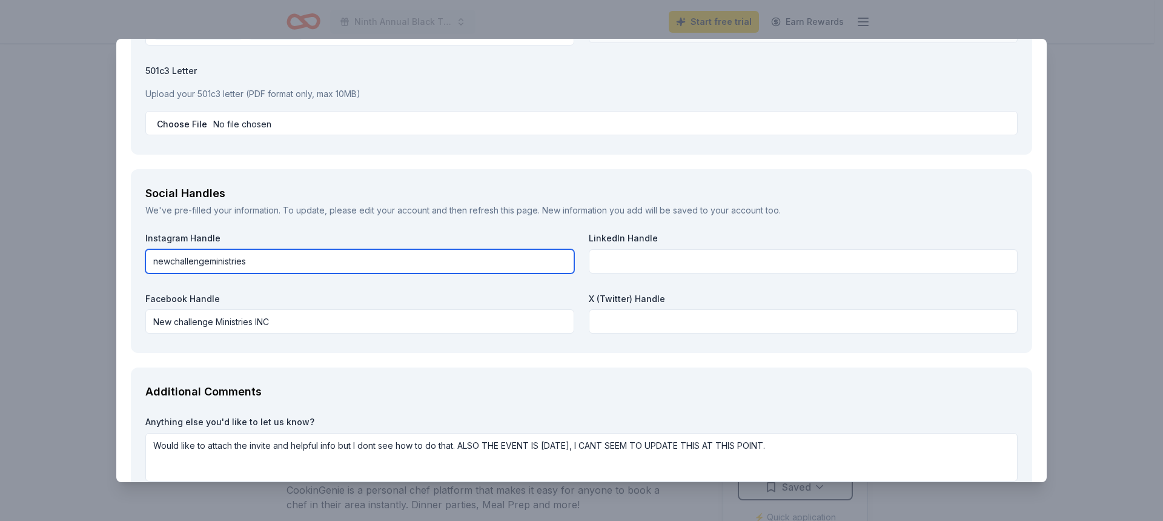
scroll to position [1287, 0]
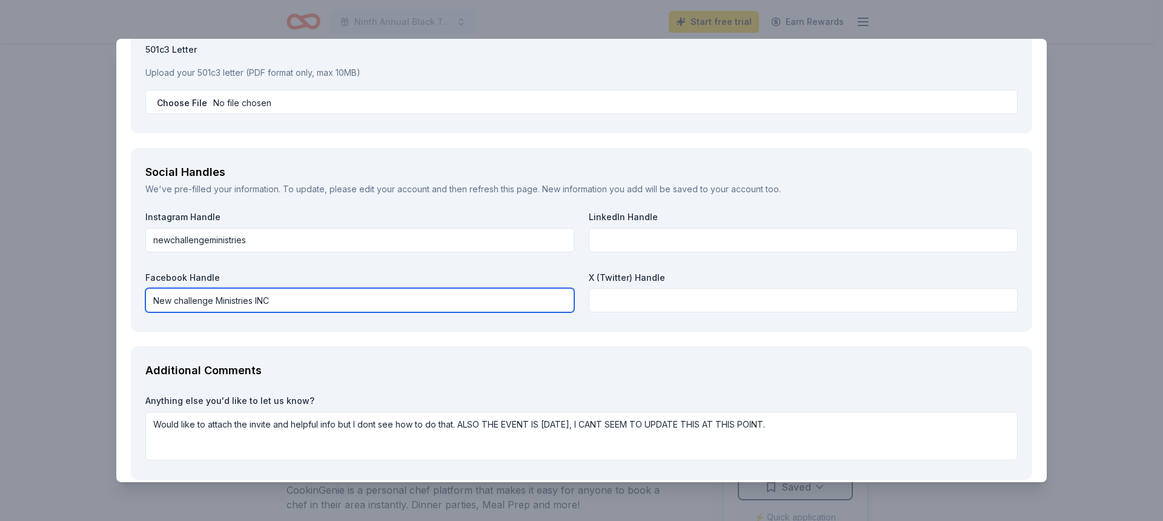
drag, startPoint x: 291, startPoint y: 304, endPoint x: 155, endPoint y: 299, distance: 137.0
click at [155, 299] on input "New challenge Ministries INC" at bounding box center [359, 300] width 429 height 24
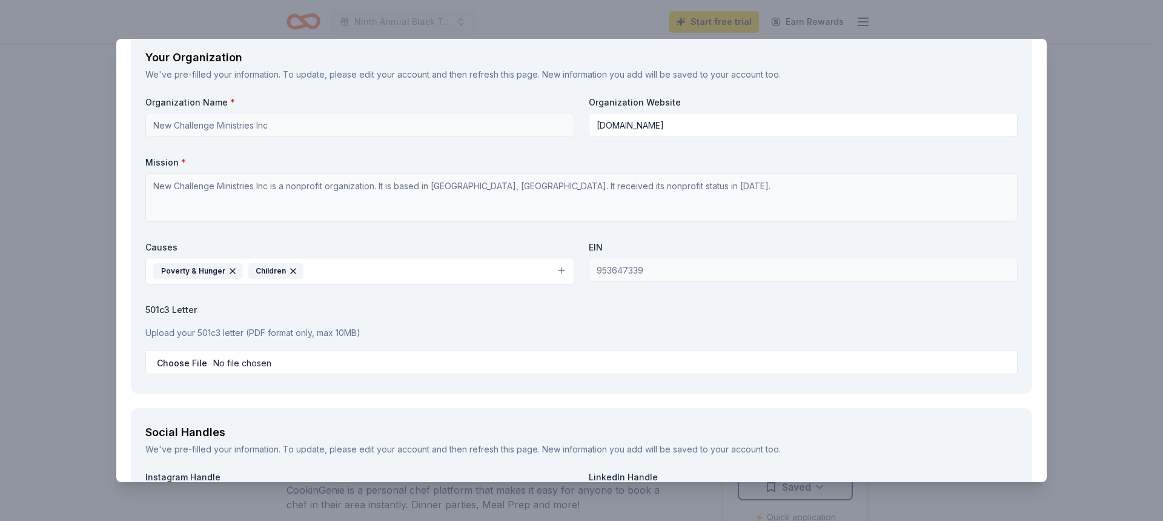
scroll to position [1030, 0]
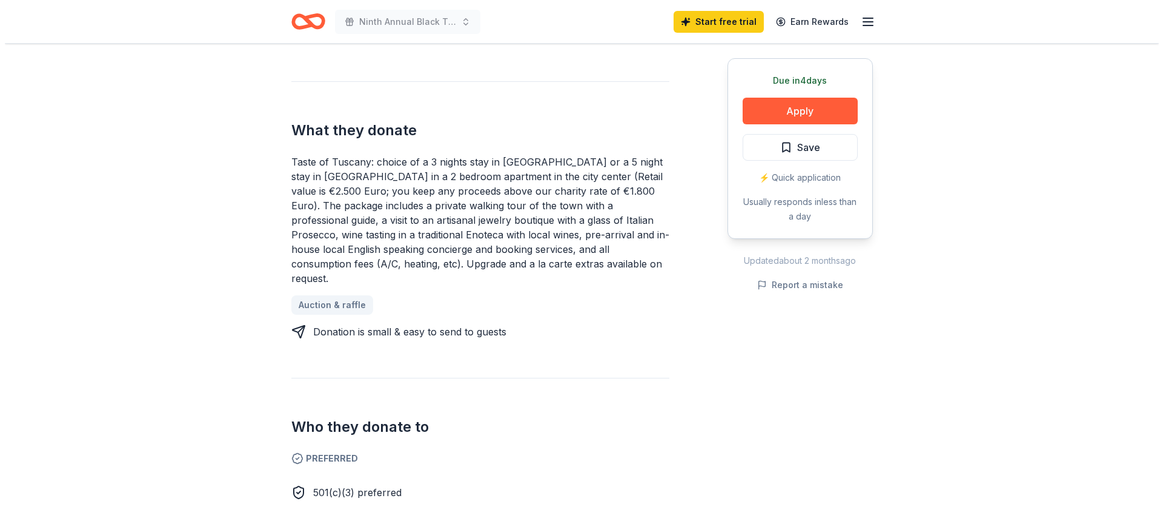
scroll to position [242, 0]
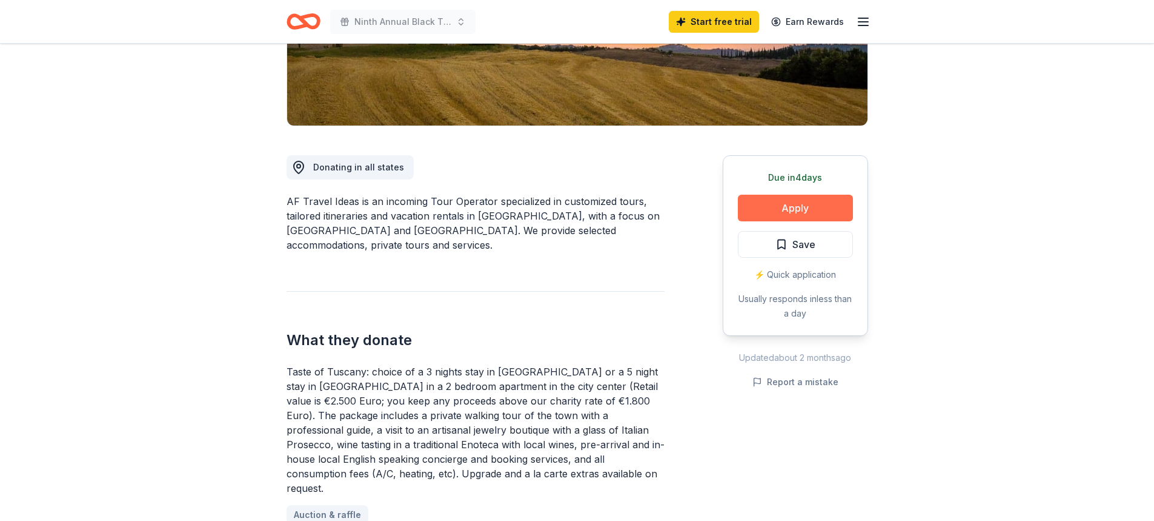
click at [796, 208] on button "Apply" at bounding box center [795, 208] width 115 height 27
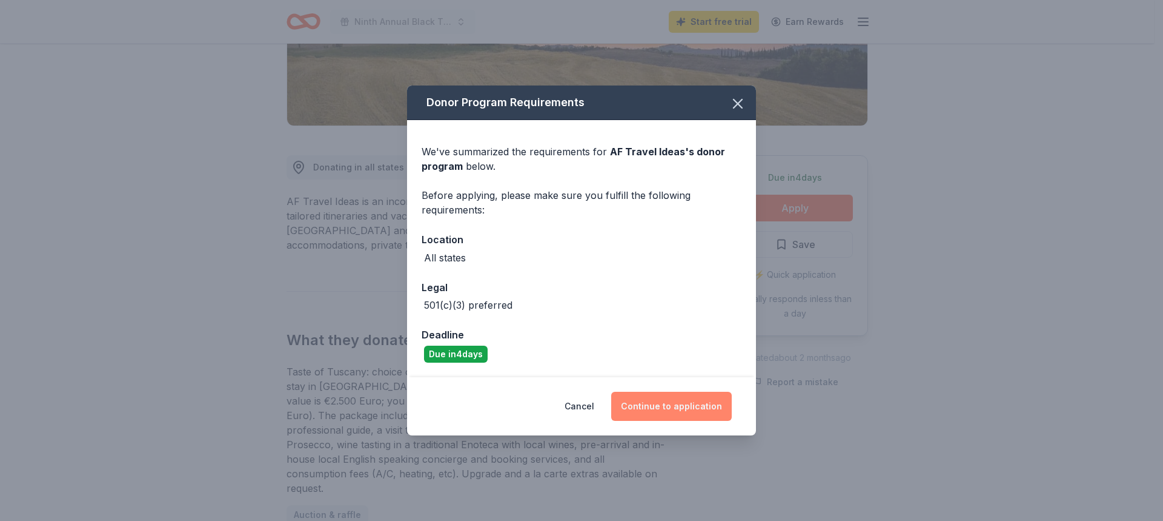
click at [674, 407] on button "Continue to application" at bounding box center [671, 405] width 121 height 29
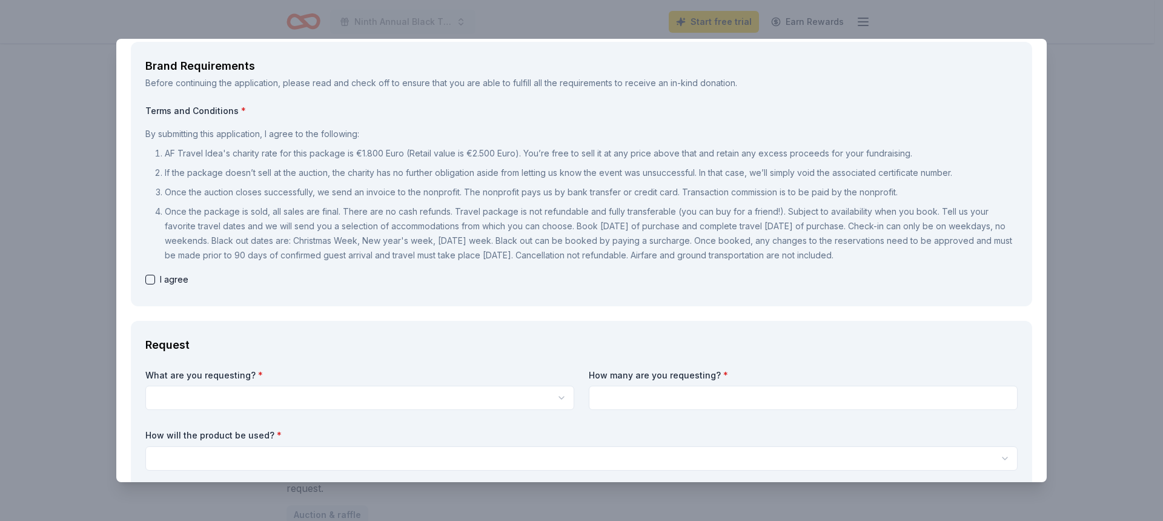
scroll to position [121, 0]
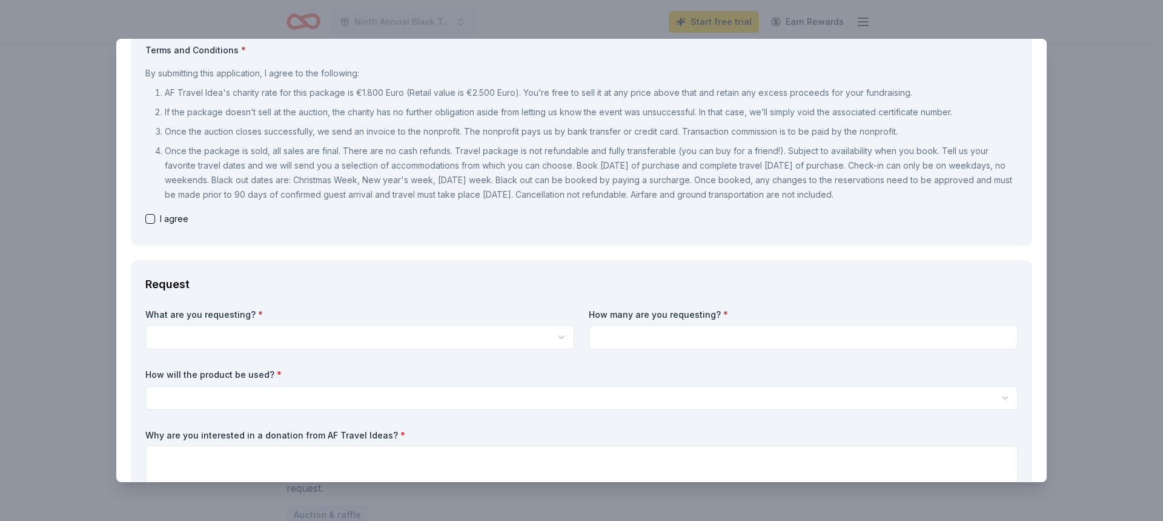
click at [149, 218] on button "button" at bounding box center [150, 219] width 10 height 10
checkbox input "true"
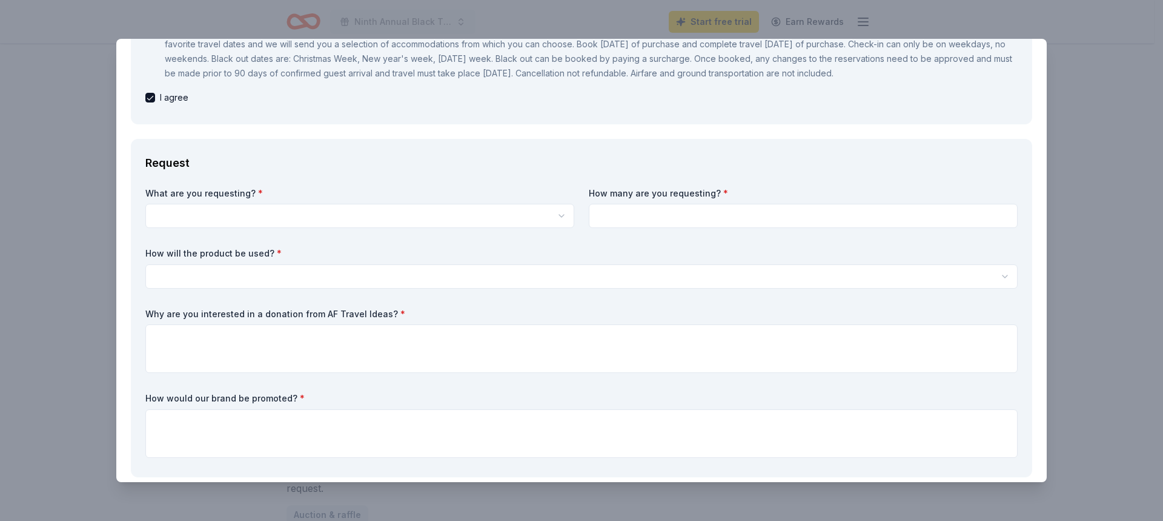
scroll to position [0, 0]
click at [248, 224] on html "Ninth Annual Black Tie Extravaganza Start free trial Earn Rewards Due in 4 days…" at bounding box center [581, 260] width 1163 height 521
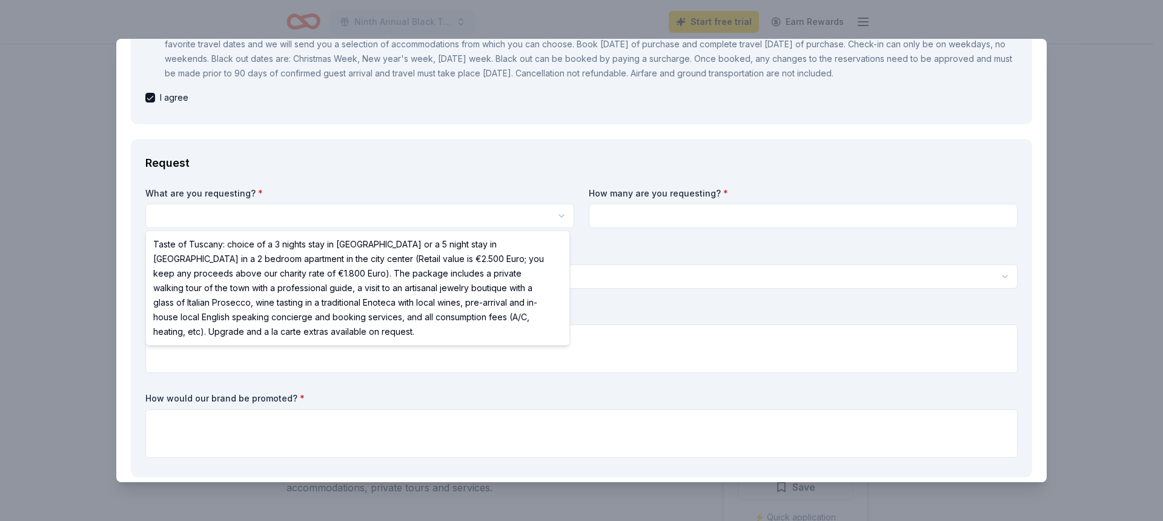
select select "Taste of Tuscany: choice of a 3 nights stay in Florence or a 5 night stay in Co…"
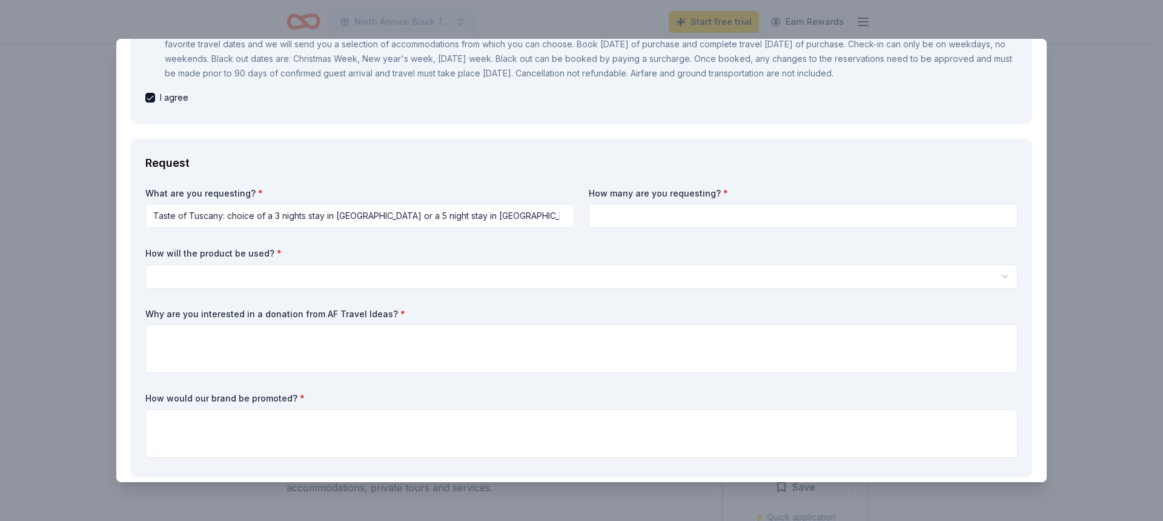
click at [637, 216] on input at bounding box center [803, 216] width 429 height 24
type input "1"
click at [288, 273] on html "Ninth Annual Black Tie Extravaganza Start free trial Earn Rewards Due in 4 days…" at bounding box center [581, 260] width 1163 height 521
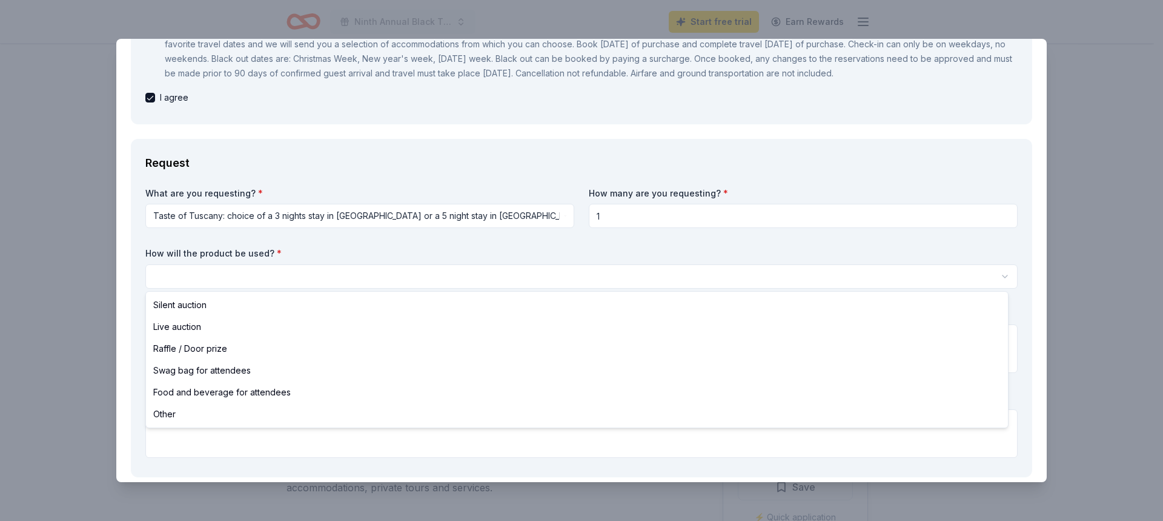
select select "liveAuction"
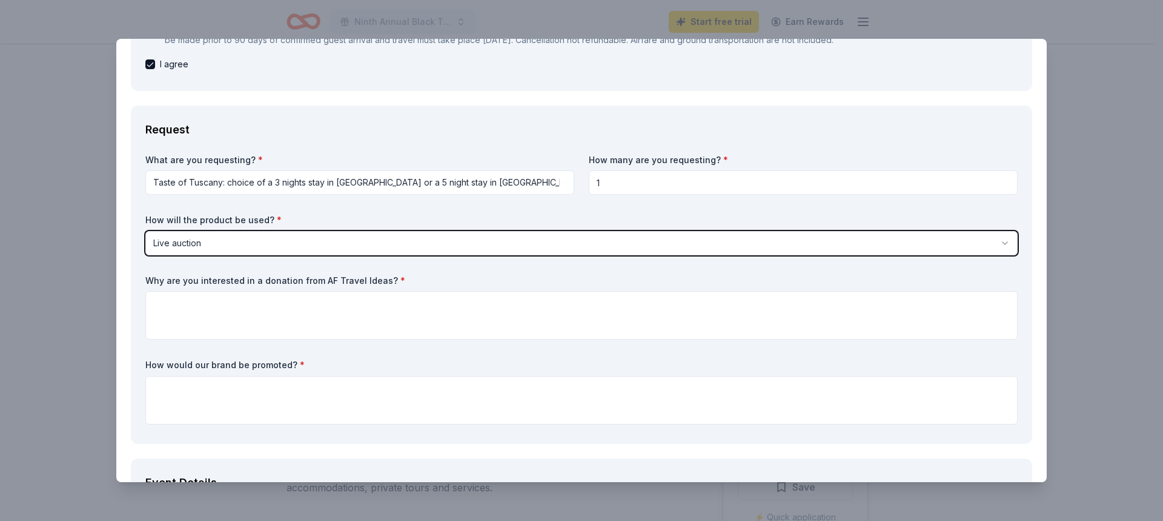
scroll to position [303, 0]
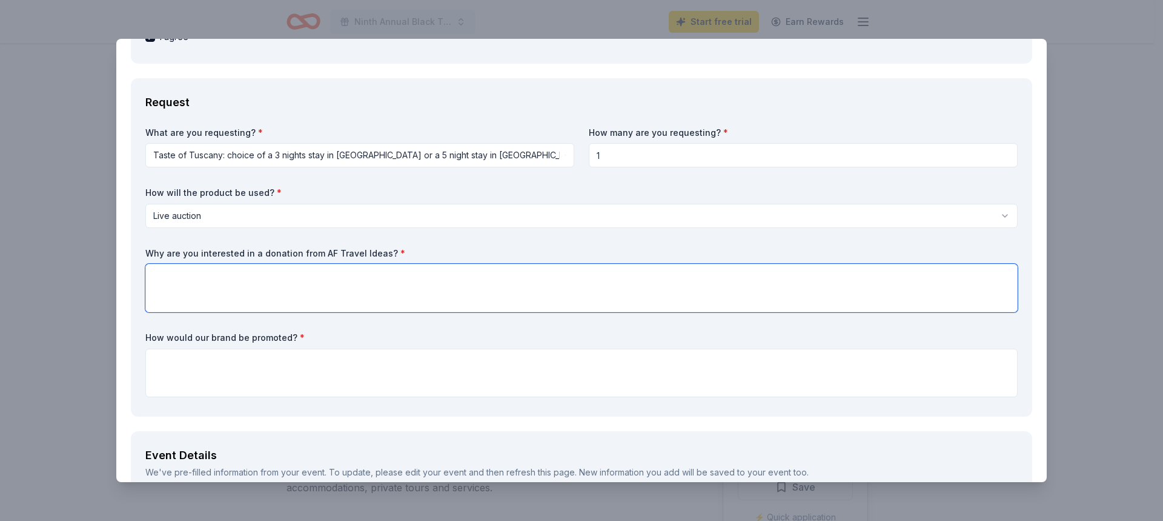
click at [225, 278] on textarea at bounding box center [581, 288] width 873 height 48
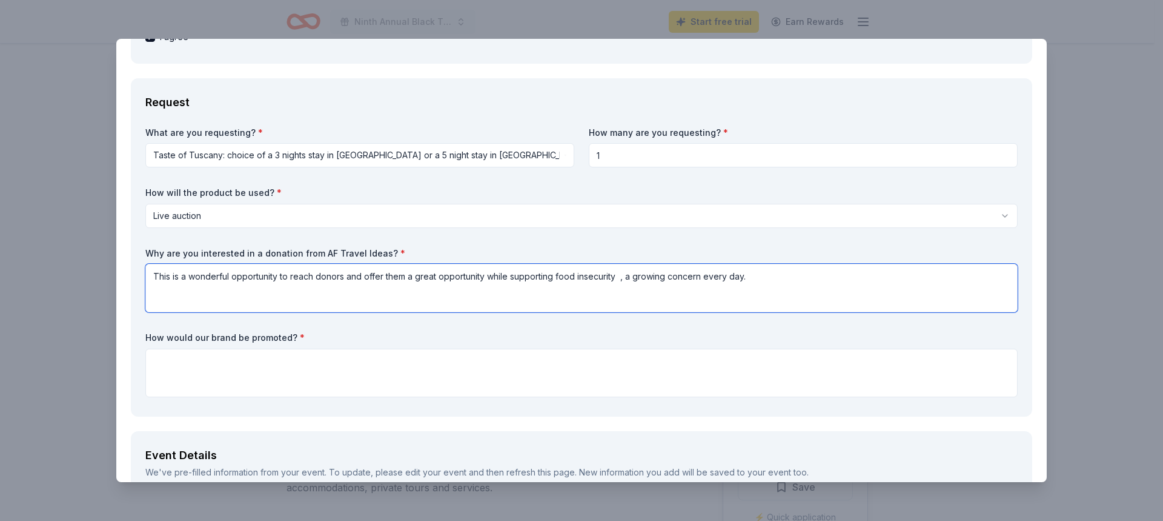
type textarea "This is a wonderful opportunity to reach donors and offer them a great opportun…"
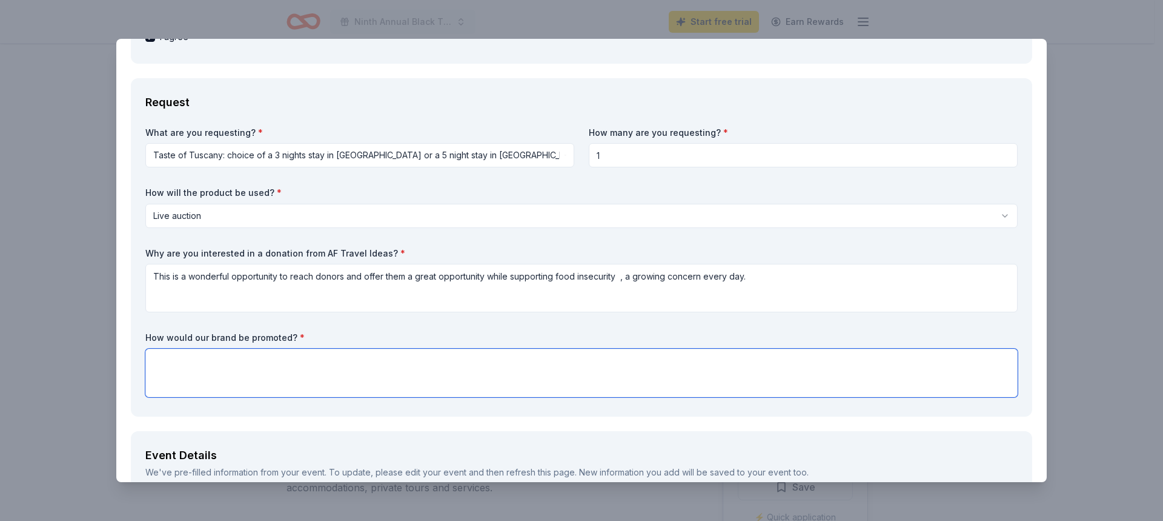
click at [177, 372] on textarea at bounding box center [581, 372] width 873 height 48
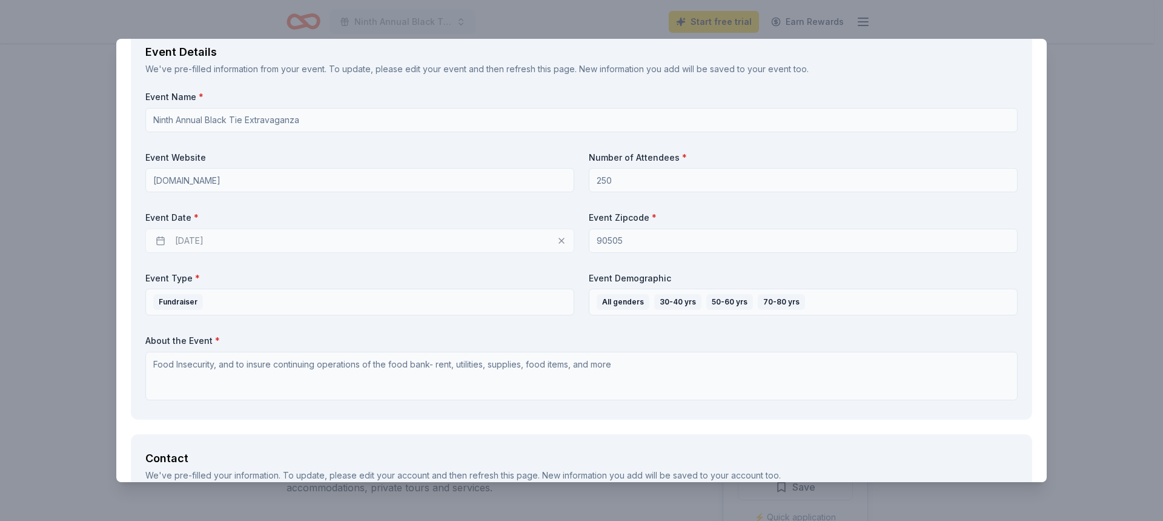
scroll to position [727, 0]
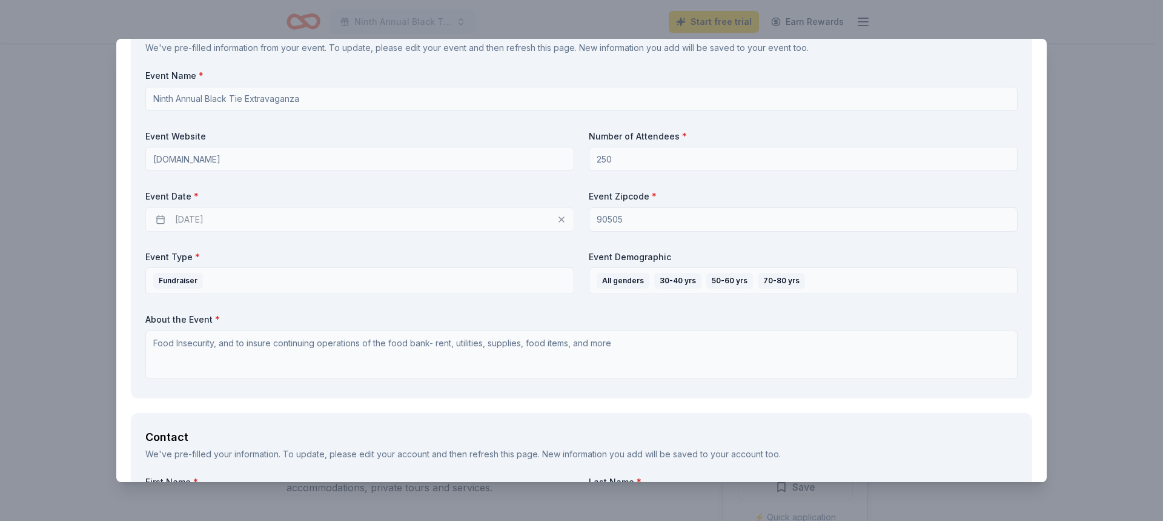
type textarea "In our live auction, and on our program as a donor ."
click at [226, 221] on div "[DATE]" at bounding box center [359, 219] width 429 height 24
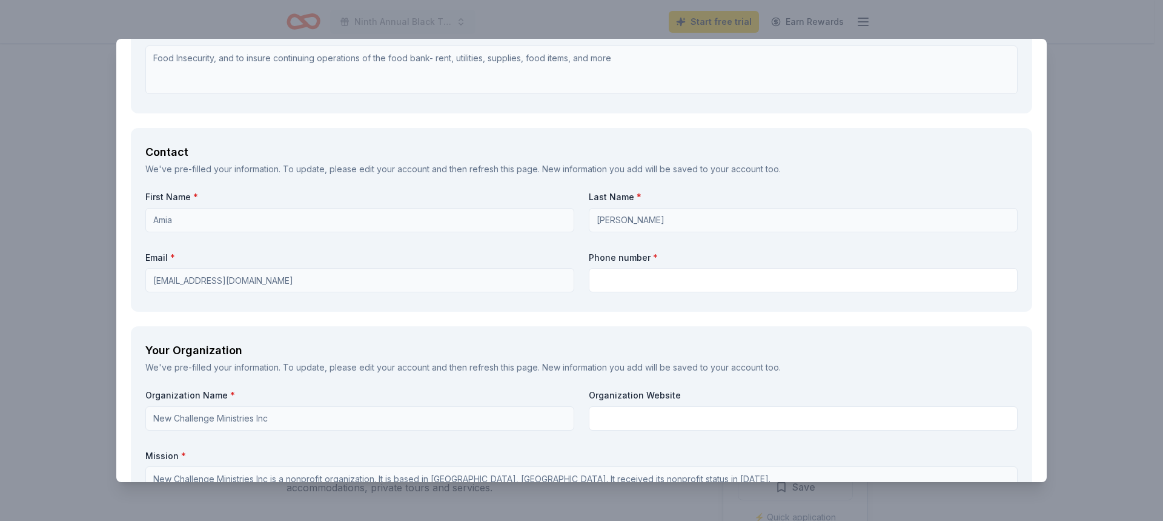
scroll to position [1030, 0]
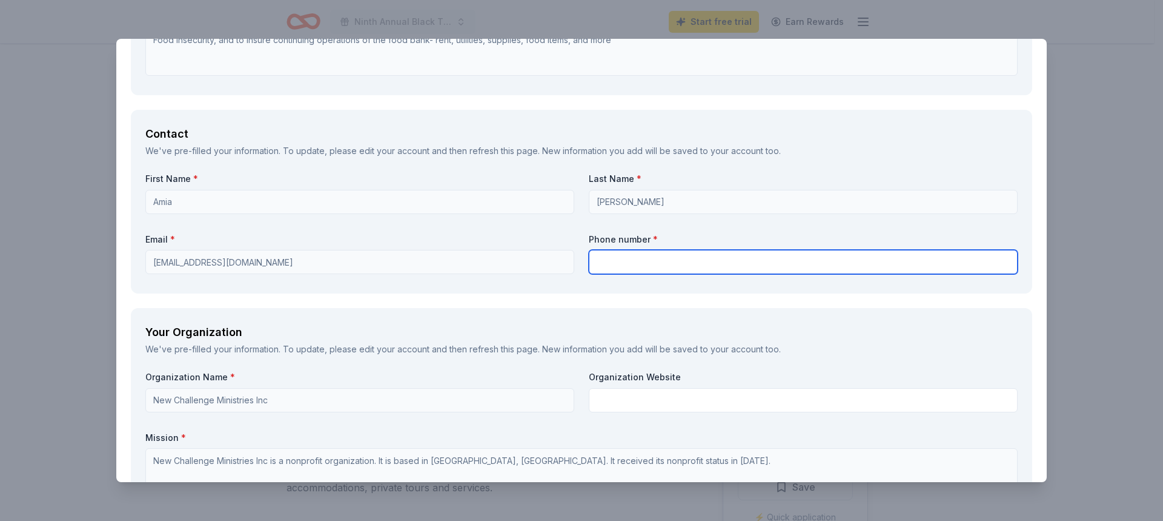
click at [599, 264] on input "text" at bounding box center [803, 262] width 429 height 24
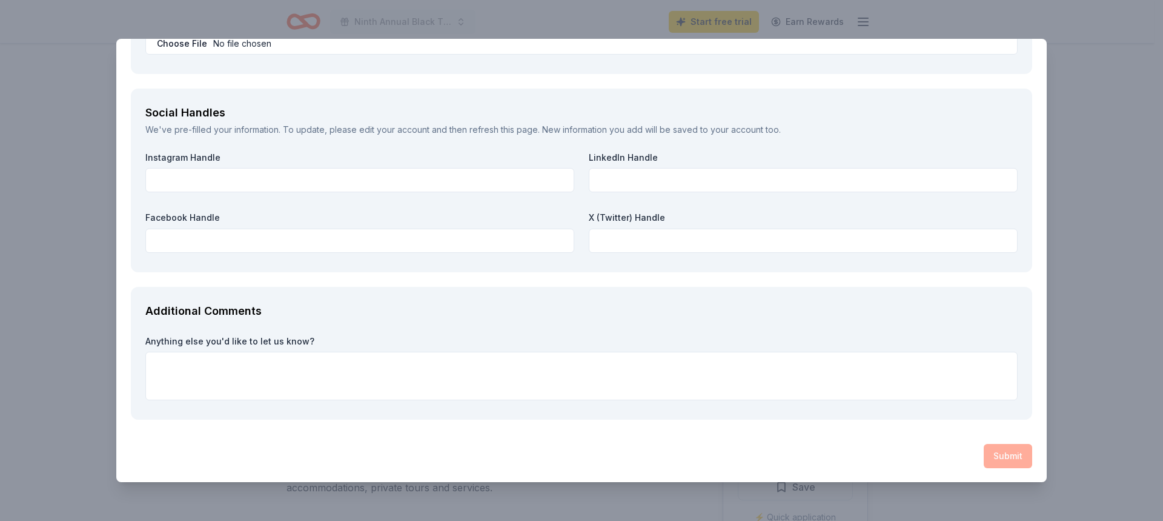
scroll to position [1624, 0]
click at [179, 362] on textarea at bounding box center [581, 375] width 873 height 48
paste textarea ". ALSO THE EVENT IS ON SATURDAY THE 20TH, I CANT SEEM TO UPDATE THIS AT THIS PO…"
click at [156, 364] on textarea ". ALSO THE EVENT IS ON SATURDAY THE 20TH, I CANT SEEM TO UPDATE THIS AT THIS PO…" at bounding box center [581, 375] width 873 height 48
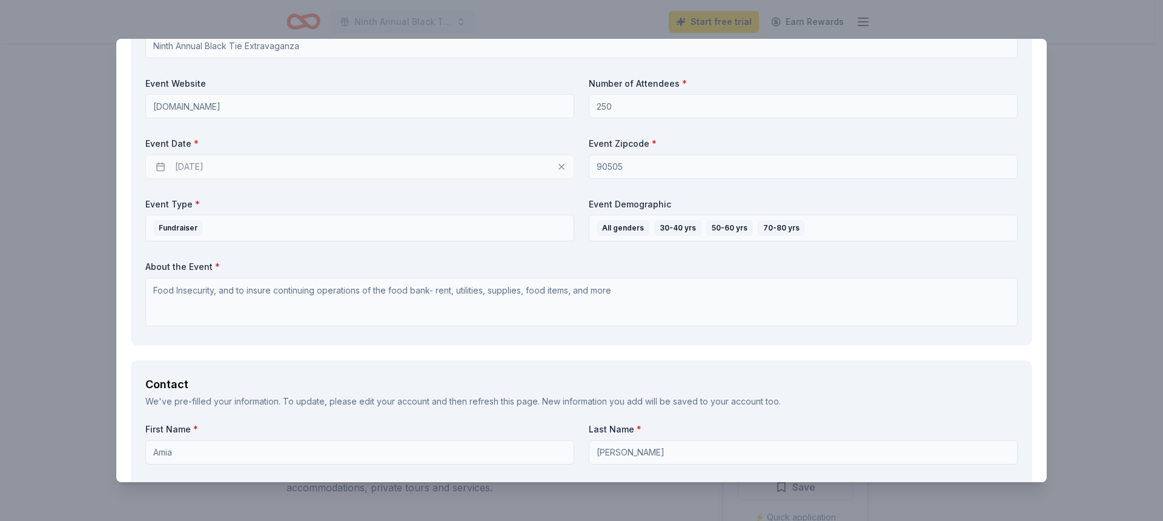
scroll to position [533, 0]
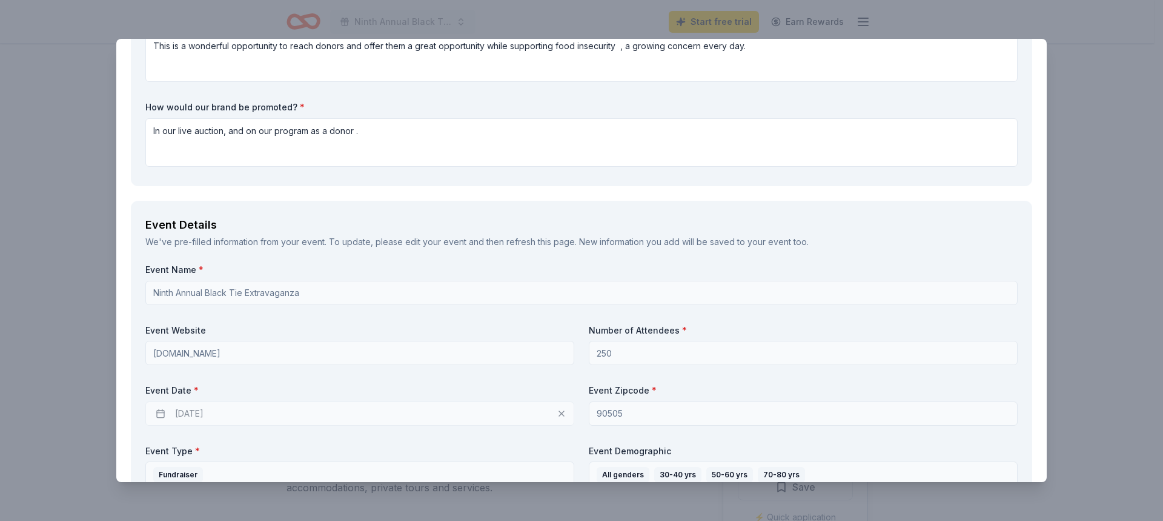
type textarea "ALSO THE EVENT IS ON SATURDAY THE 20TH, I CANT SEEM TO UPDATE THIS AT THIS POIN…"
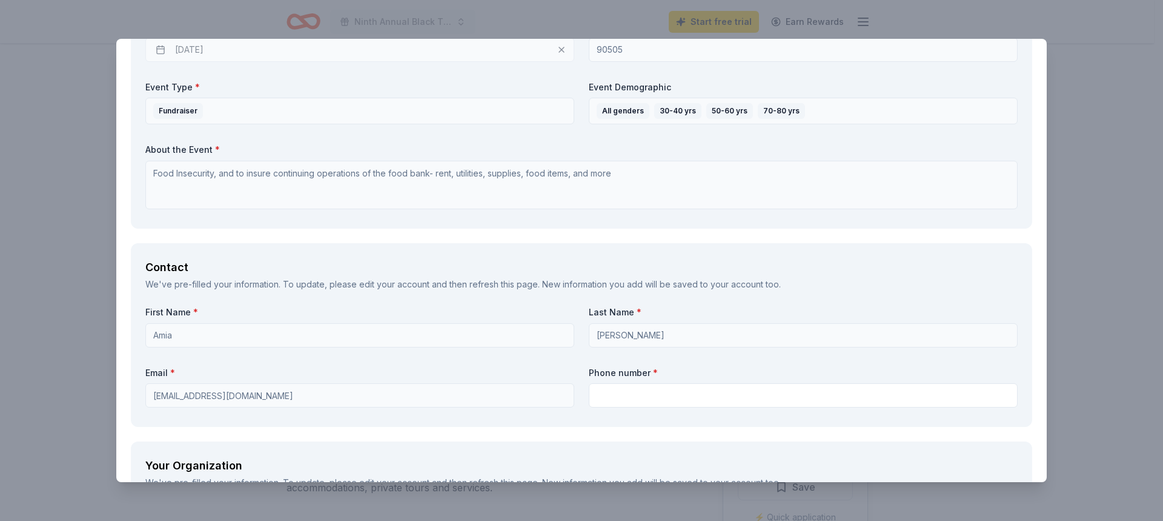
scroll to position [957, 0]
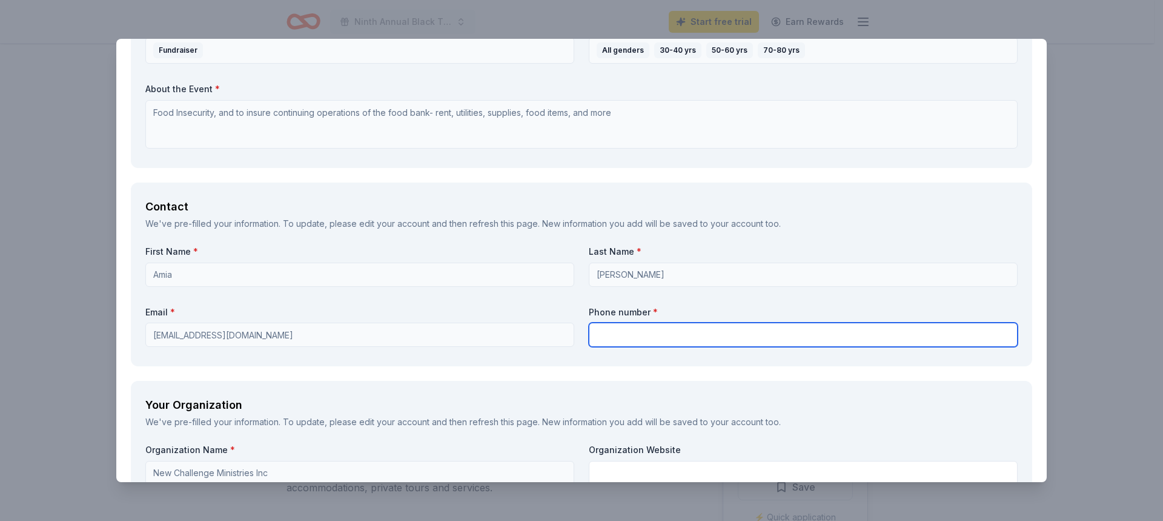
click at [641, 336] on input "text" at bounding box center [803, 334] width 429 height 24
paste input "[PHONE_NUMBER]"
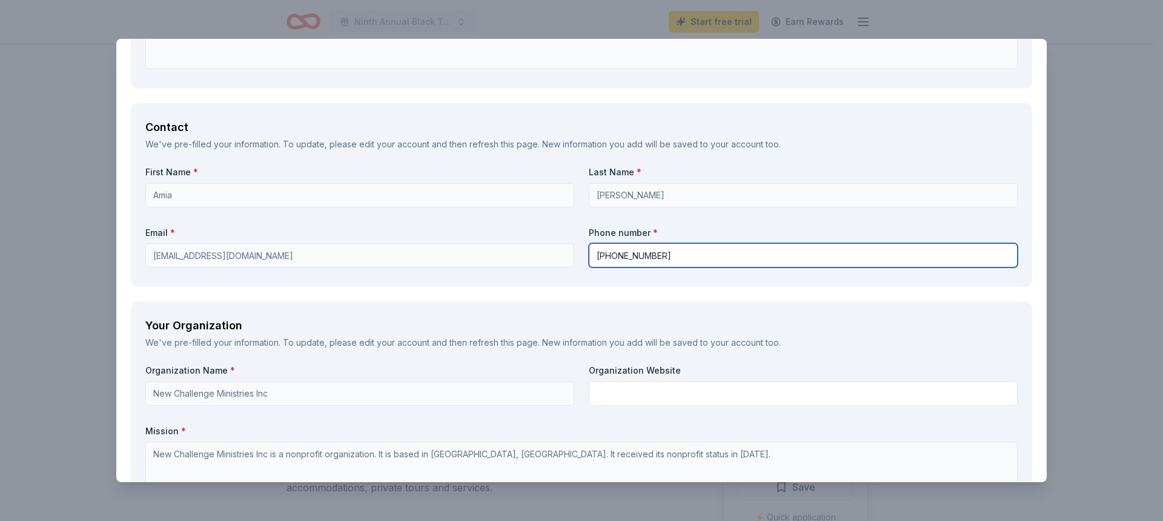
scroll to position [1139, 0]
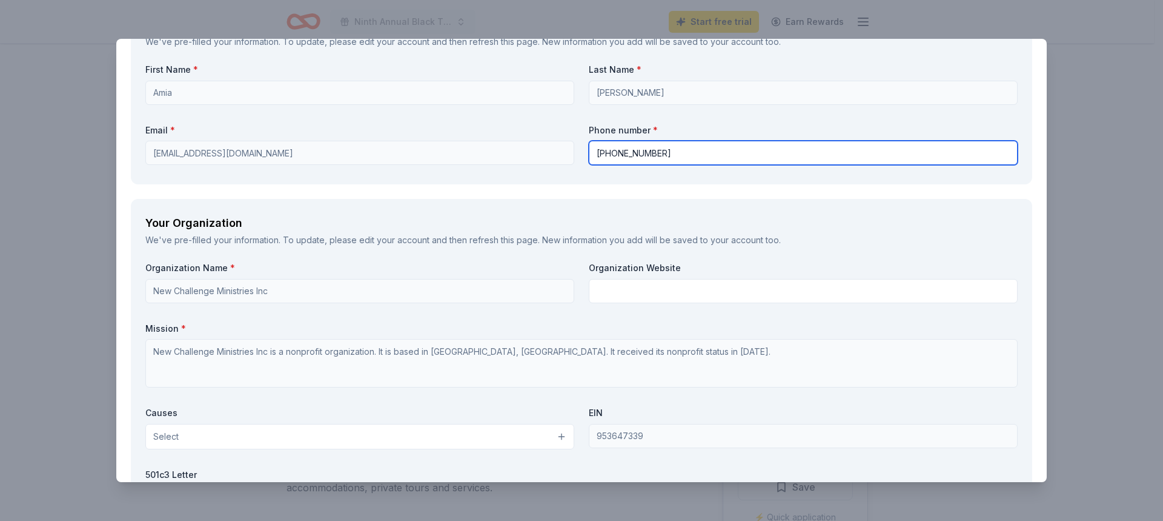
type input "[PHONE_NUMBER]"
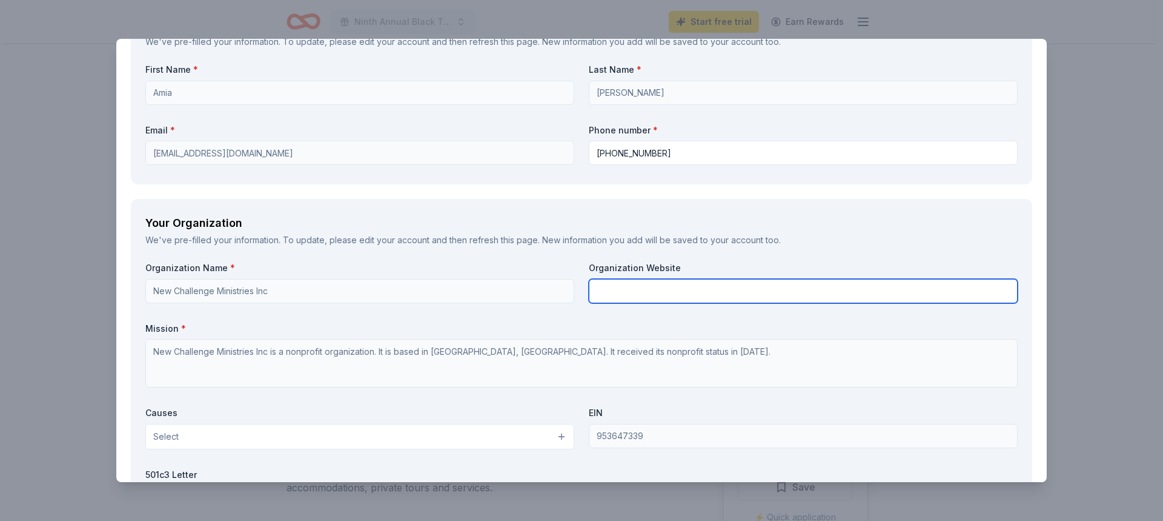
click at [598, 284] on input "text" at bounding box center [803, 291] width 429 height 24
paste input "[DOMAIN_NAME]"
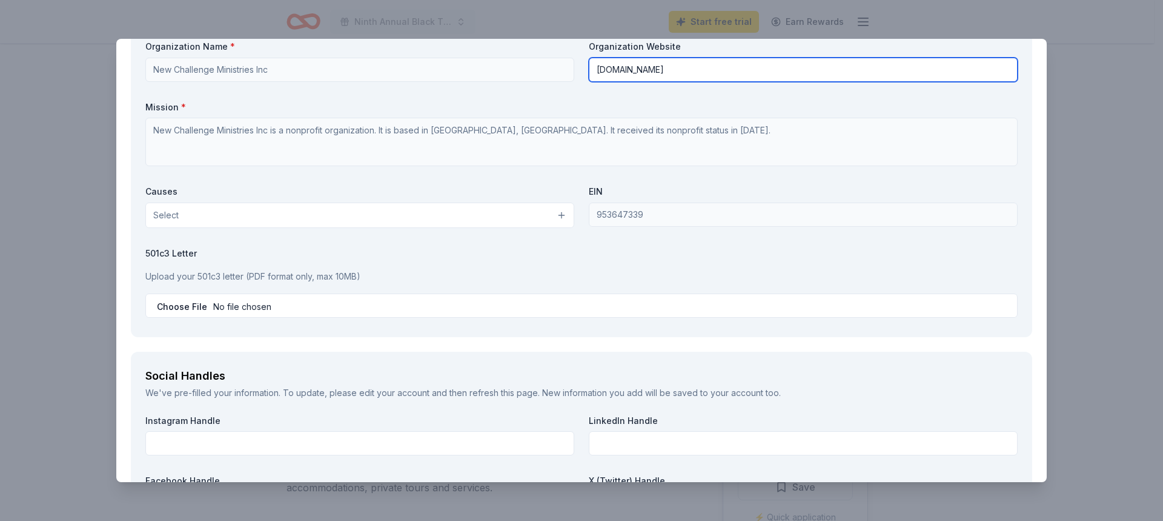
scroll to position [1382, 0]
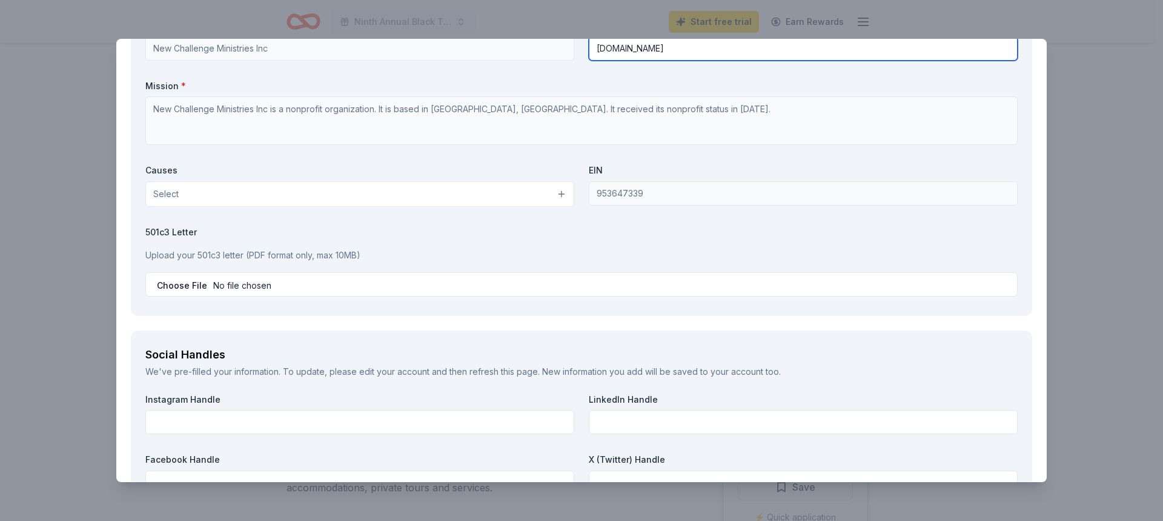
type input "[DOMAIN_NAME]"
click at [325, 198] on button "Select" at bounding box center [359, 193] width 429 height 25
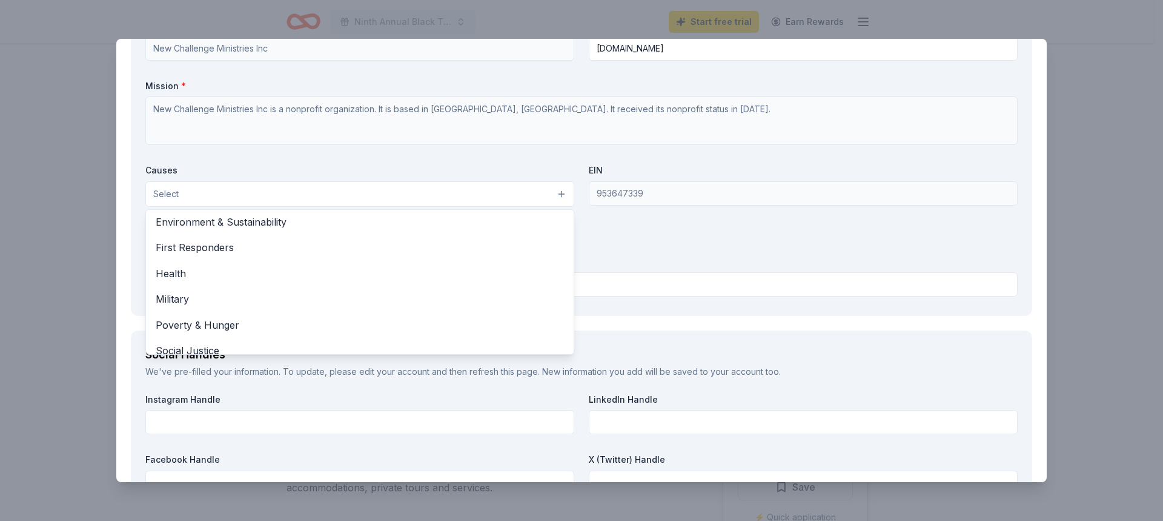
scroll to position [169, 0]
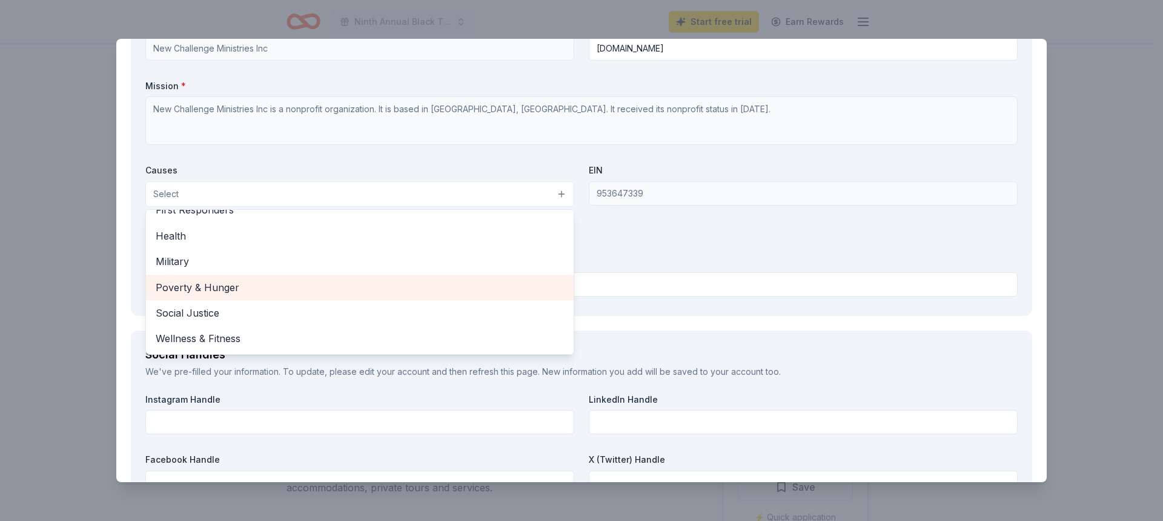
click at [240, 289] on span "Poverty & Hunger" at bounding box center [360, 287] width 408 height 16
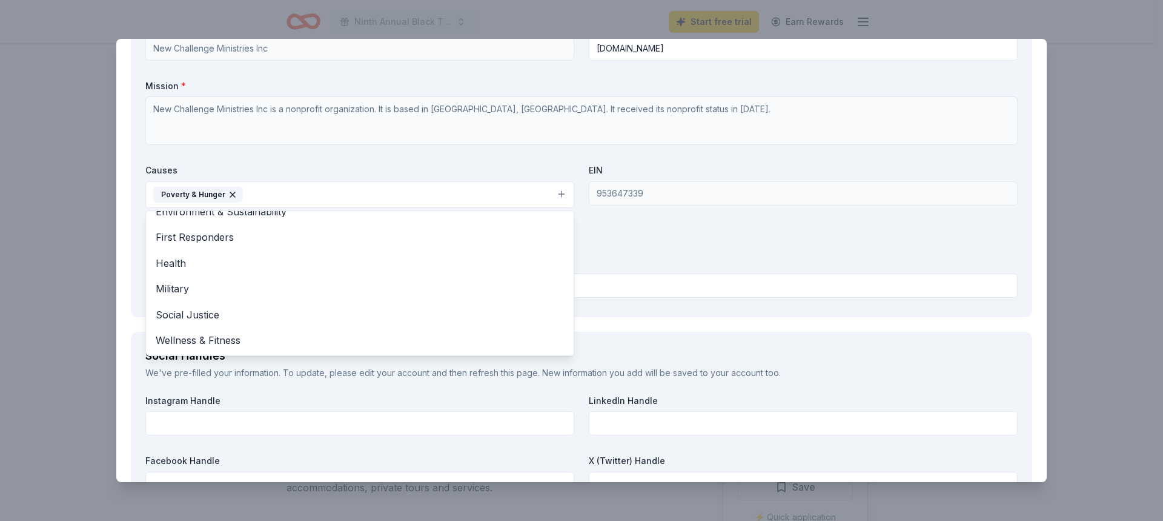
click at [623, 241] on div "Organization Name * New Challenge Ministries Inc Organization Website [DOMAIN_N…" at bounding box center [581, 160] width 873 height 282
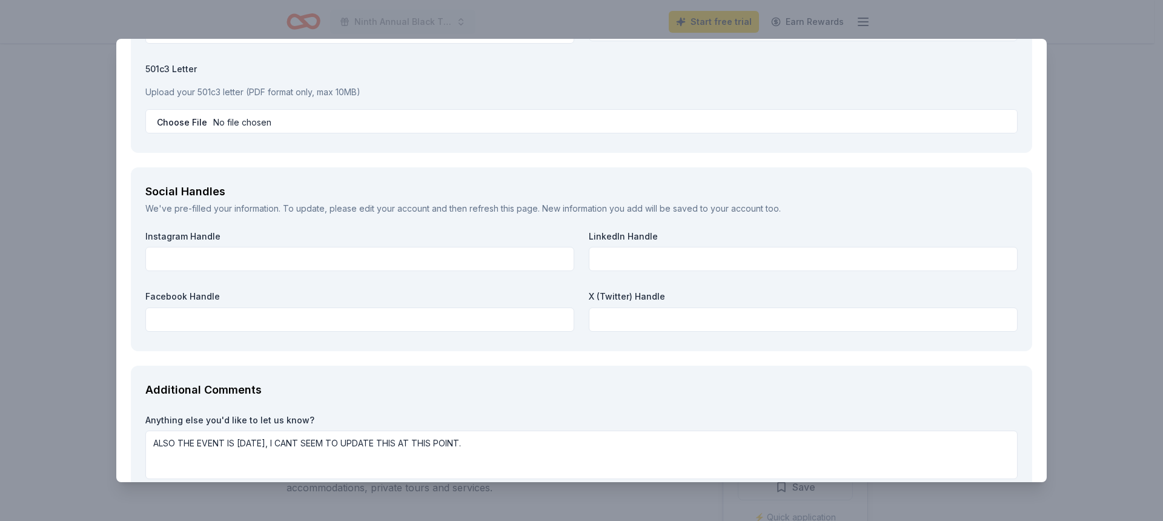
scroll to position [1563, 0]
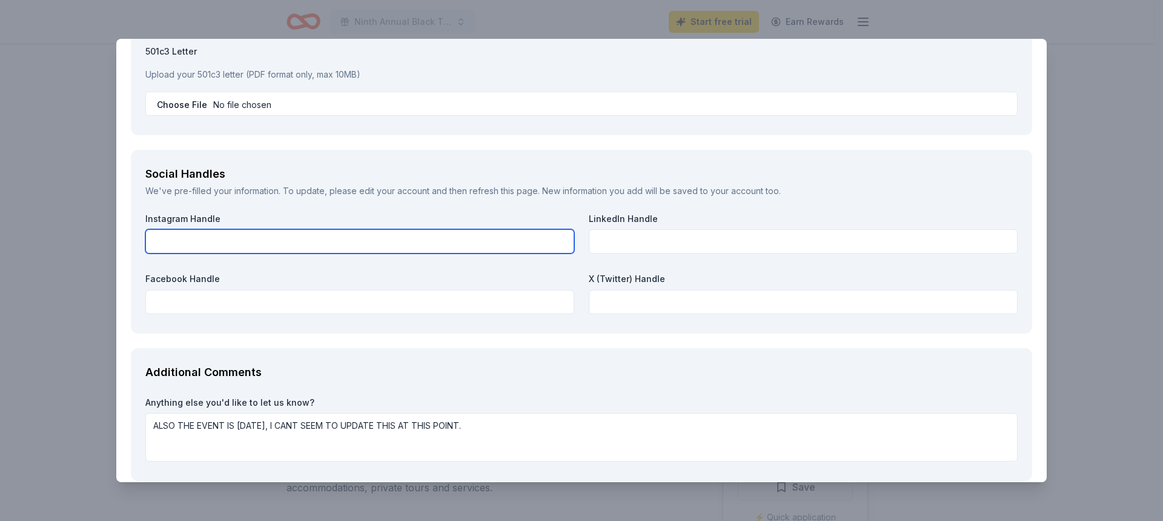
click at [190, 245] on input "text" at bounding box center [359, 241] width 429 height 24
paste input "newchallengeministries"
type input "newchallengeministries"
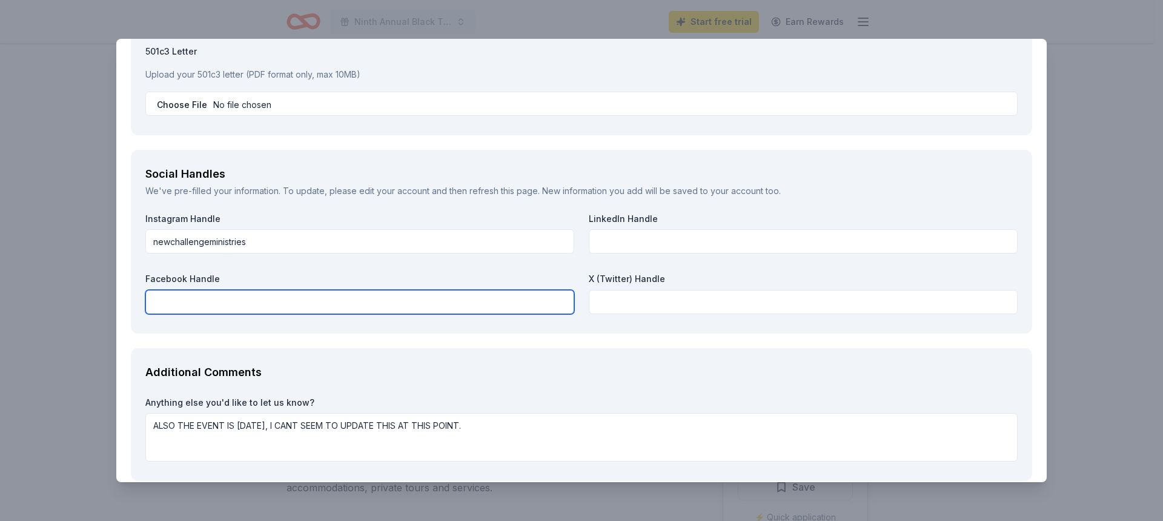
click at [167, 300] on input "text" at bounding box center [359, 302] width 429 height 24
paste input "New challenge Ministries INC"
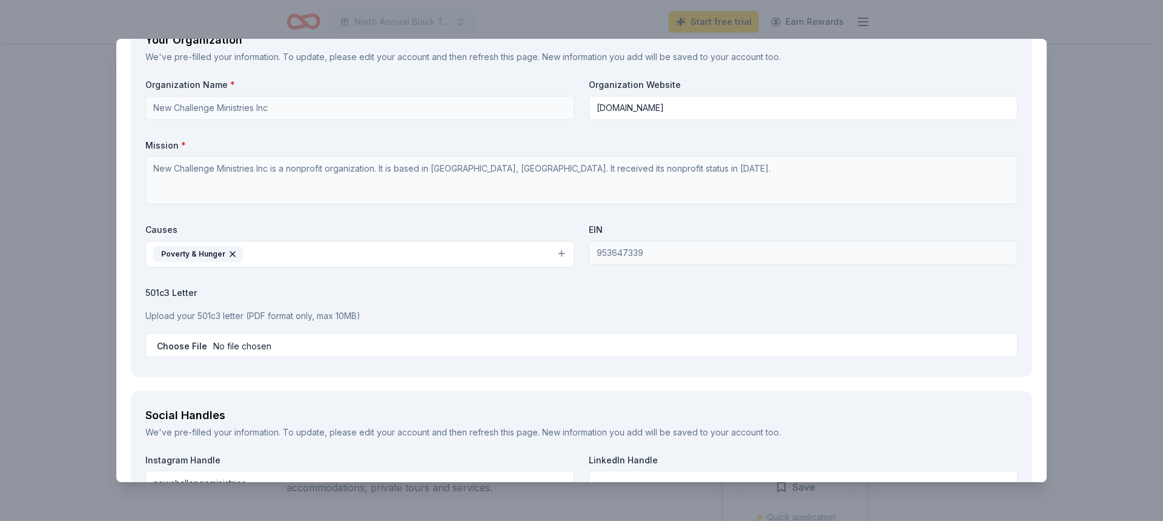
scroll to position [1019, 0]
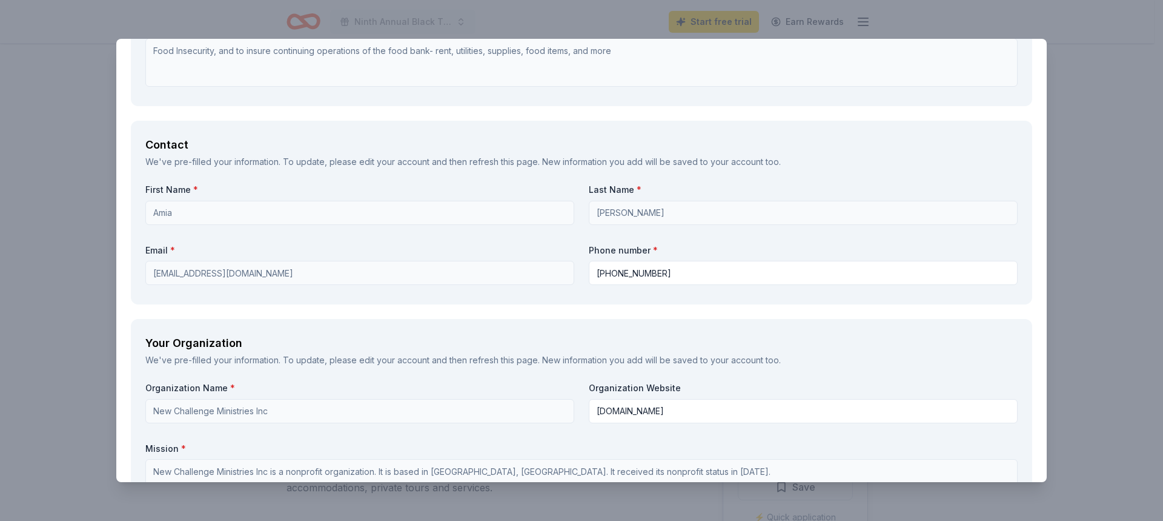
type input "New challenge Ministries INC"
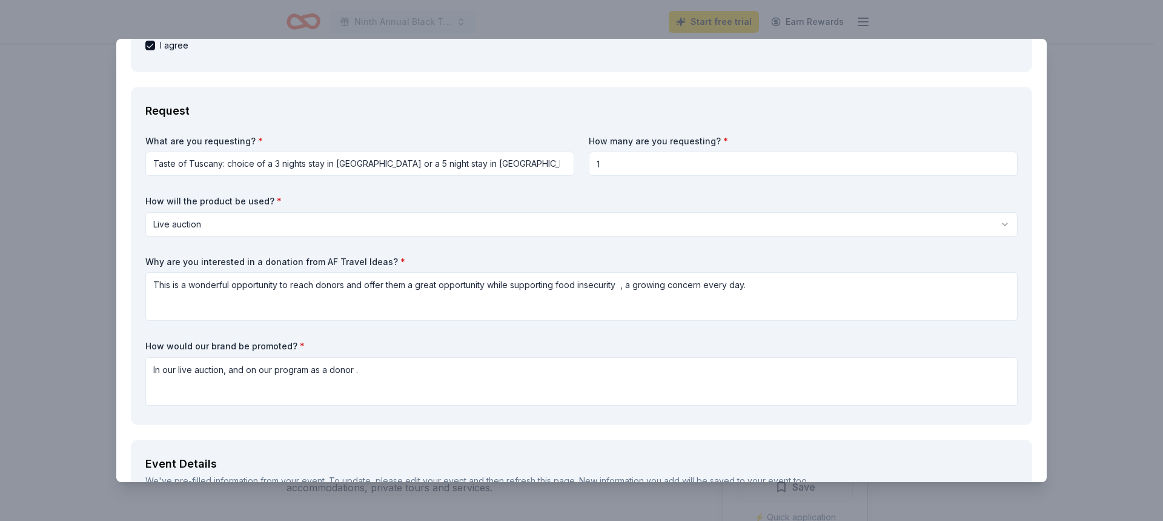
scroll to position [292, 0]
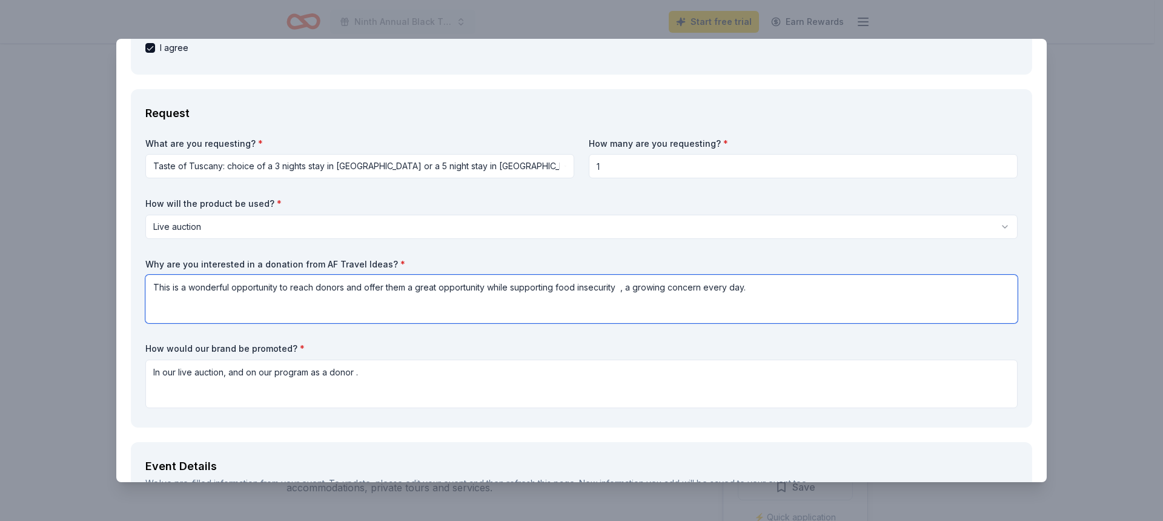
drag, startPoint x: 153, startPoint y: 286, endPoint x: 751, endPoint y: 298, distance: 598.8
click at [751, 298] on textarea "This is a wonderful opportunity to reach donors and offer them a great opportun…" at bounding box center [581, 299] width 873 height 48
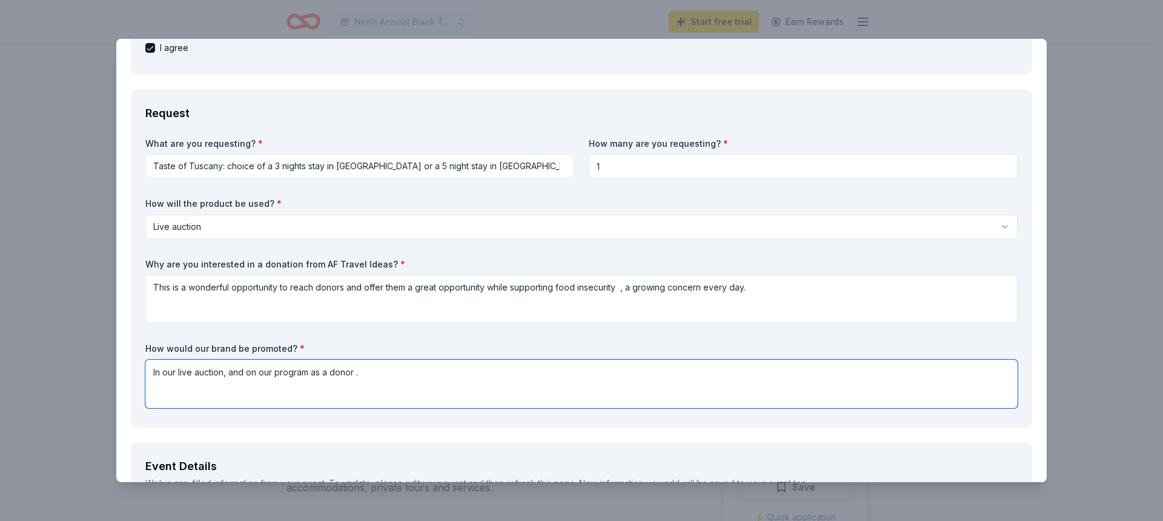
drag, startPoint x: 373, startPoint y: 370, endPoint x: 151, endPoint y: 393, distance: 223.0
click at [151, 393] on textarea "In our live auction, and on our program as a donor ." at bounding box center [581, 383] width 873 height 48
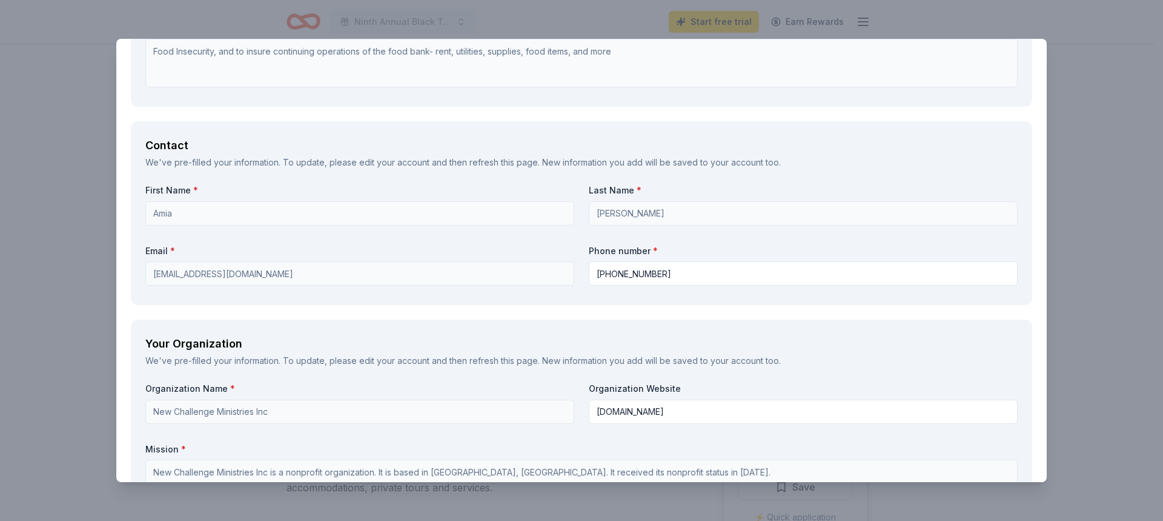
scroll to position [1019, 0]
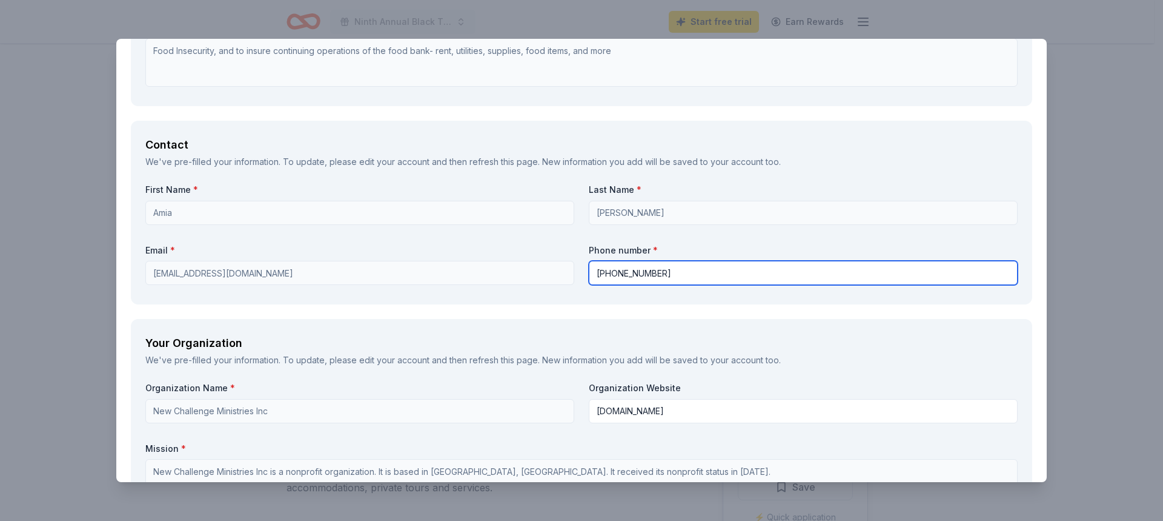
drag, startPoint x: 659, startPoint y: 273, endPoint x: 594, endPoint y: 268, distance: 65.0
click at [594, 268] on input "[PHONE_NUMBER]" at bounding box center [803, 273] width 429 height 24
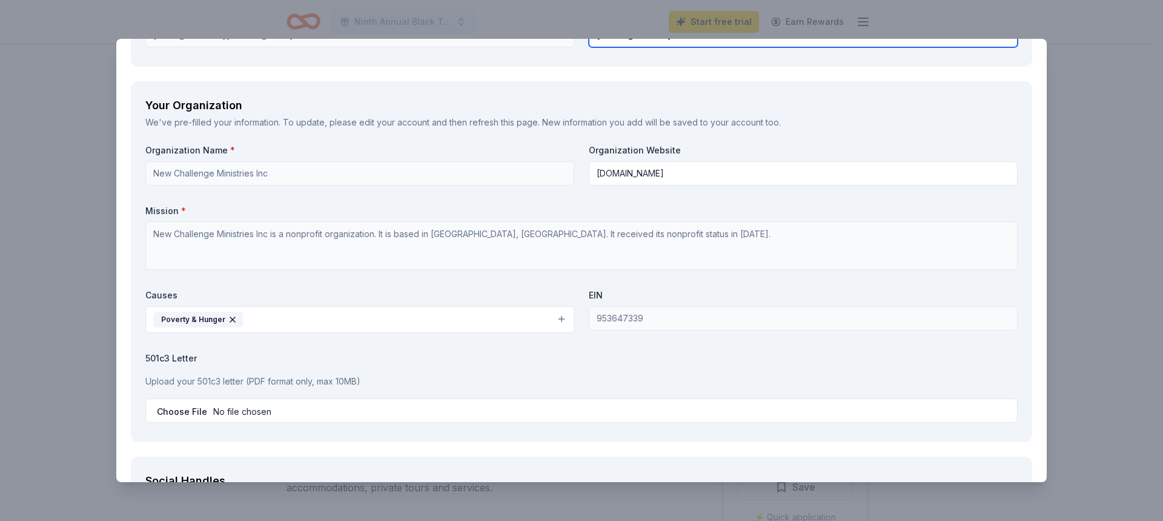
scroll to position [1262, 0]
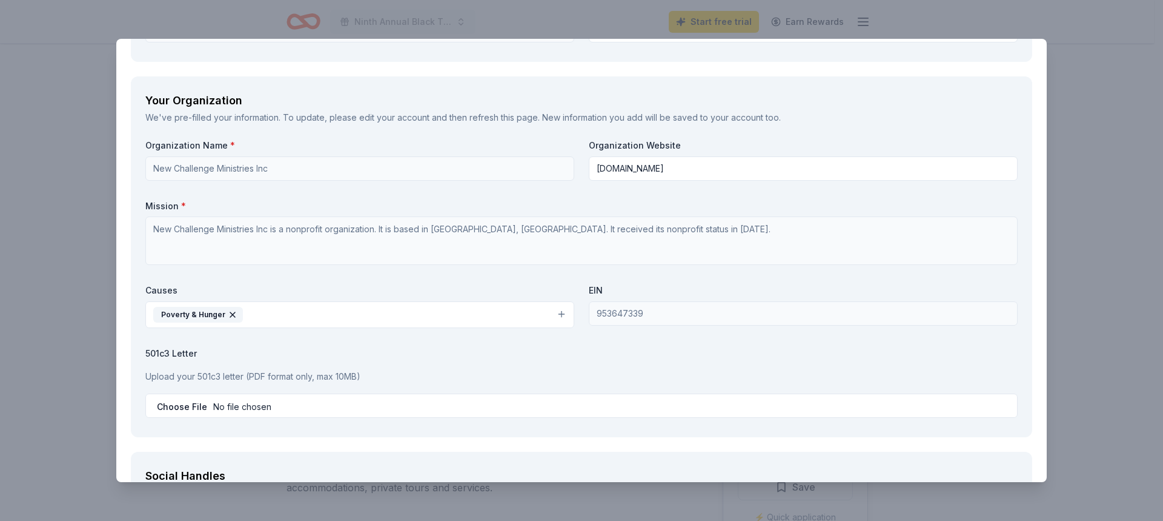
click at [385, 314] on button "Poverty & Hunger" at bounding box center [359, 314] width 429 height 27
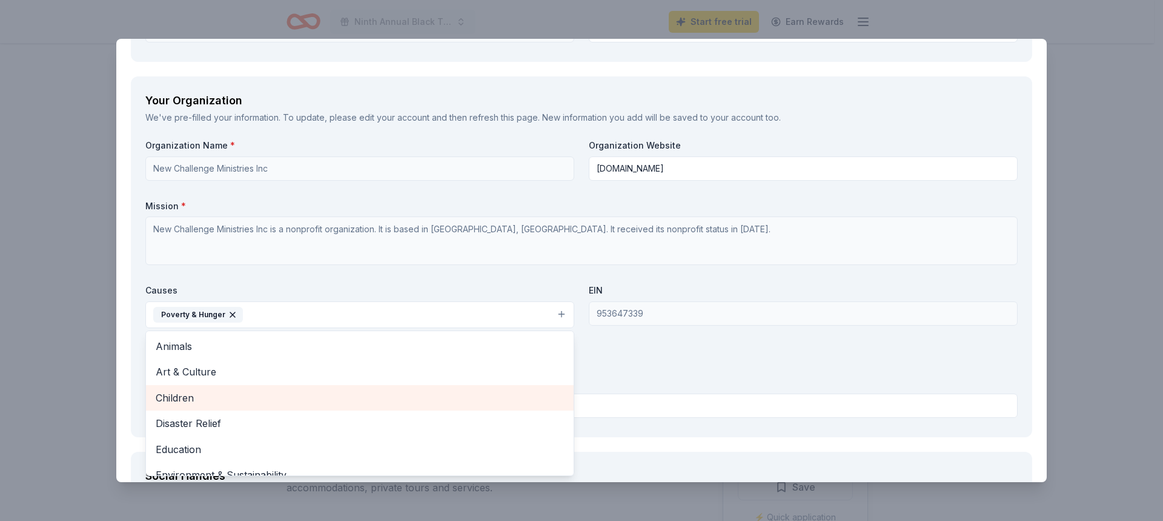
click at [308, 404] on span "Children" at bounding box center [360, 398] width 408 height 16
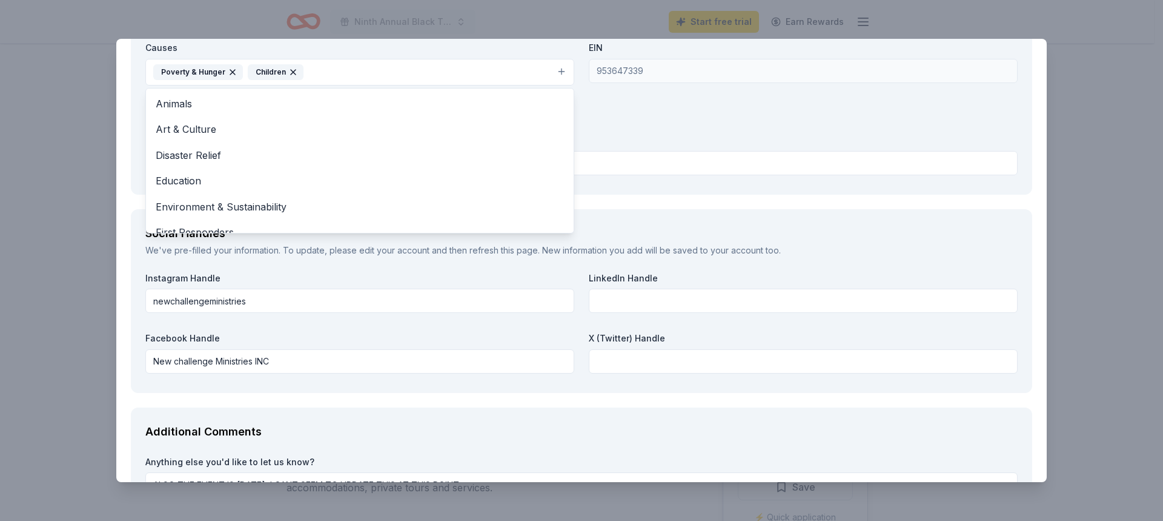
scroll to position [1625, 0]
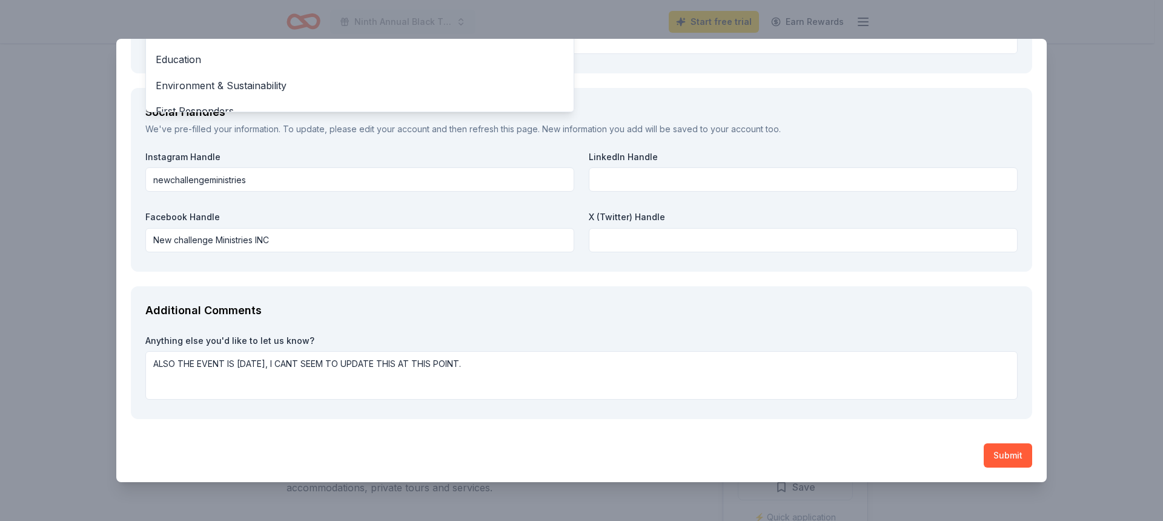
drag, startPoint x: 546, startPoint y: 360, endPoint x: 164, endPoint y: 361, distance: 382.4
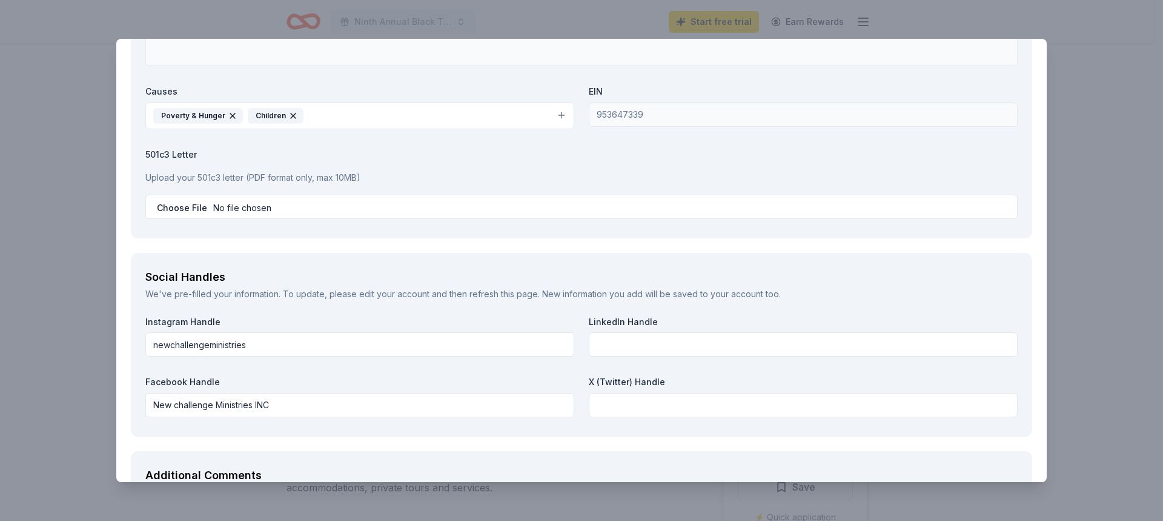
scroll to position [1619, 0]
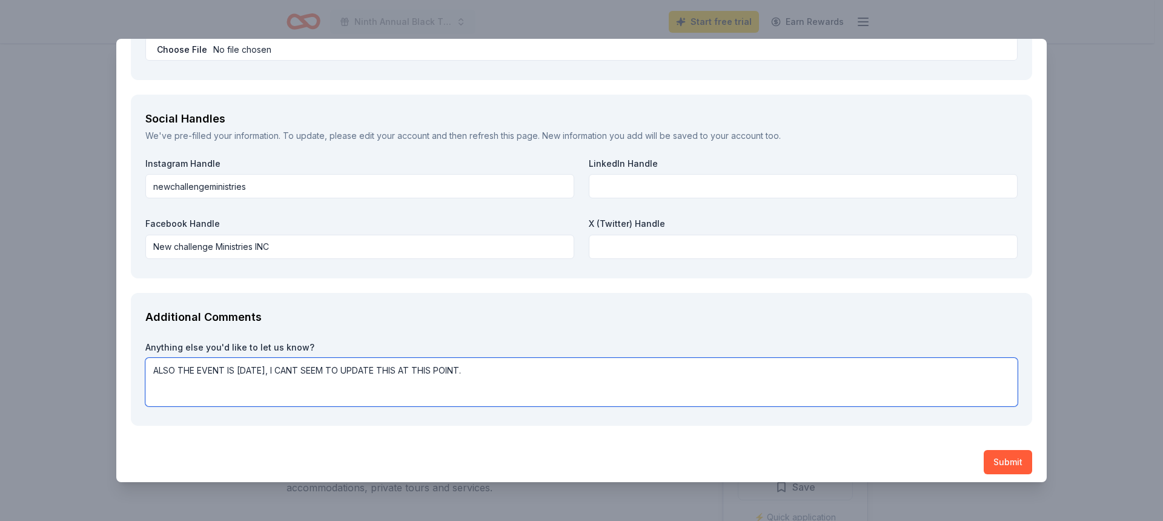
drag, startPoint x: 152, startPoint y: 365, endPoint x: 567, endPoint y: 382, distance: 414.8
click at [568, 381] on textarea "ALSO THE EVENT IS ON SATURDAY THE 20TH, I CANT SEEM TO UPDATE THIS AT THIS POIN…" at bounding box center [581, 382] width 873 height 48
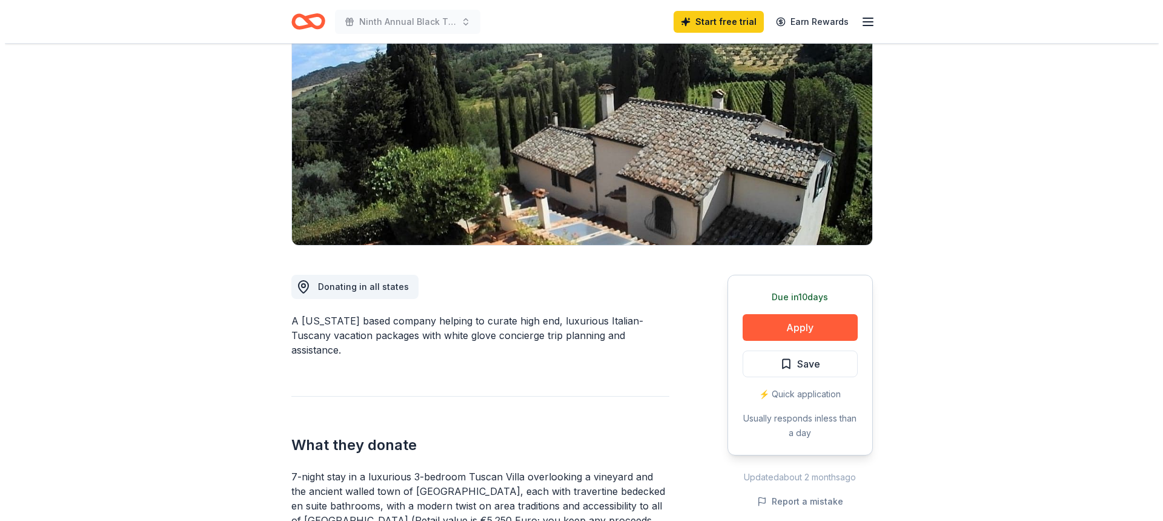
scroll to position [121, 0]
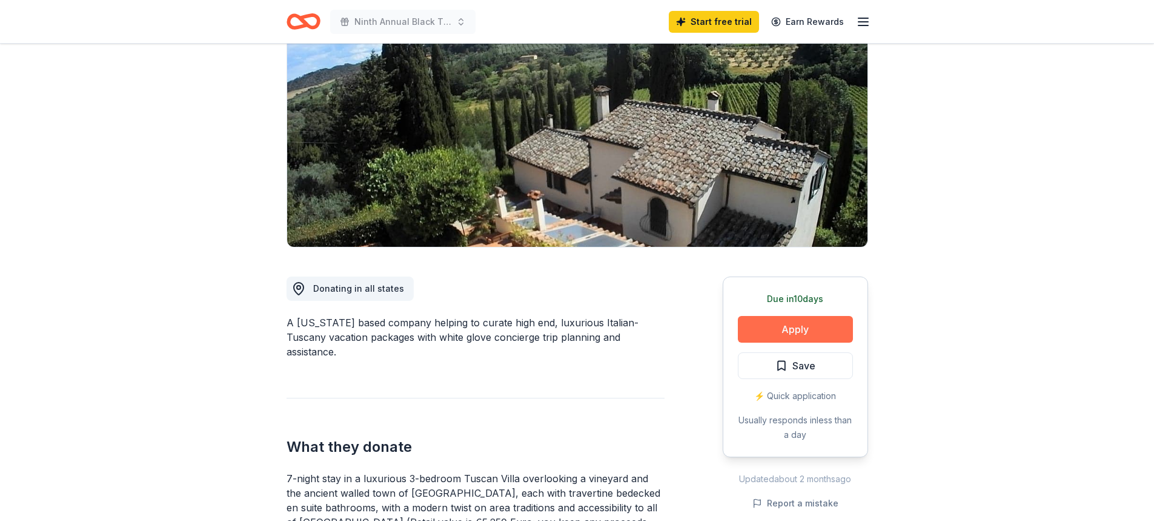
click at [792, 325] on button "Apply" at bounding box center [795, 329] width 115 height 27
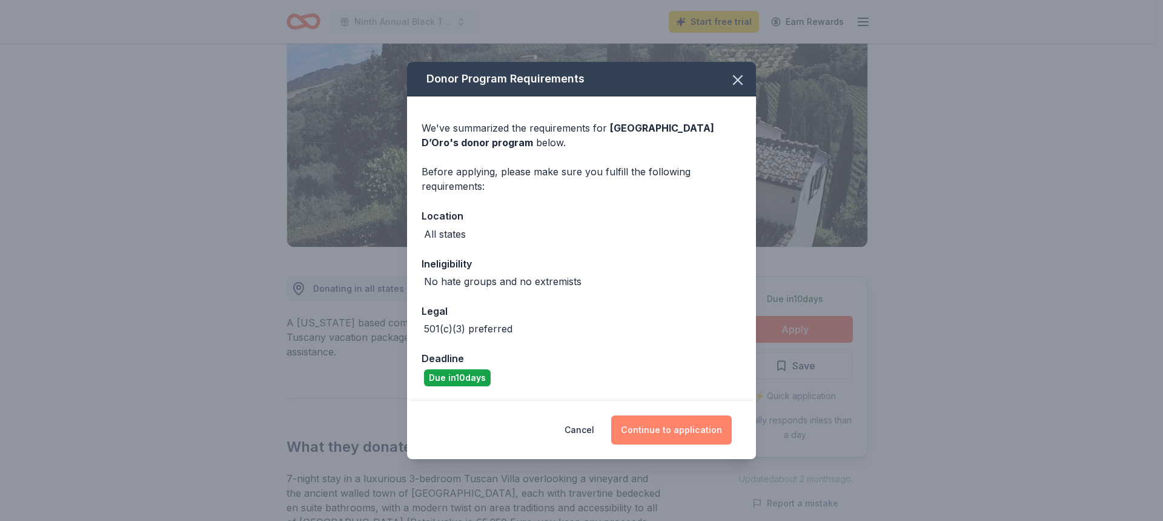
click at [646, 423] on button "Continue to application" at bounding box center [671, 429] width 121 height 29
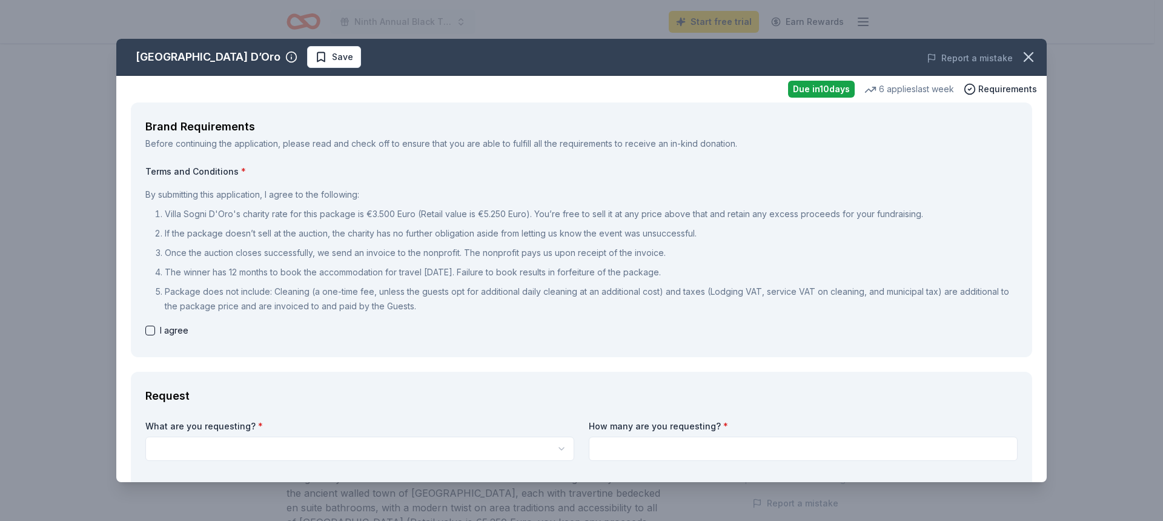
click at [150, 332] on button "button" at bounding box center [150, 330] width 10 height 10
checkbox input "true"
drag, startPoint x: 139, startPoint y: 48, endPoint x: 443, endPoint y: 123, distance: 313.3
click at [439, 119] on div "Villa Sogni D’Oro Save Report a mistake Due in 10 days 6 applies last week Requ…" at bounding box center [581, 260] width 931 height 443
drag, startPoint x: 145, startPoint y: 52, endPoint x: 313, endPoint y: 75, distance: 168.7
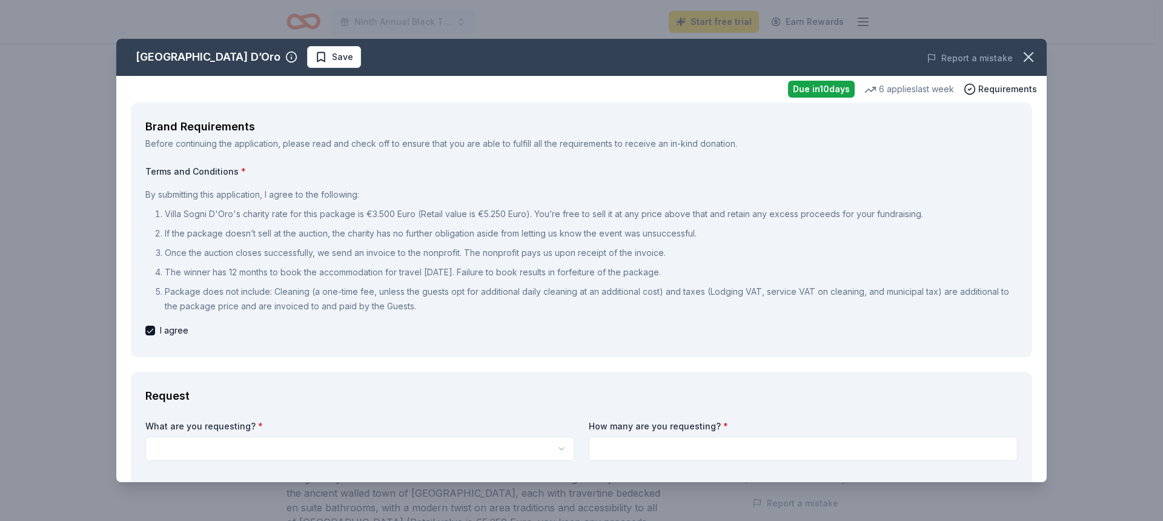
click at [313, 74] on div "Villa Sogni D’Oro Save Report a mistake" at bounding box center [581, 57] width 931 height 37
click at [291, 57] on icon "button" at bounding box center [291, 58] width 0 height 2
click at [189, 87] on div "Due in 10 days 6 applies last week Requirements" at bounding box center [581, 89] width 931 height 27
click at [315, 56] on span "Save" at bounding box center [334, 57] width 38 height 15
drag, startPoint x: 142, startPoint y: 118, endPoint x: 497, endPoint y: 341, distance: 419.3
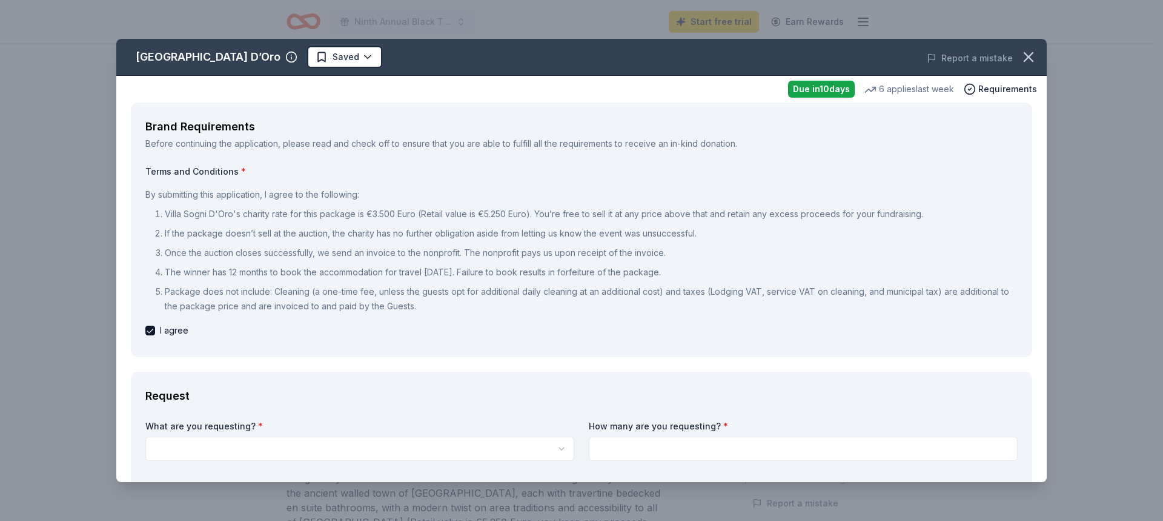
click at [502, 341] on div "Brand Requirements Before continuing the application, please read and check off…" at bounding box center [582, 229] width 902 height 255
drag, startPoint x: 418, startPoint y: 305, endPoint x: 184, endPoint y: 228, distance: 246.8
click at [184, 230] on ol "Villa Sogni D'Oro's charity rate for this package is €3.500 Euro (Retail value …" at bounding box center [581, 260] width 873 height 107
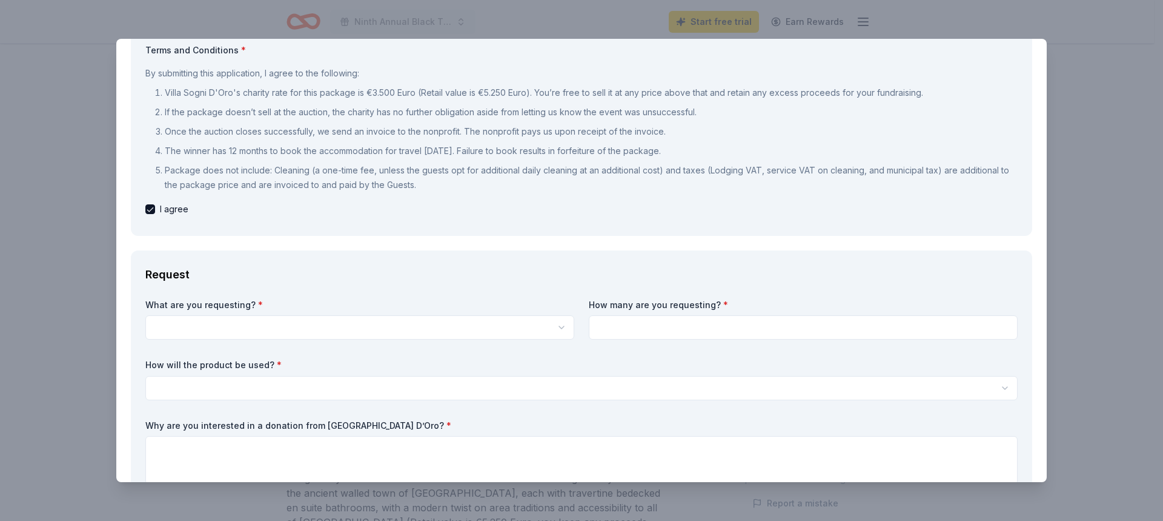
scroll to position [0, 0]
click at [264, 325] on html "Ninth Annual Black Tie Extravaganza Start free trial Earn Rewards Due in 10 day…" at bounding box center [581, 260] width 1163 height 521
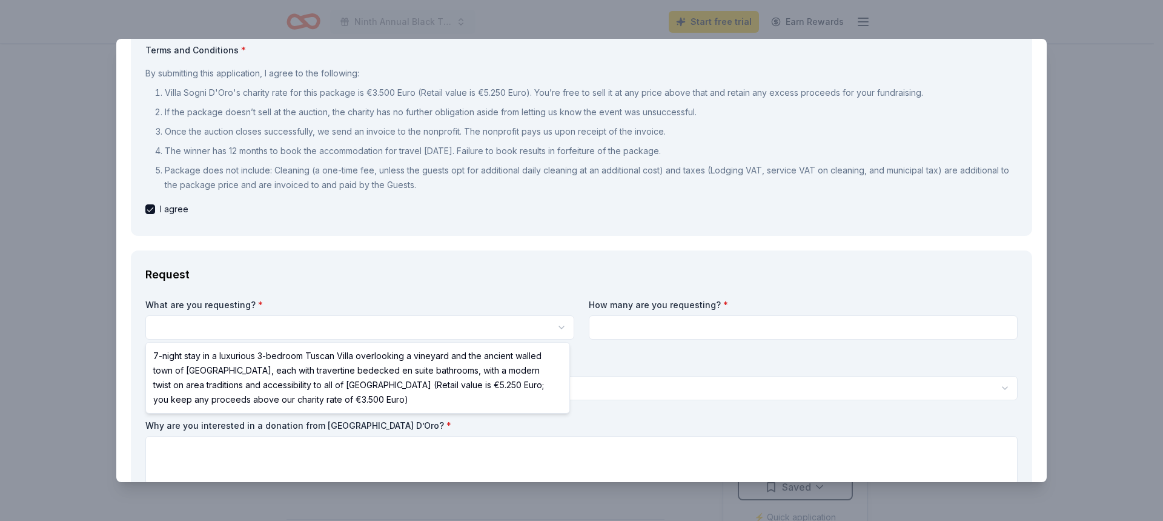
select select "7-night stay in a luxurious 3-bedroom Tuscan Villa overlooking a vineyard and t…"
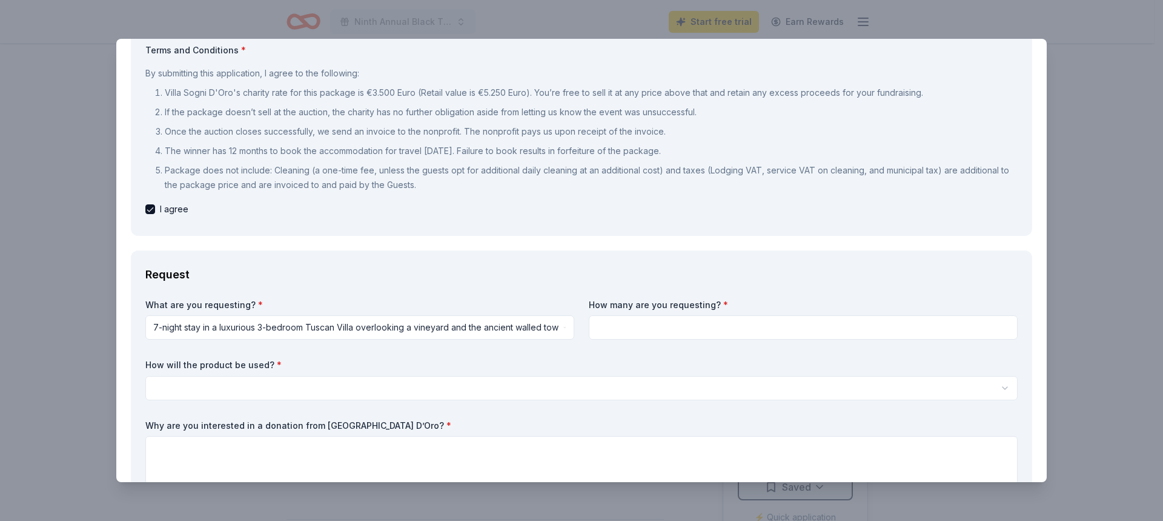
click at [677, 322] on input at bounding box center [803, 327] width 429 height 24
type input "1"
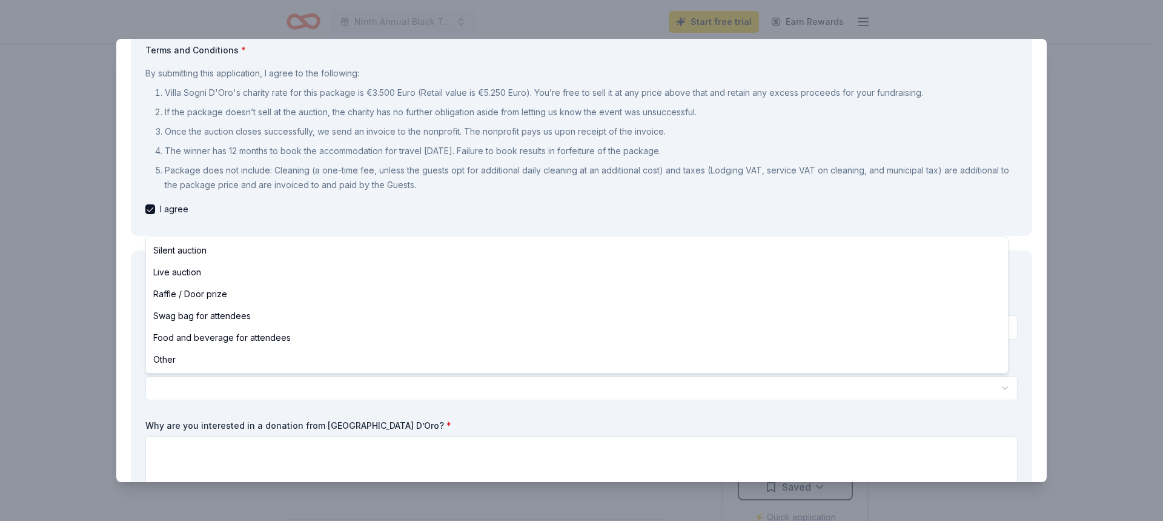
click at [422, 391] on html "Ninth Annual Black Tie Extravaganza Start free trial Earn Rewards Due in 10 day…" at bounding box center [581, 260] width 1163 height 521
select select "liveAuction"
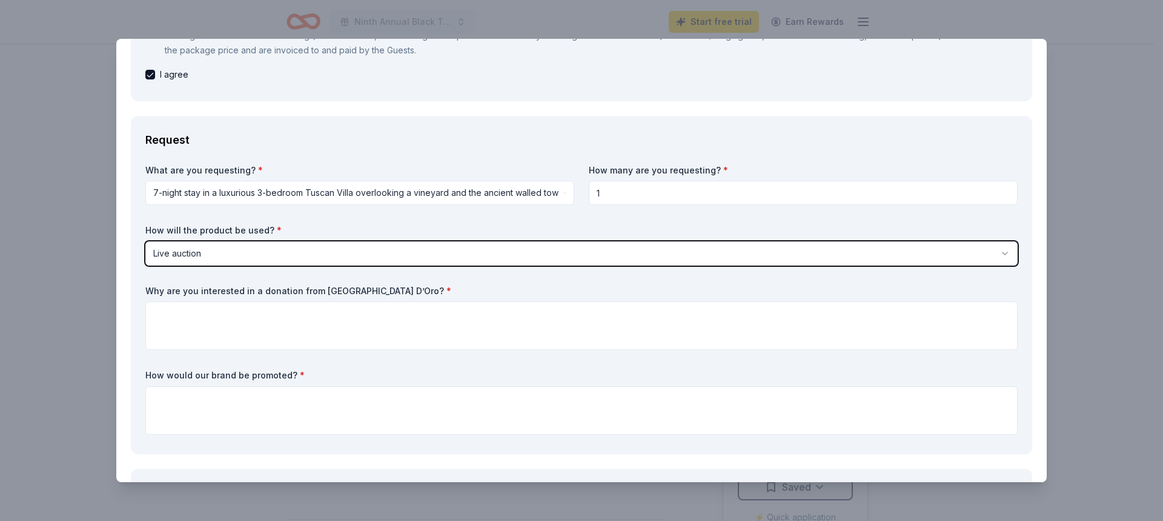
scroll to position [303, 0]
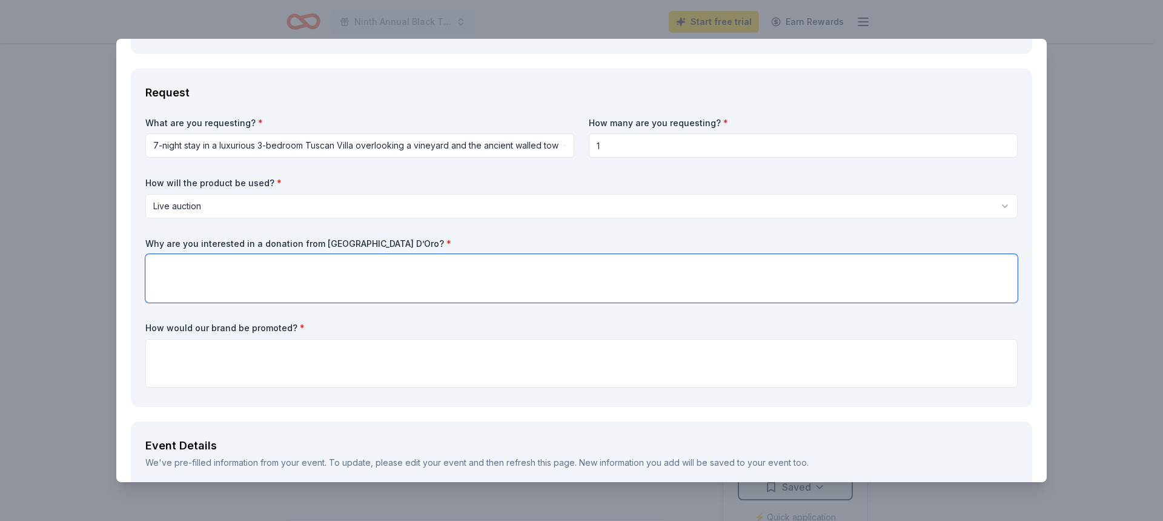
click at [164, 271] on textarea at bounding box center [581, 278] width 873 height 48
click at [191, 267] on textarea at bounding box center [581, 278] width 873 height 48
paste textarea "This is a wonderful opportunity to reach donors and offer them a great opportun…"
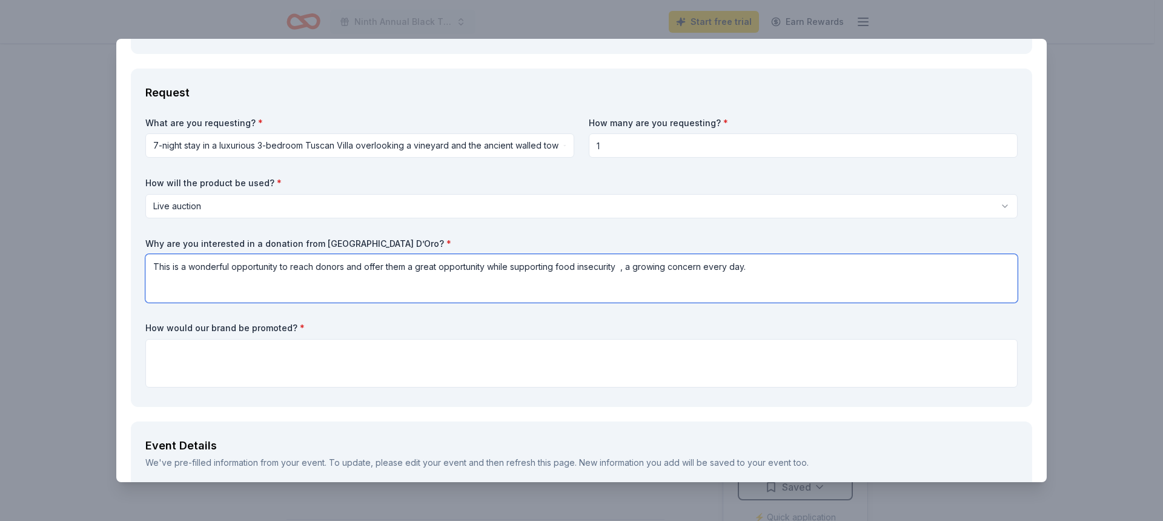
type textarea "This is a wonderful opportunity to reach donors and offer them a great opportun…"
click at [193, 355] on textarea at bounding box center [581, 363] width 873 height 48
paste textarea "In our live auction, and on our program as a donor ."
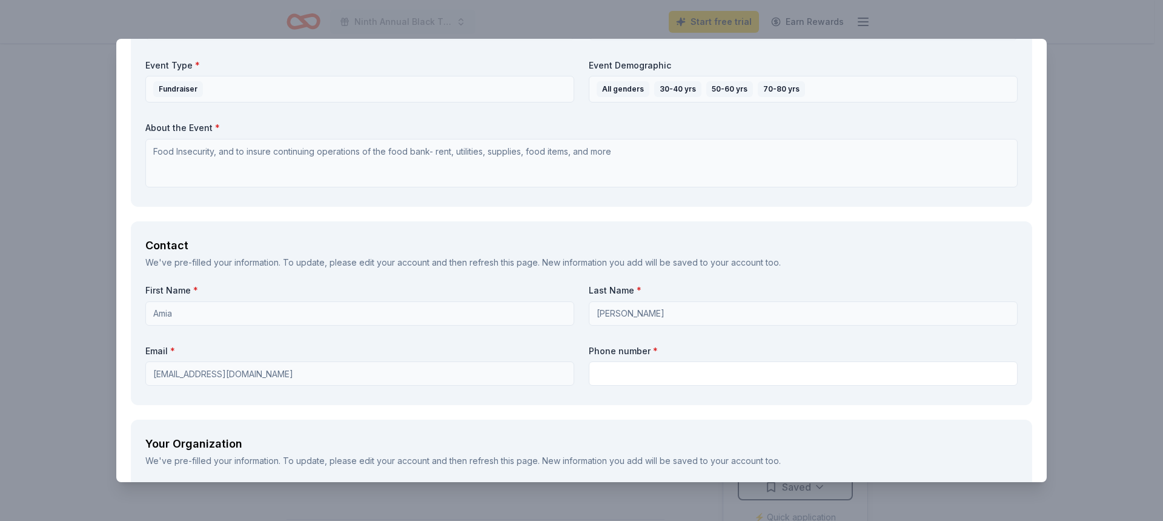
scroll to position [970, 0]
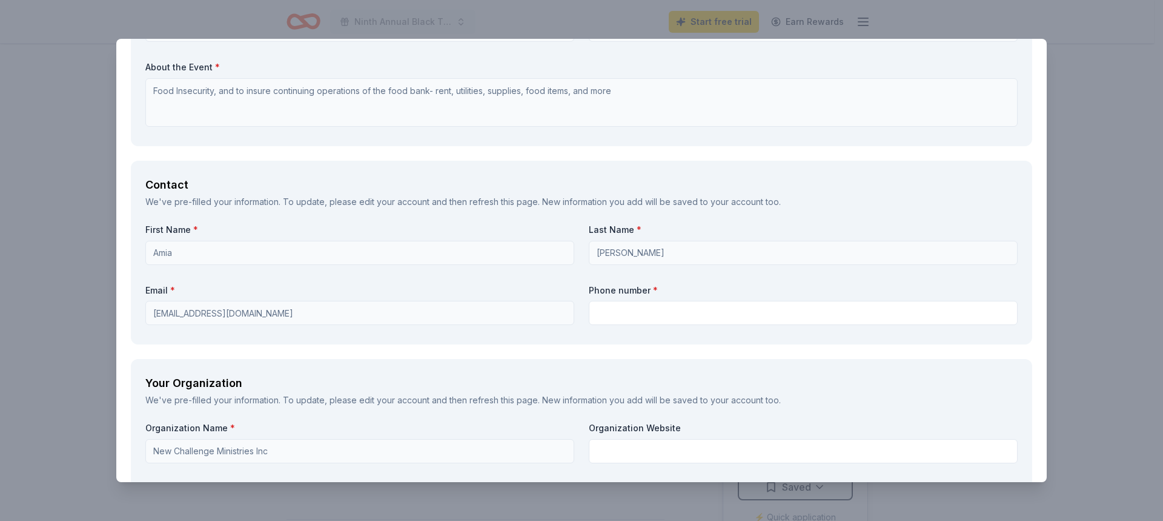
type textarea "In our live auction, and on our program as a donor ."
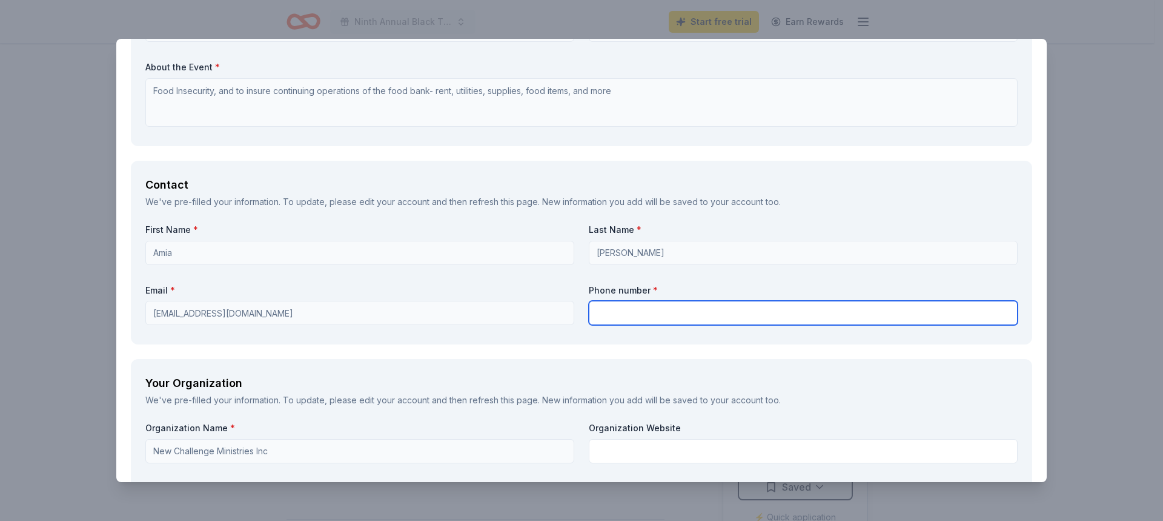
click at [605, 313] on input "text" at bounding box center [803, 313] width 429 height 24
click at [589, 309] on input "text" at bounding box center [803, 313] width 429 height 24
paste input "[PHONE_NUMBER]"
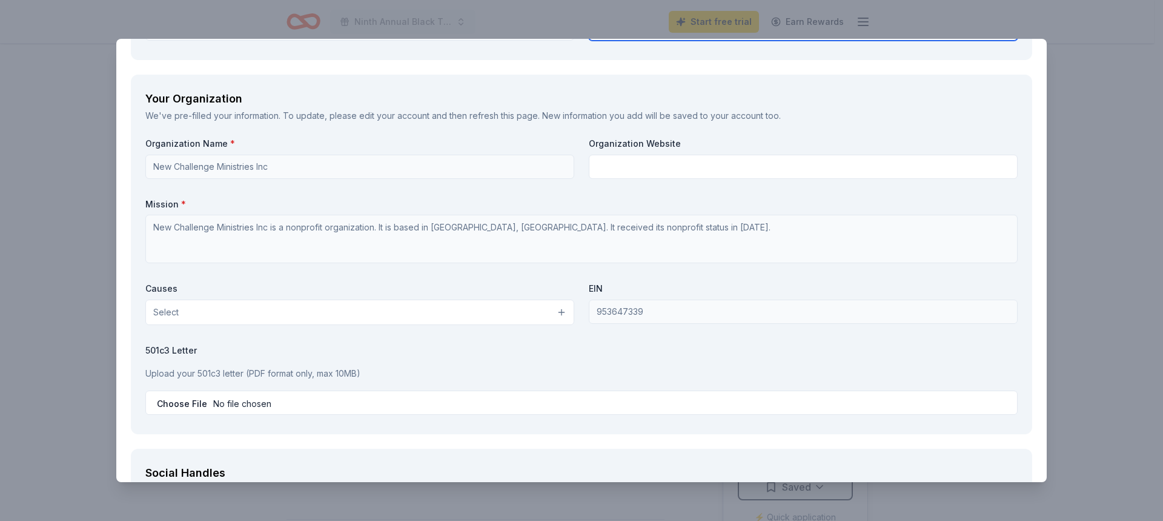
scroll to position [1273, 0]
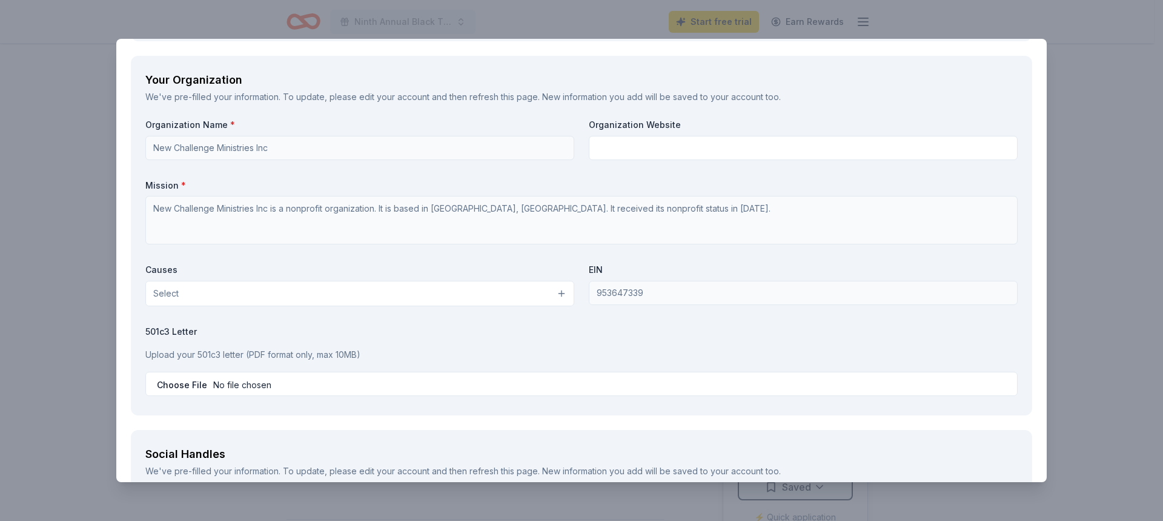
type input "[PHONE_NUMBER]"
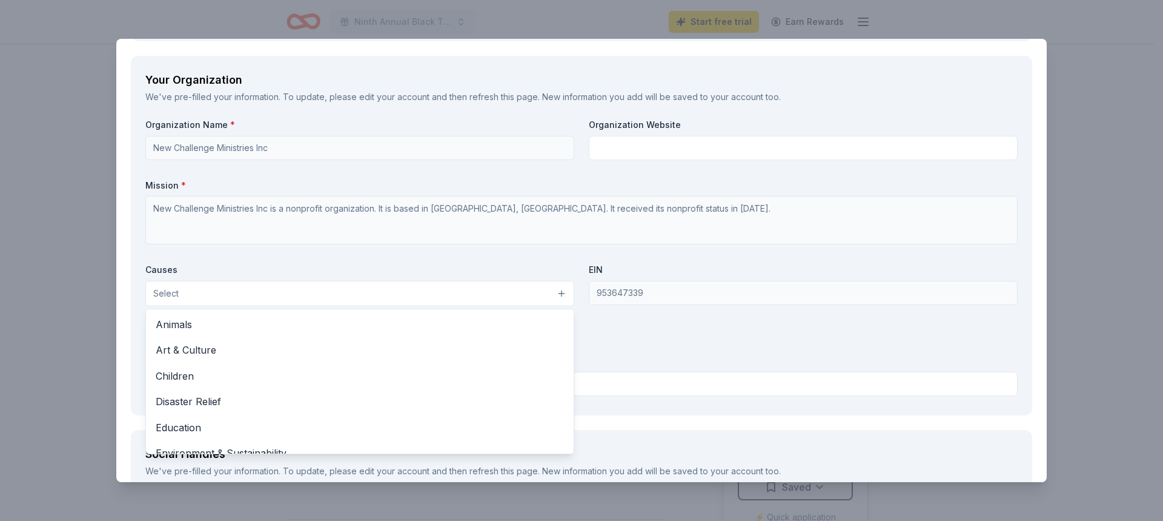
click at [302, 289] on button "Select" at bounding box center [359, 293] width 429 height 25
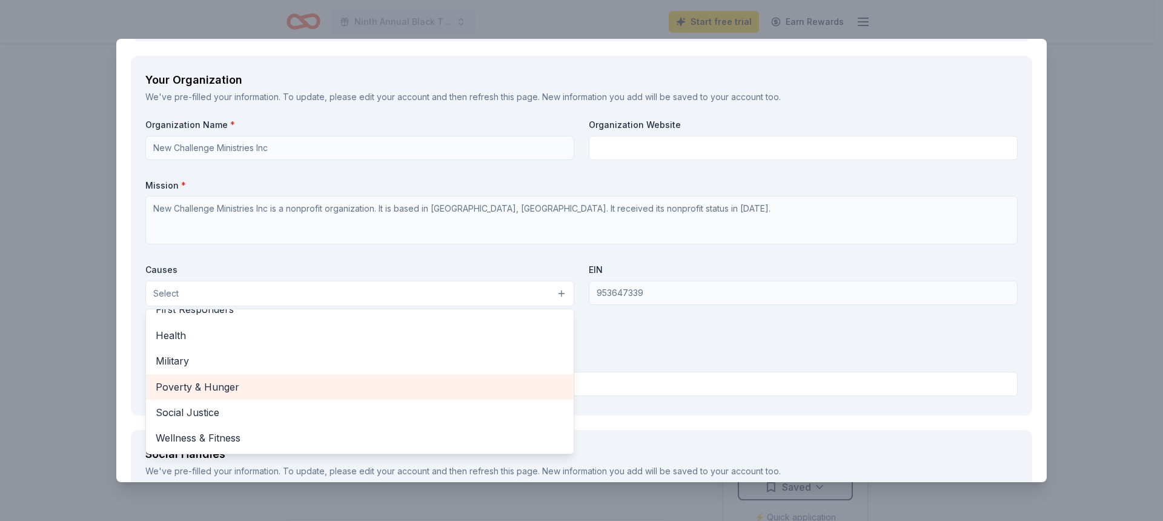
click at [248, 379] on span "Poverty & Hunger" at bounding box center [360, 387] width 408 height 16
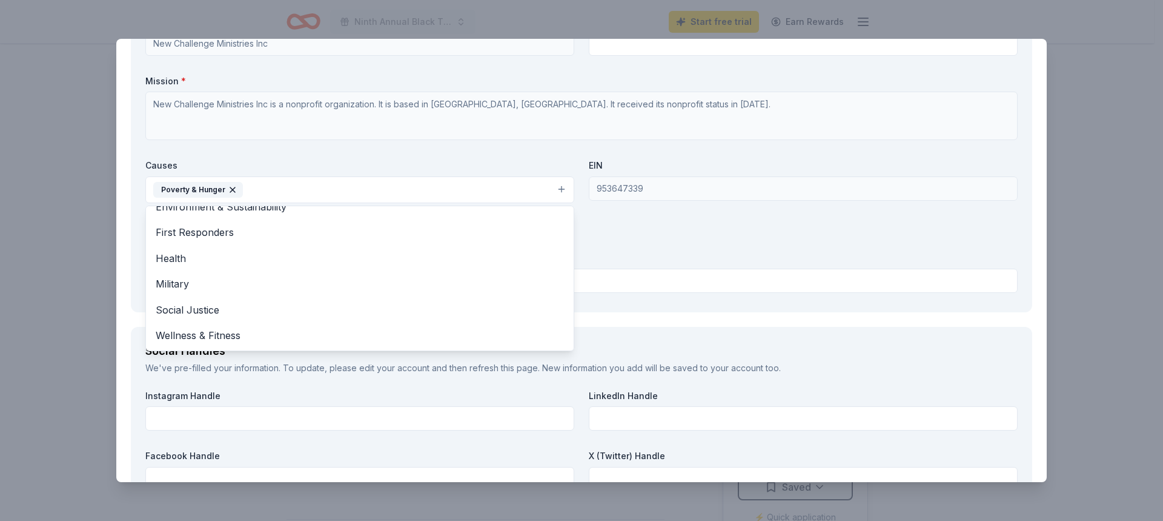
scroll to position [1394, 0]
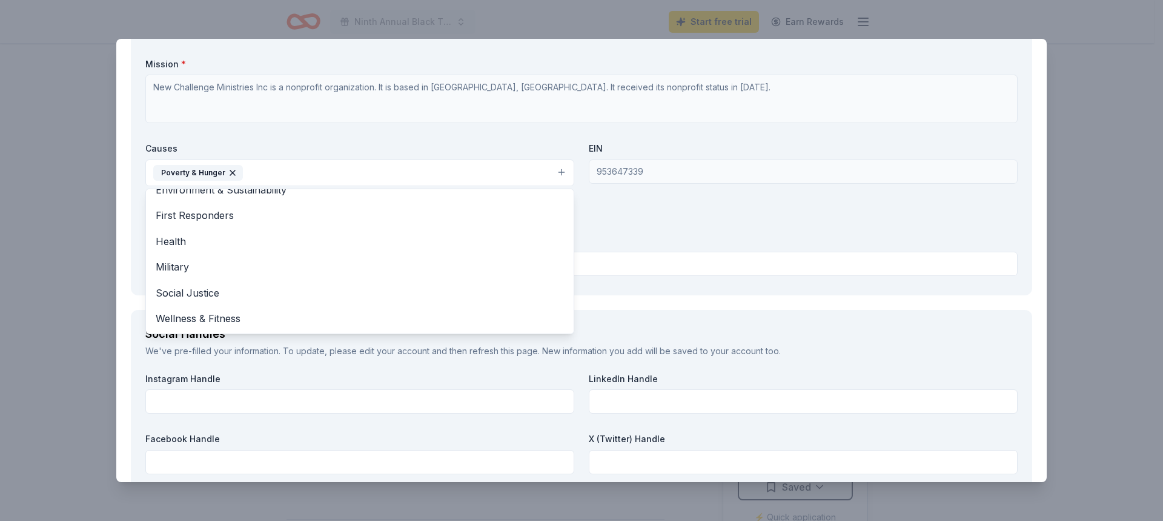
drag, startPoint x: 622, startPoint y: 207, endPoint x: 598, endPoint y: 220, distance: 27.7
click at [619, 208] on div "Organization Name * New Challenge Ministries Inc Organization Website Mission *…" at bounding box center [581, 139] width 873 height 282
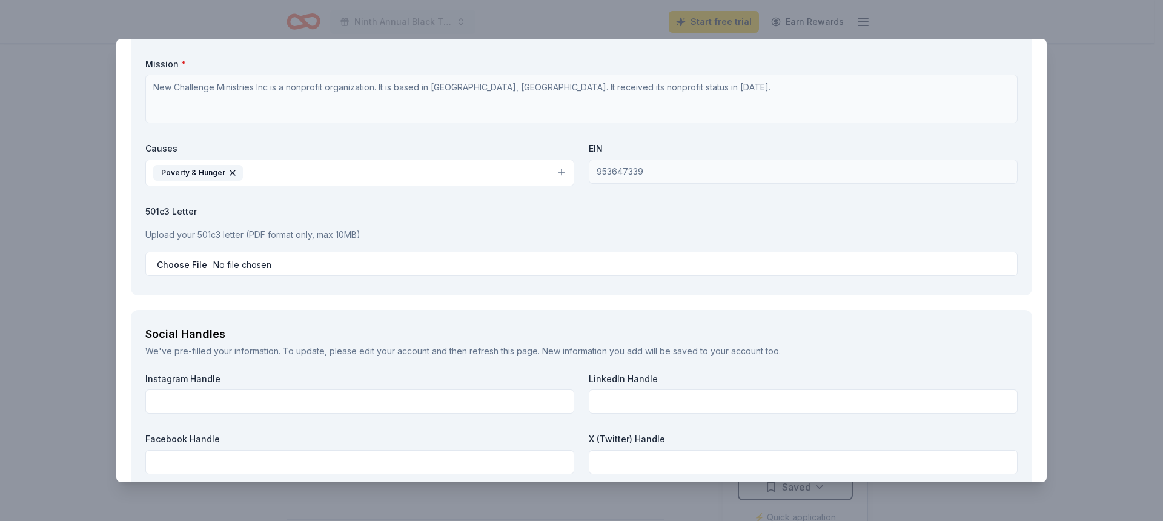
click at [335, 164] on button "Poverty & Hunger" at bounding box center [359, 172] width 429 height 27
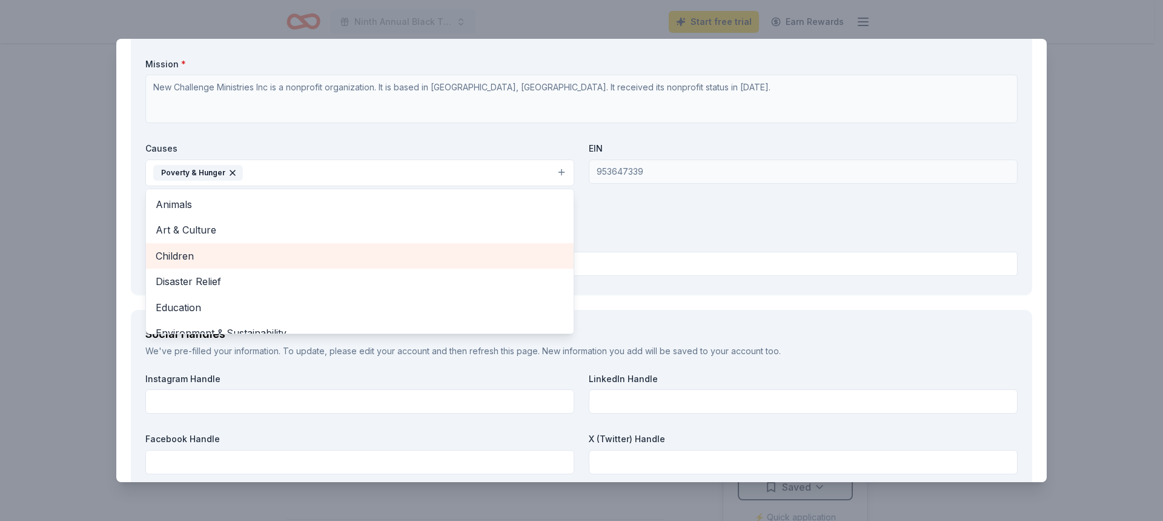
click at [303, 262] on span "Children" at bounding box center [360, 256] width 408 height 16
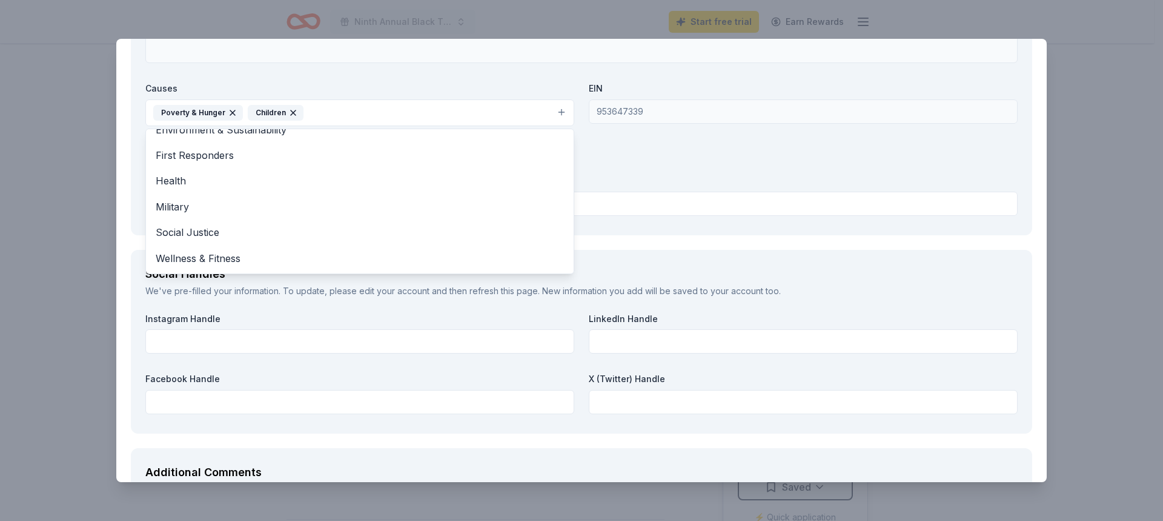
scroll to position [1454, 0]
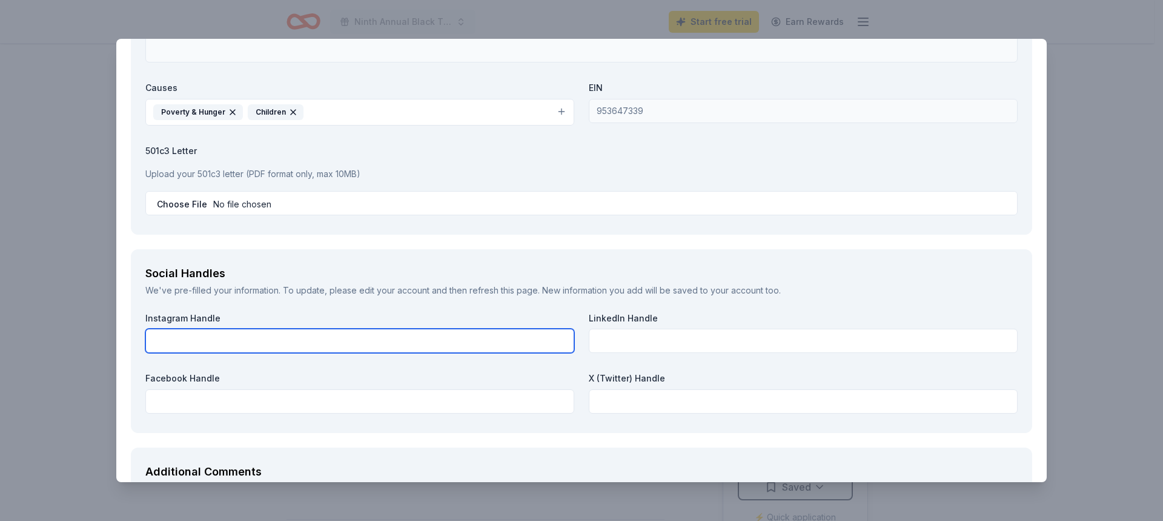
click at [245, 338] on input "text" at bounding box center [359, 340] width 429 height 24
paste input "newchallengeministries"
type input "newchallengeministries"
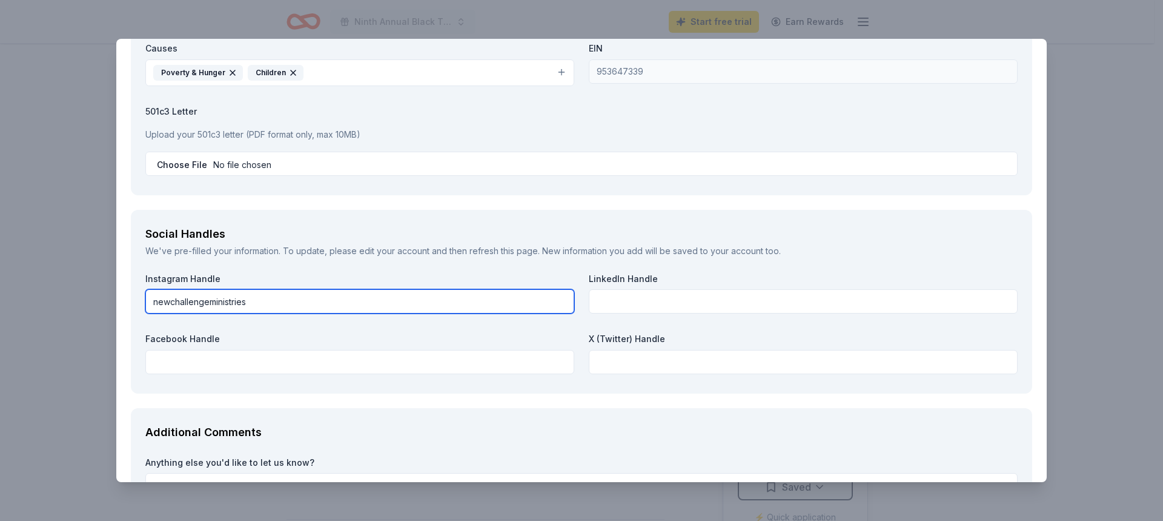
scroll to position [1515, 0]
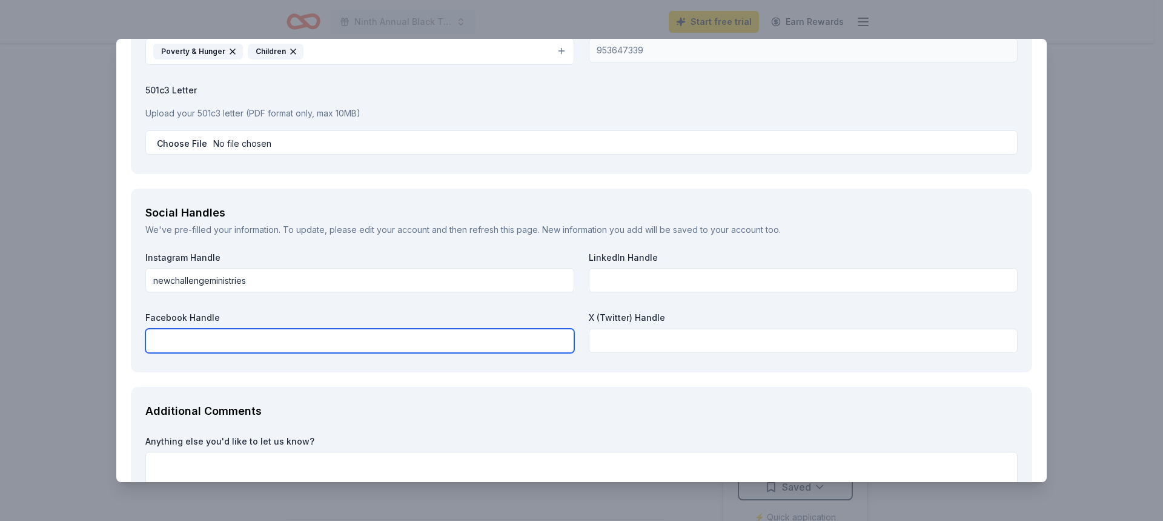
click at [281, 342] on input "text" at bounding box center [359, 340] width 429 height 24
paste input "New challenge Ministries INC"
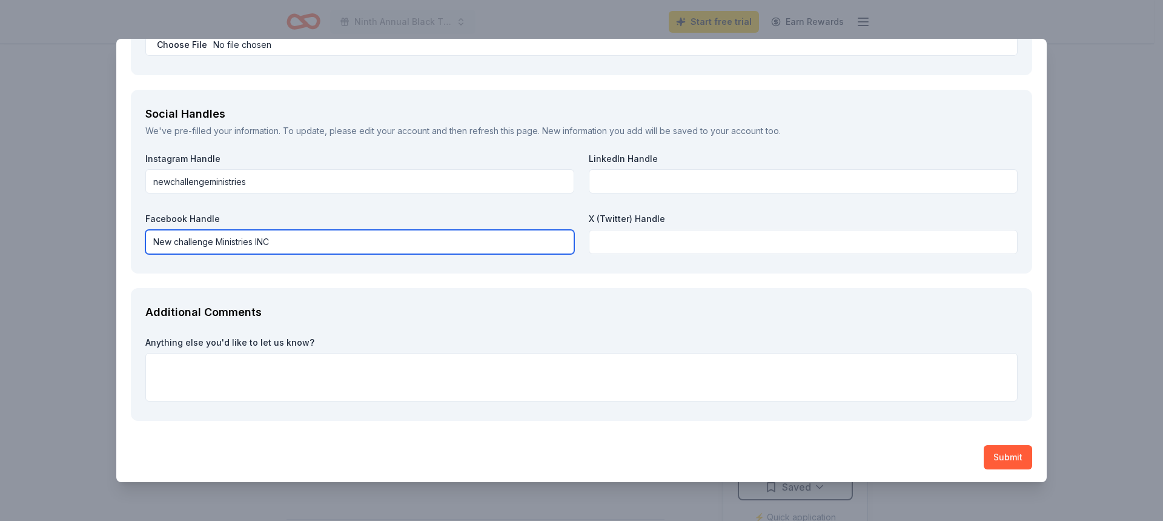
scroll to position [1616, 0]
type input "New challenge Ministries INC"
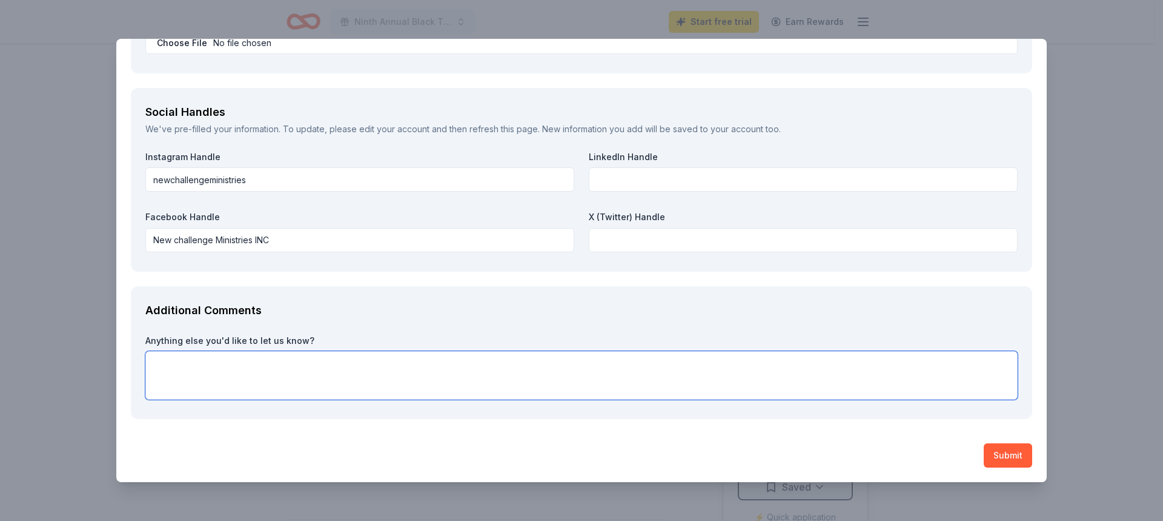
drag, startPoint x: 169, startPoint y: 369, endPoint x: 176, endPoint y: 367, distance: 7.7
click at [175, 367] on textarea at bounding box center [581, 375] width 873 height 48
paste textarea "ALSO THE EVENT IS ON SATURDAY THE 20TH, I CANT SEEM TO UPDATE THIS AT THIS POIN…"
click at [181, 365] on textarea "ALSO THE EVENT IS ON SATURDAY THE 20TH, I CANT SEEM TO UPDATE THIS AT THIS POIN…" at bounding box center [581, 375] width 873 height 48
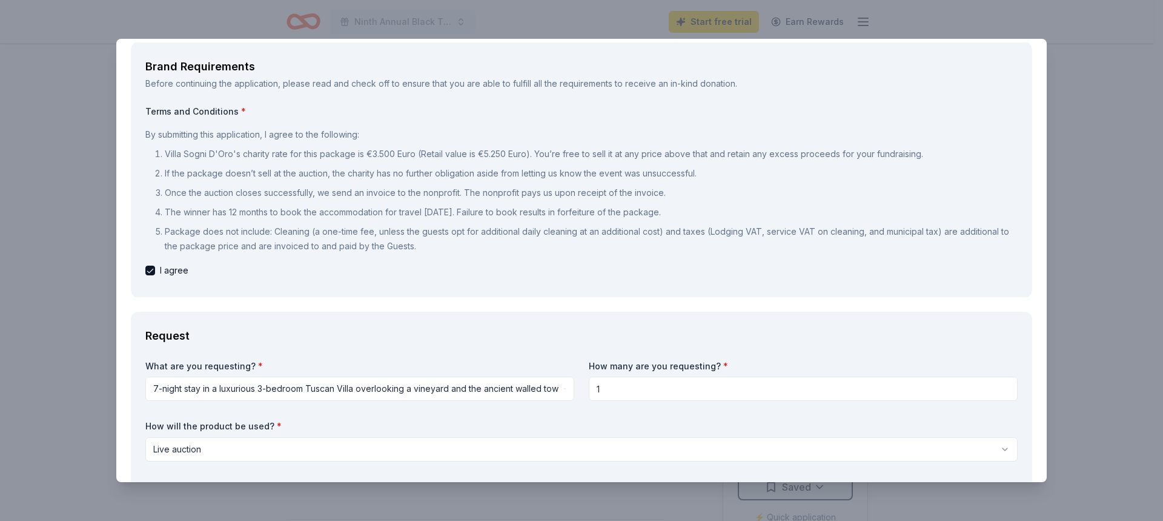
scroll to position [61, 0]
type textarea "THE EVENT IS ON SATURDAY THE 20TH, I CANT SEEM TO UPDATE THIS AT THIS POINT."
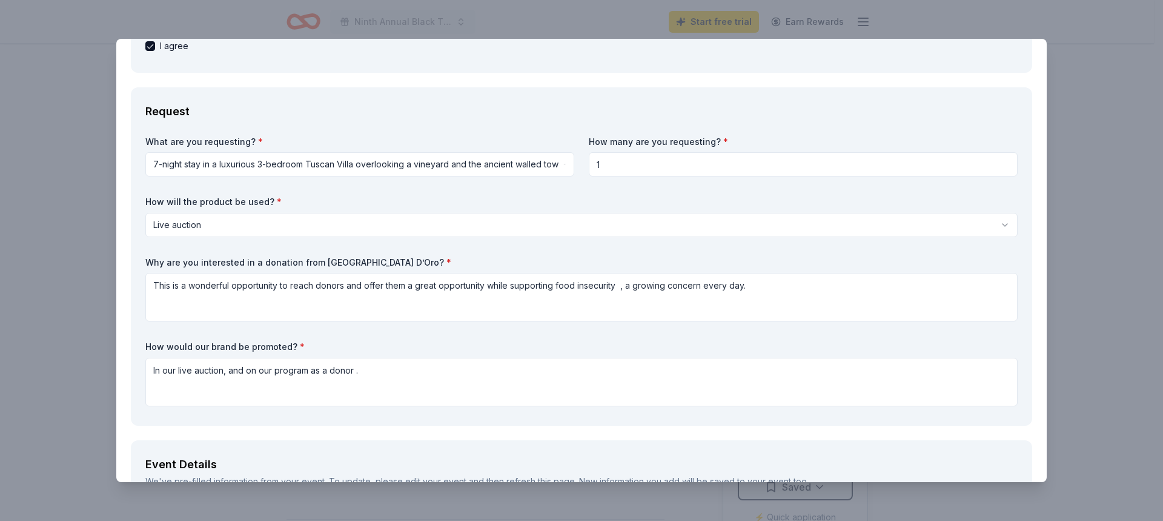
scroll to position [303, 0]
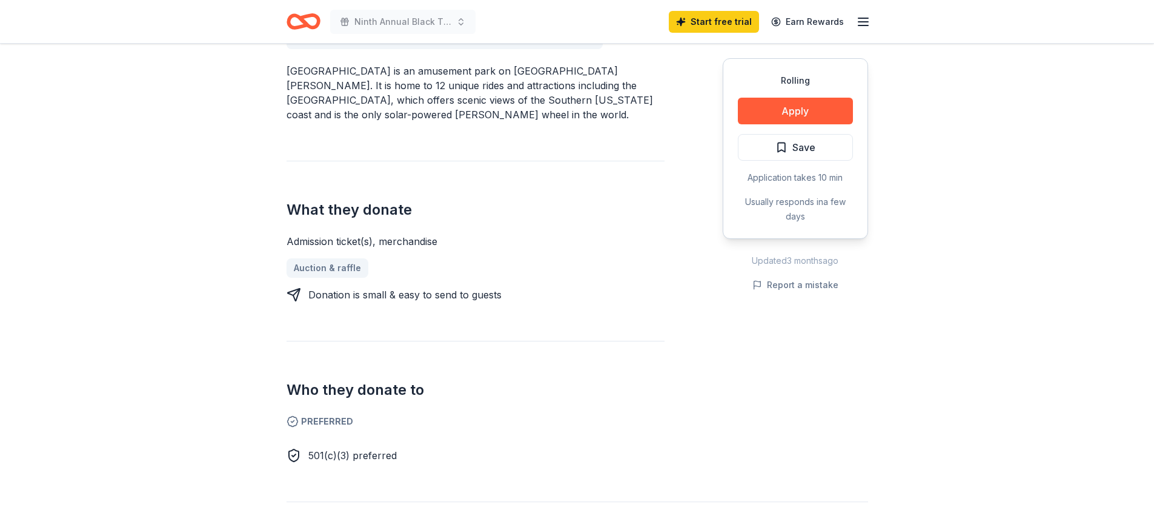
scroll to position [364, 0]
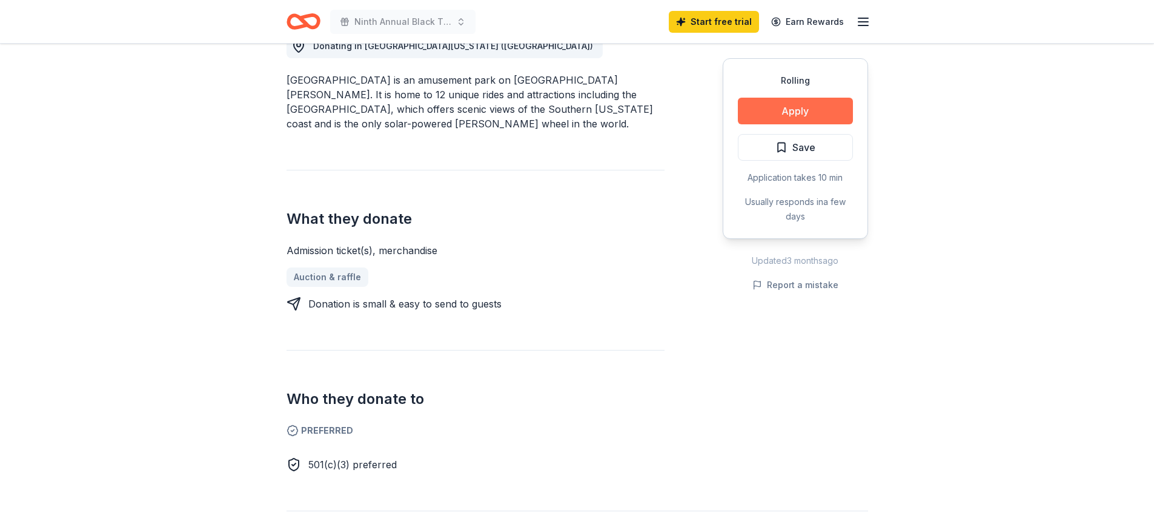
click at [771, 104] on button "Apply" at bounding box center [795, 111] width 115 height 27
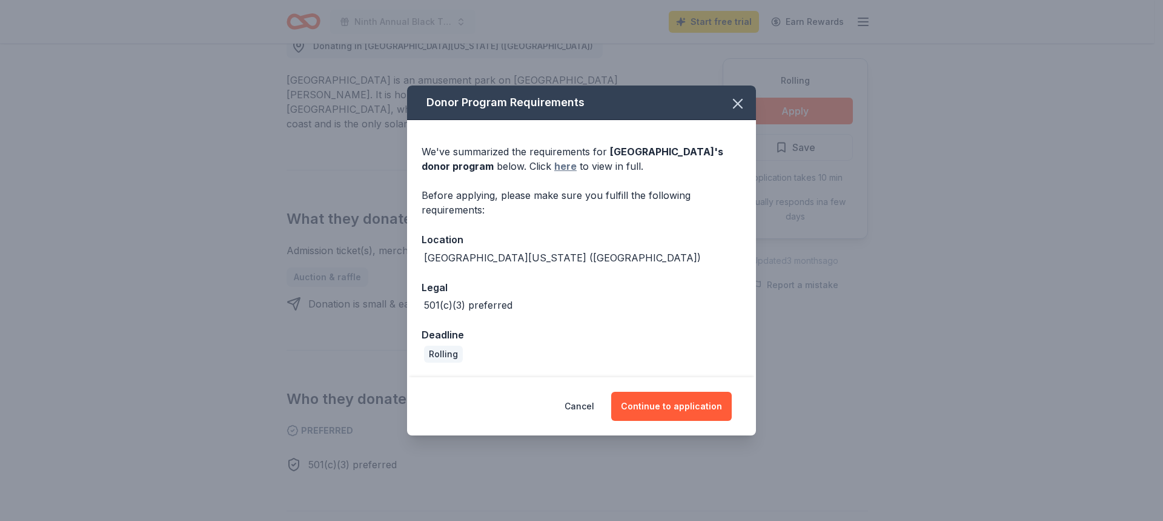
click at [554, 167] on link "here" at bounding box center [565, 166] width 22 height 15
click at [659, 401] on button "Continue to application" at bounding box center [671, 405] width 121 height 29
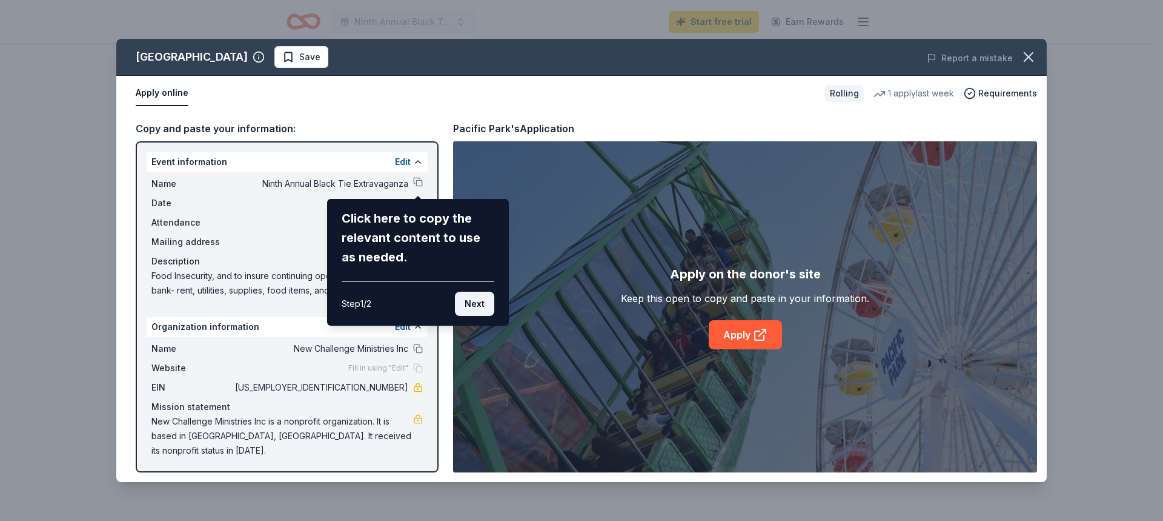
click at [479, 301] on button "Next" at bounding box center [474, 303] width 39 height 24
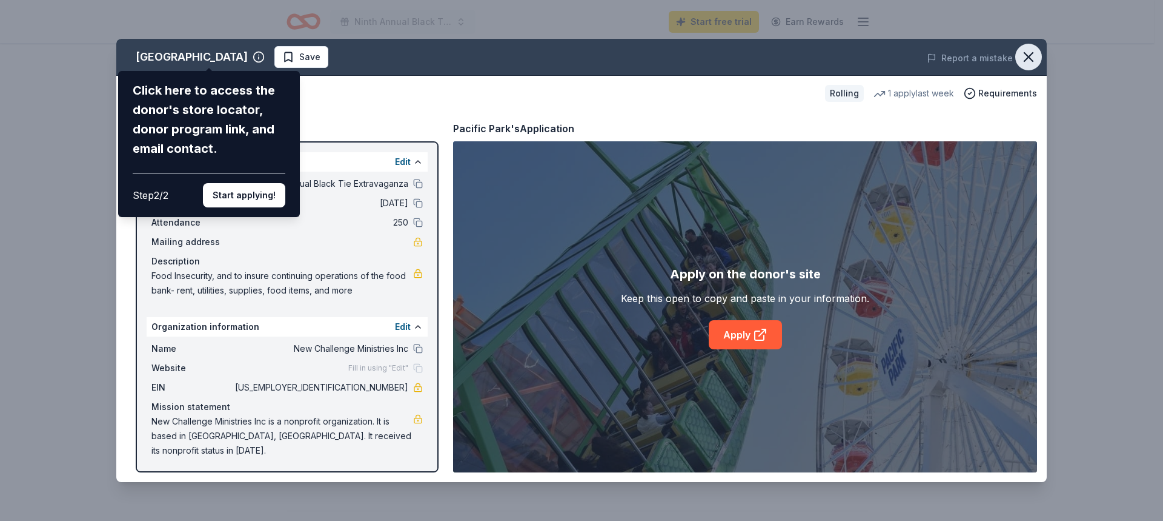
click at [1027, 52] on icon "button" at bounding box center [1028, 56] width 17 height 17
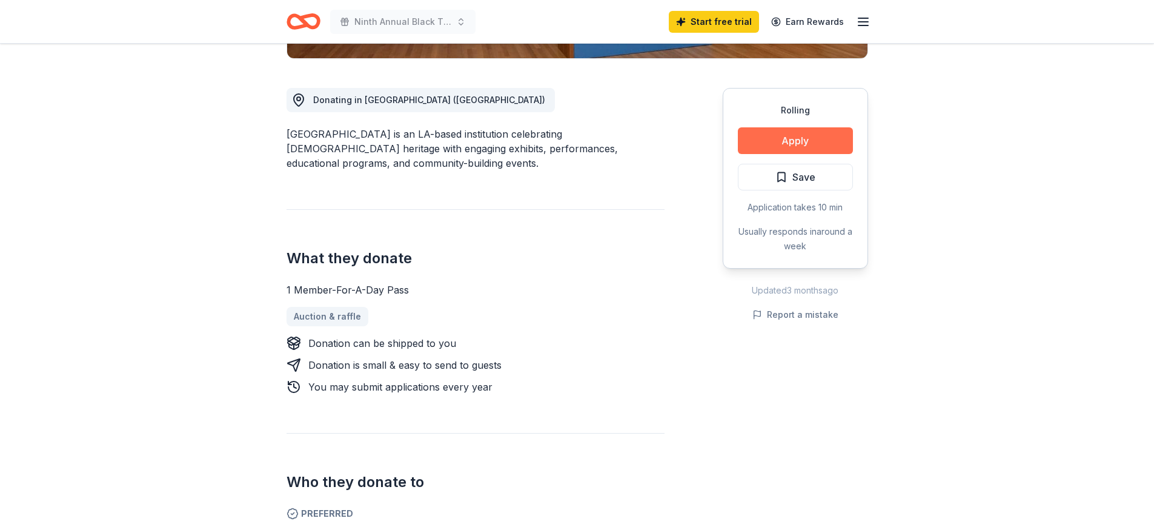
scroll to position [303, 0]
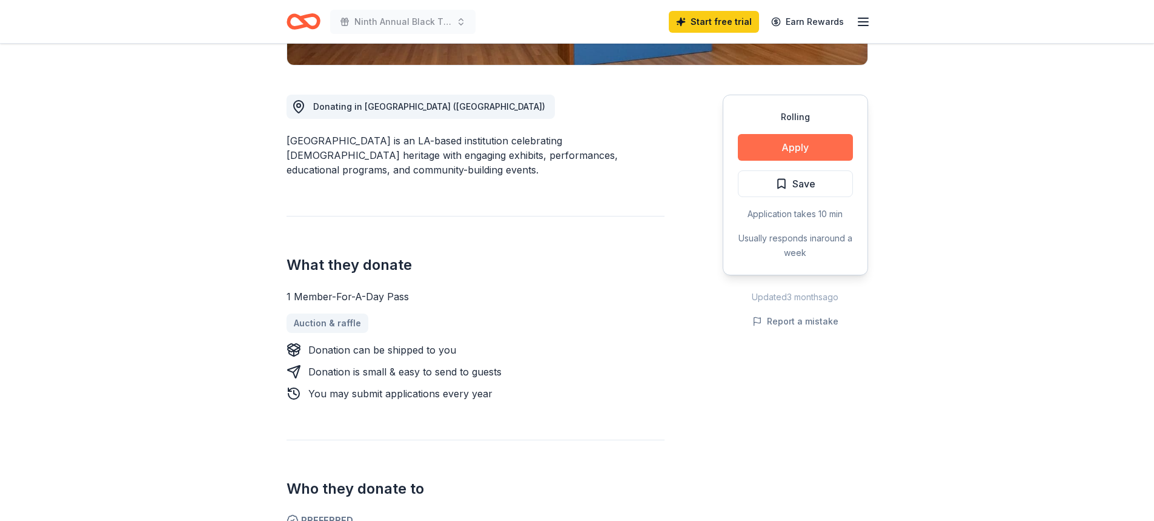
click at [795, 148] on button "Apply" at bounding box center [795, 147] width 115 height 27
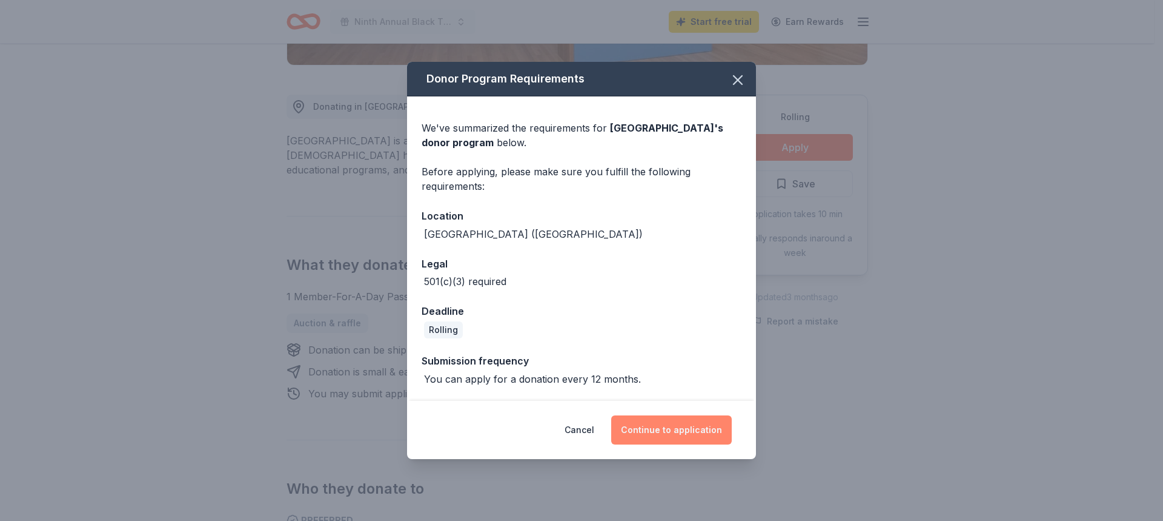
click at [651, 424] on button "Continue to application" at bounding box center [671, 429] width 121 height 29
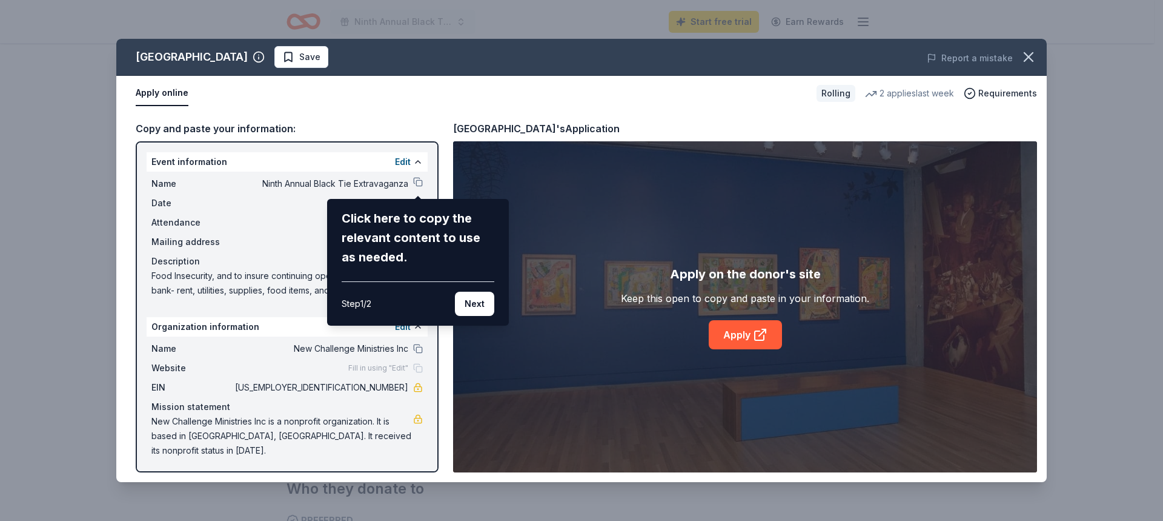
click at [417, 179] on div "Skirball Cultural Center Save Report a mistake Apply online Rolling 2 applies l…" at bounding box center [581, 260] width 931 height 443
click at [405, 162] on div "Skirball Cultural Center Save Report a mistake Apply online Rolling 2 applies l…" at bounding box center [581, 260] width 931 height 443
click at [756, 333] on div "Skirball Cultural Center Save Report a mistake Apply online Rolling 2 applies l…" at bounding box center [581, 260] width 931 height 443
click at [470, 297] on button "Next" at bounding box center [474, 303] width 39 height 24
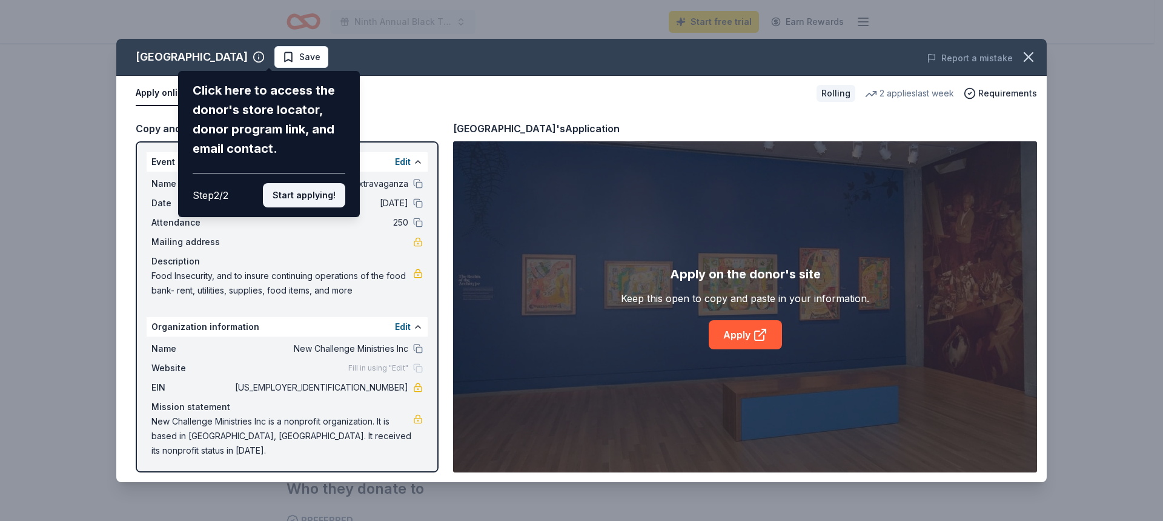
click at [321, 193] on button "Start applying!" at bounding box center [304, 195] width 82 height 24
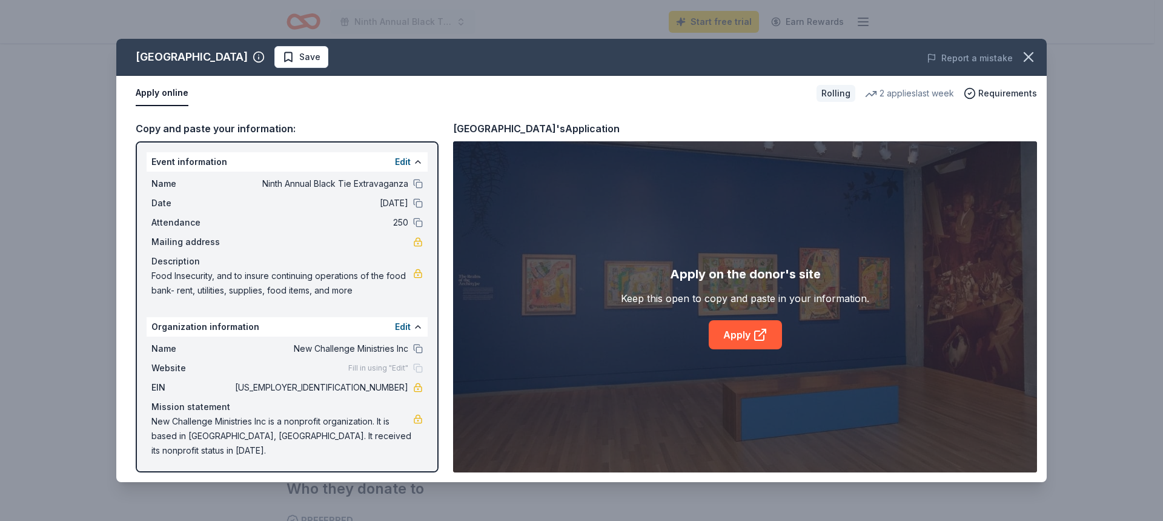
click at [742, 335] on div "Skirball Cultural Center Save Report a mistake Apply online Rolling 2 applies l…" at bounding box center [581, 260] width 931 height 443
click at [750, 335] on div "Skirball Cultural Center Save Report a mistake Apply online Rolling 2 applies l…" at bounding box center [581, 260] width 931 height 443
click at [759, 335] on div "Skirball Cultural Center Save Report a mistake Apply online Rolling 2 applies l…" at bounding box center [581, 260] width 931 height 443
click at [309, 54] on div "Skirball Cultural Center Save Report a mistake Apply online Rolling 2 applies l…" at bounding box center [581, 260] width 931 height 443
click at [147, 96] on button "Apply online" at bounding box center [162, 93] width 53 height 25
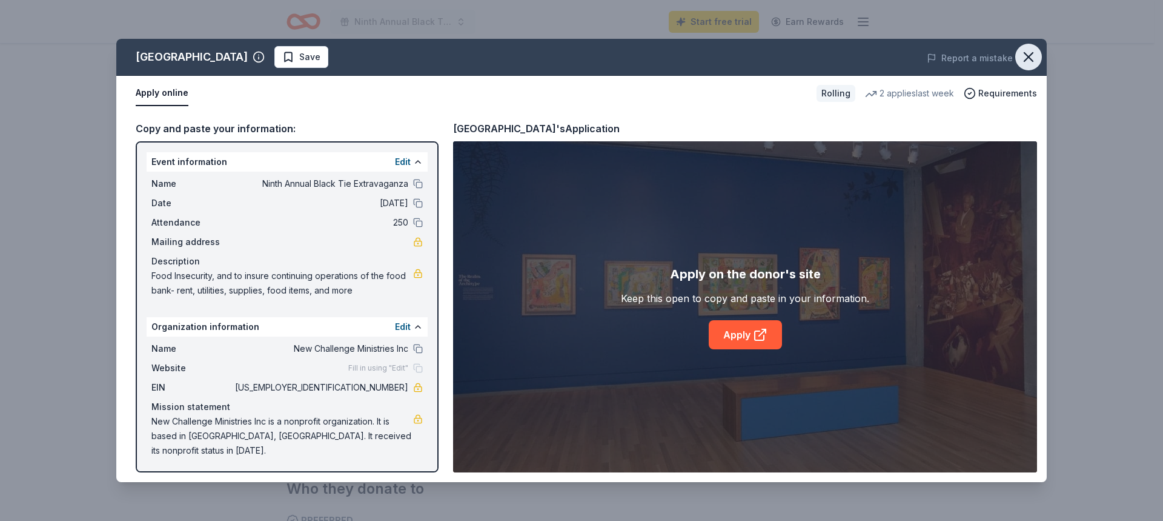
click at [1031, 56] on icon "button" at bounding box center [1029, 57] width 8 height 8
